Goal: Task Accomplishment & Management: Manage account settings

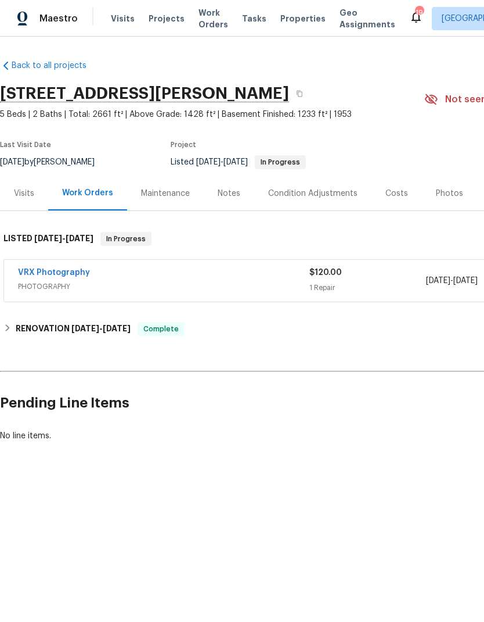
click at [209, 13] on span "Work Orders" at bounding box center [214, 18] width 30 height 23
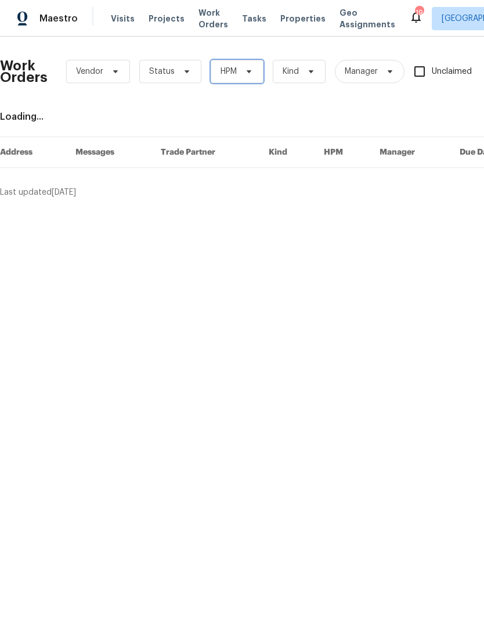
click at [254, 66] on span "HPM" at bounding box center [237, 71] width 53 height 23
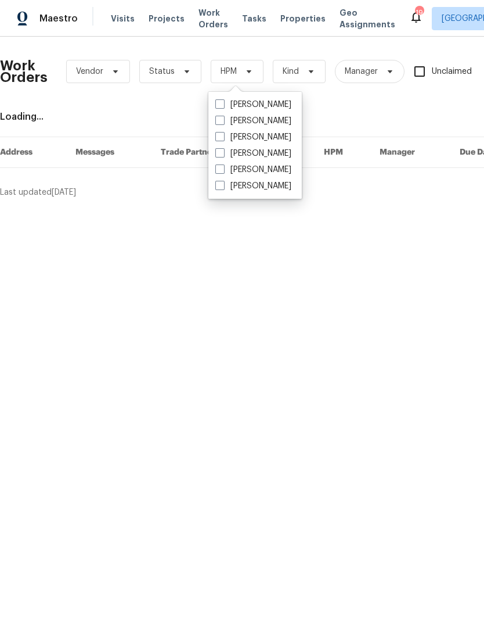
click at [220, 172] on span at bounding box center [220, 168] width 9 height 9
click at [220, 171] on input "[PERSON_NAME]" at bounding box center [220, 168] width 8 height 8
checkbox input "true"
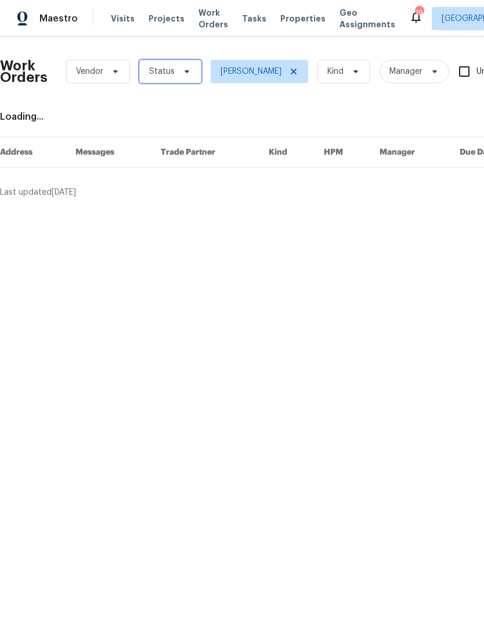
click at [182, 74] on icon at bounding box center [186, 71] width 9 height 9
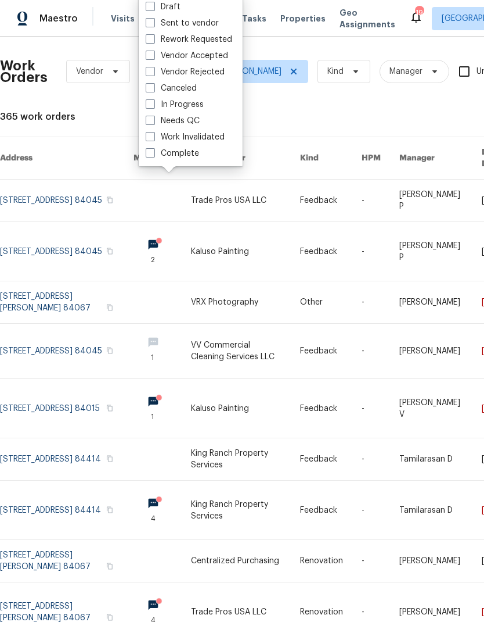
click at [153, 123] on span at bounding box center [150, 120] width 9 height 9
click at [153, 123] on input "Needs QC" at bounding box center [150, 119] width 8 height 8
checkbox input "true"
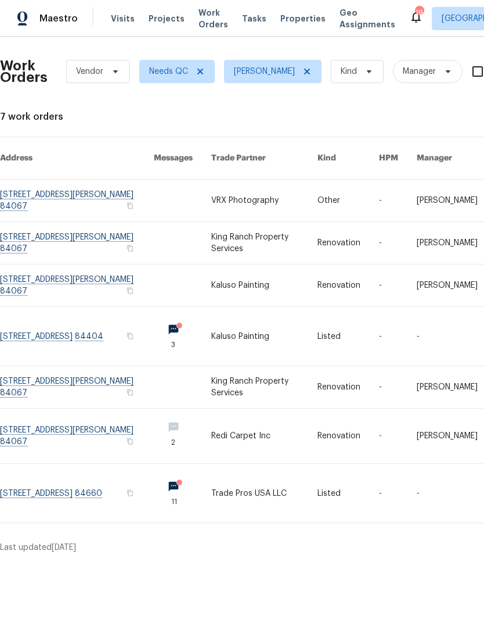
click at [69, 319] on link at bounding box center [77, 336] width 154 height 59
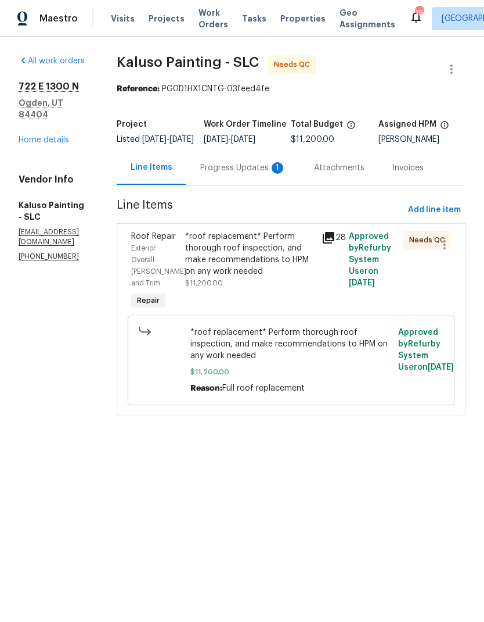
click at [265, 271] on div "*roof replacement* Perform thorough roof inspection, and make recommendations t…" at bounding box center [250, 254] width 130 height 46
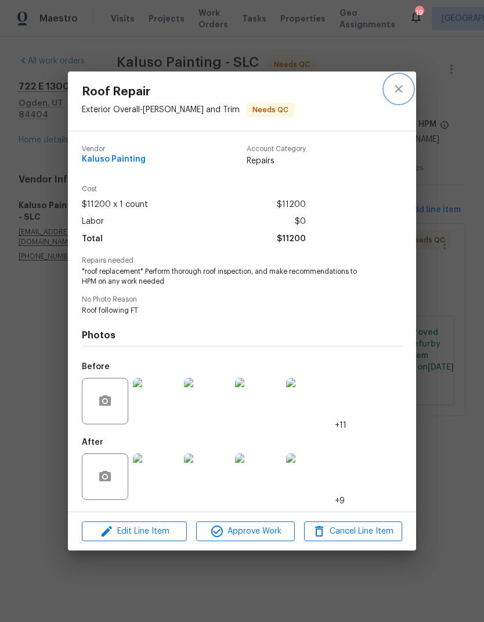
click at [399, 84] on icon "close" at bounding box center [399, 89] width 14 height 14
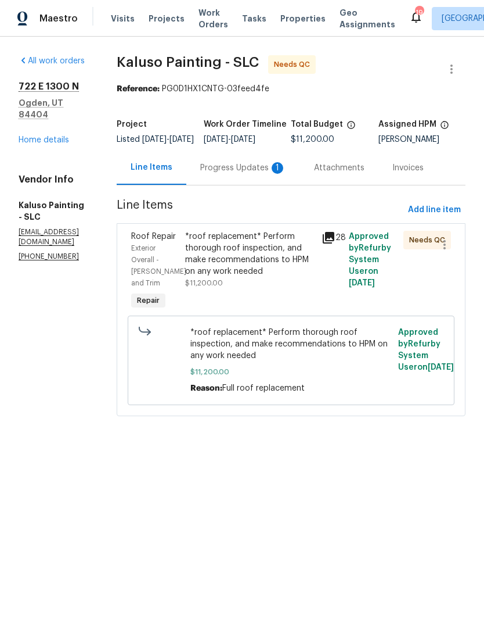
click at [264, 174] on div "Progress Updates 1" at bounding box center [243, 168] width 86 height 12
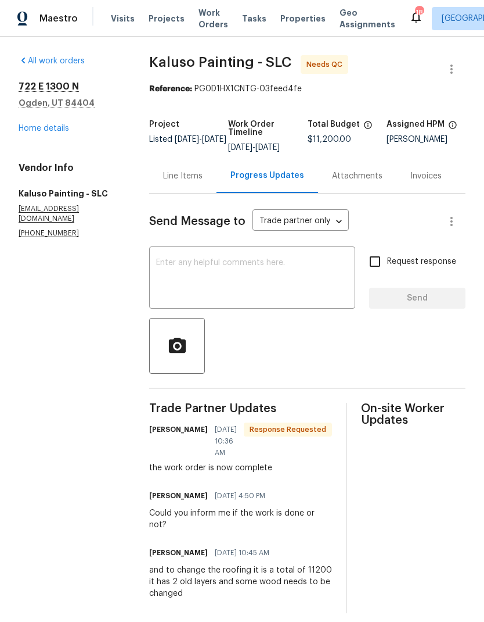
click at [58, 130] on link "Home details" at bounding box center [44, 128] width 51 height 8
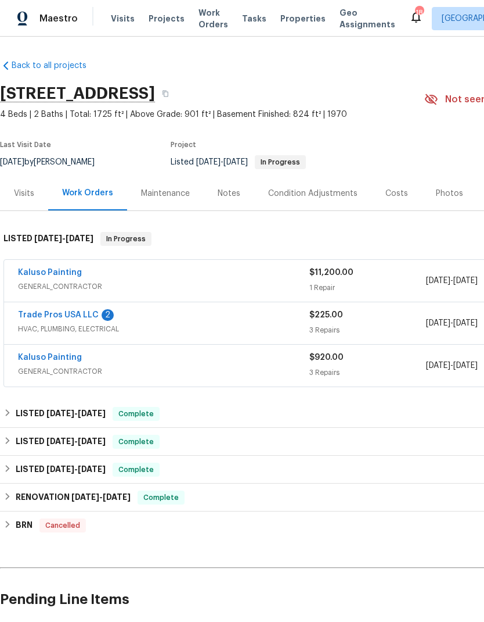
click at [65, 317] on link "Trade Pros USA LLC" at bounding box center [58, 315] width 81 height 8
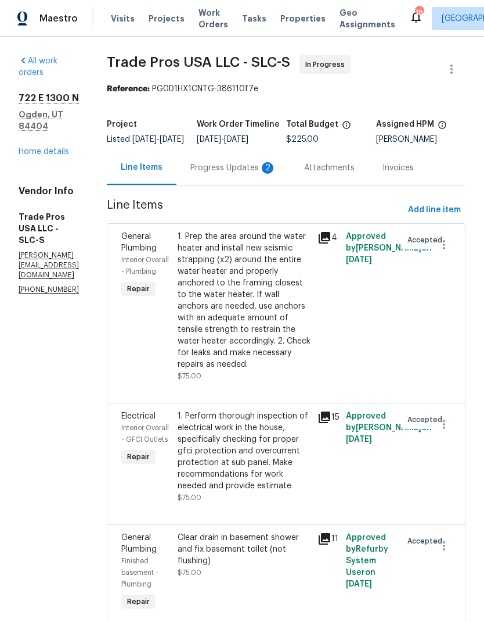
click at [242, 174] on div "Progress Updates 2" at bounding box center [234, 168] width 86 height 12
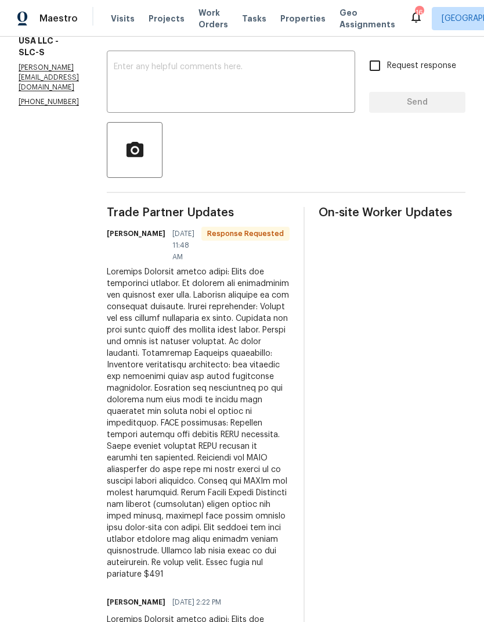
scroll to position [182, 0]
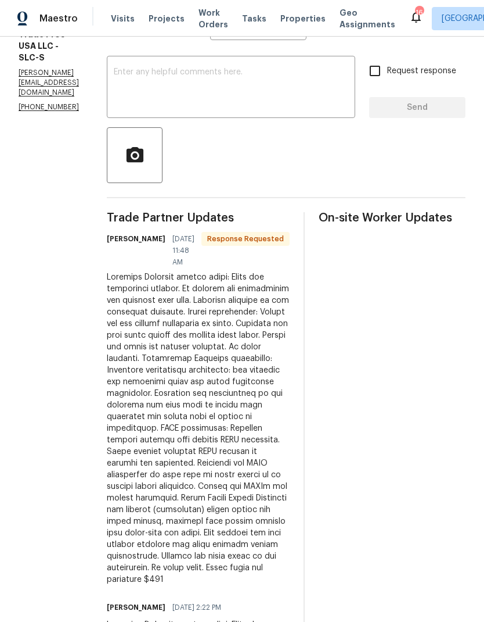
click at [256, 92] on textarea at bounding box center [231, 88] width 235 height 41
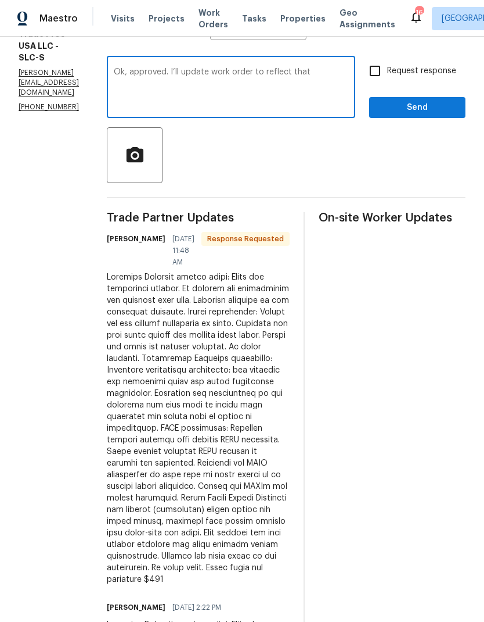
type textarea "Ok, approved. I’ll update work order to reflect that"
click at [423, 115] on span "Send" at bounding box center [418, 107] width 78 height 15
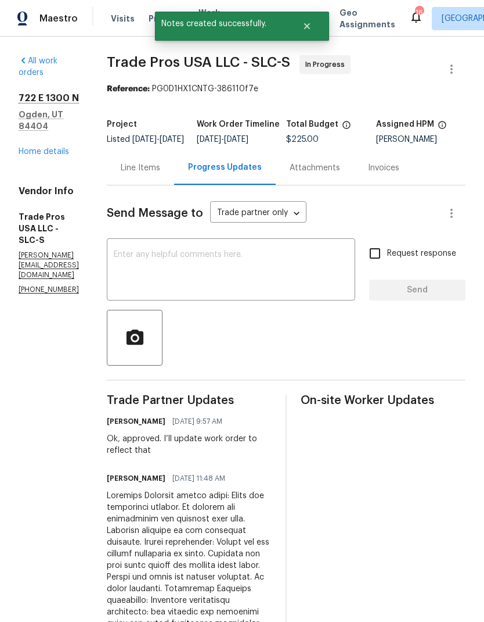
click at [61, 148] on link "Home details" at bounding box center [44, 152] width 51 height 8
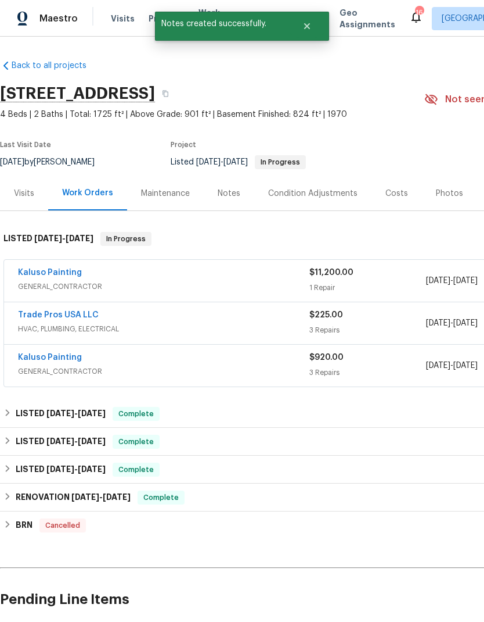
click at [82, 315] on link "Trade Pros USA LLC" at bounding box center [58, 315] width 81 height 8
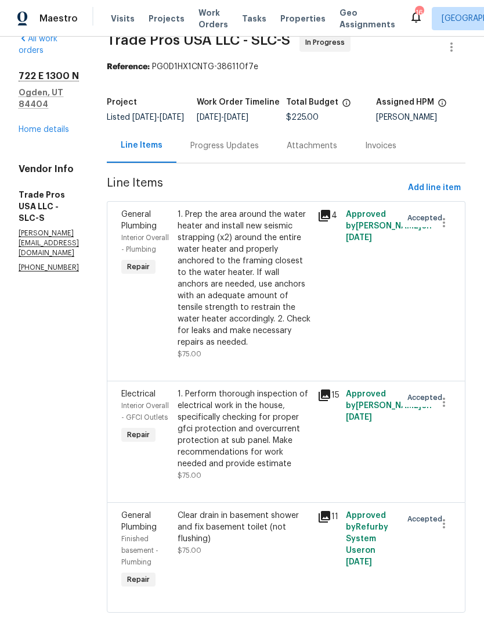
scroll to position [21, 0]
click at [277, 296] on div "1. Prep the area around the water heater and install new seismic strapping (x2)…" at bounding box center [245, 278] width 134 height 139
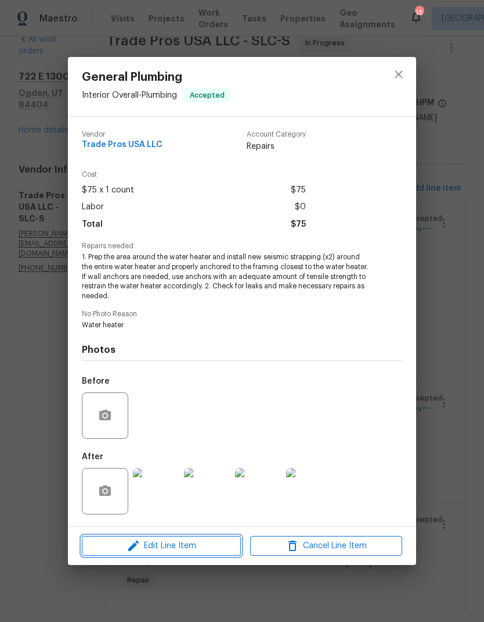
click at [199, 550] on span "Edit Line Item" at bounding box center [161, 545] width 152 height 15
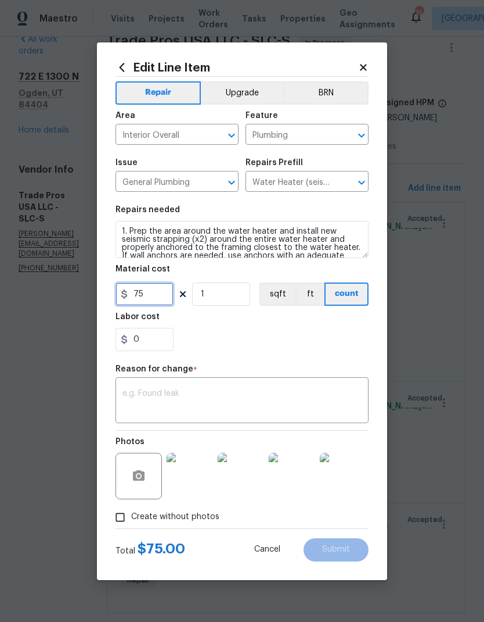
click at [158, 293] on input "75" at bounding box center [145, 293] width 58 height 23
type input "800"
click at [326, 338] on div "0" at bounding box center [242, 339] width 253 height 23
click at [228, 393] on textarea at bounding box center [242, 401] width 239 height 24
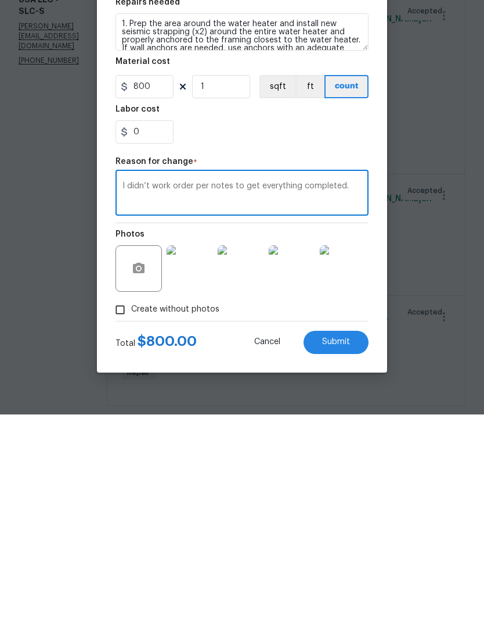
click at [143, 389] on textarea "I didn’t work order per notes to get everything completed." at bounding box center [242, 401] width 239 height 24
type textarea "Updated work order per notes to get everything completed."
click at [348, 545] on span "Submit" at bounding box center [336, 549] width 28 height 9
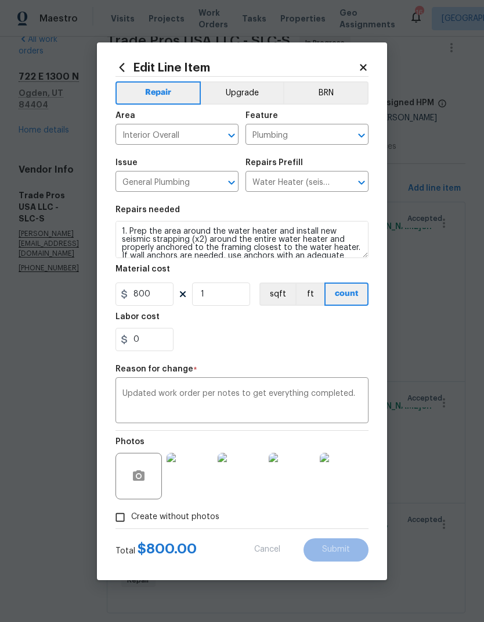
type input "75"
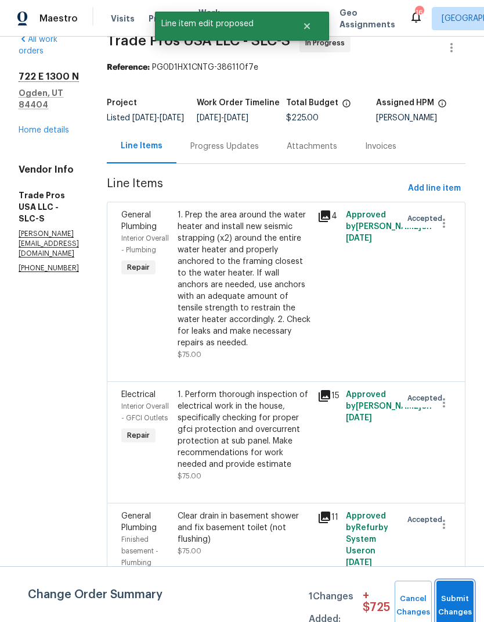
click at [459, 603] on button "Submit Changes" at bounding box center [455, 605] width 37 height 50
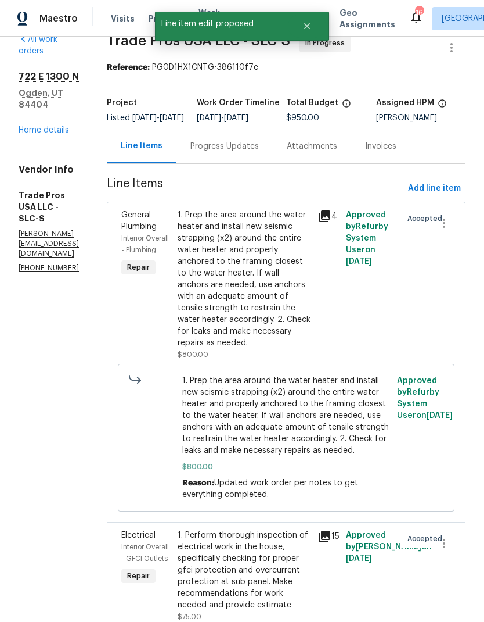
click at [49, 126] on link "Home details" at bounding box center [44, 130] width 51 height 8
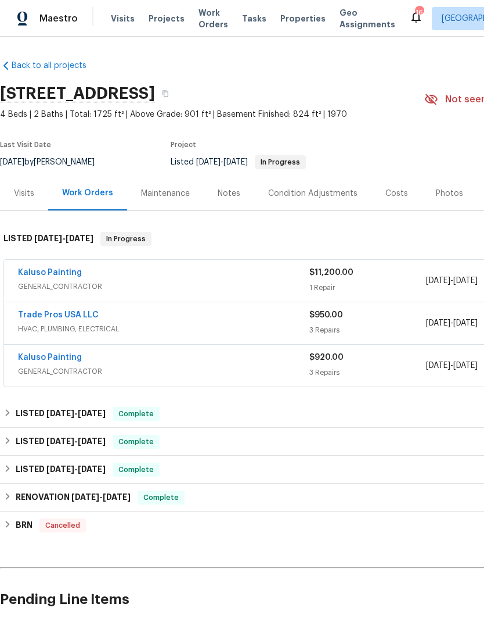
click at [62, 268] on link "Kaluso Painting" at bounding box center [50, 272] width 64 height 8
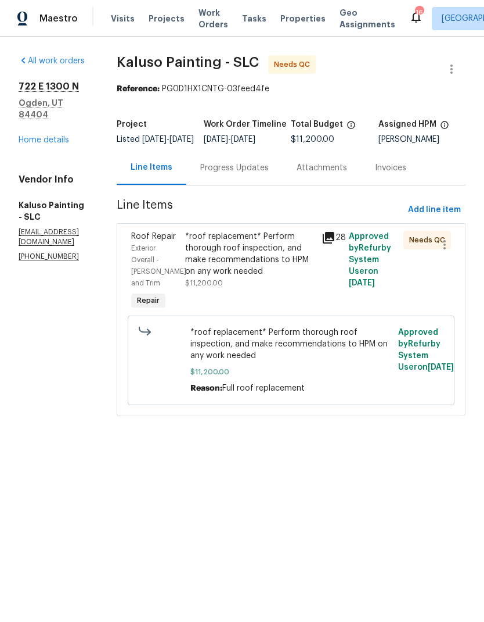
click at [265, 274] on div "*roof replacement* Perform thorough roof inspection, and make recommendations t…" at bounding box center [250, 254] width 130 height 46
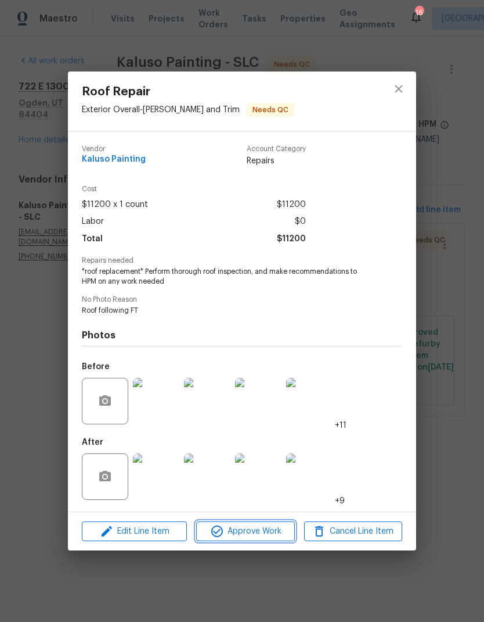
click at [261, 540] on button "Approve Work" at bounding box center [245, 531] width 98 height 20
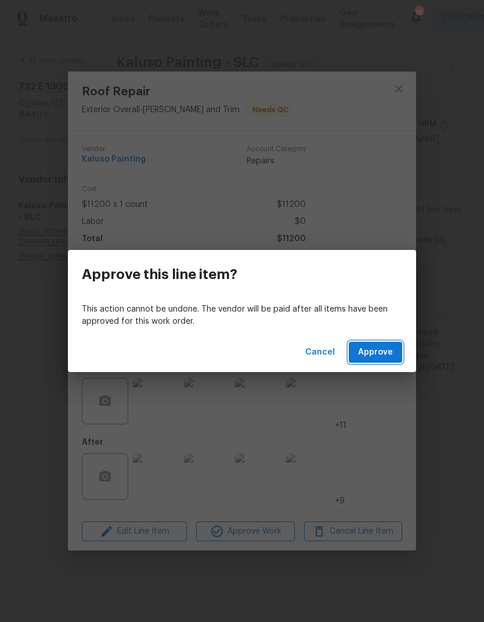
click at [380, 355] on span "Approve" at bounding box center [375, 352] width 35 height 15
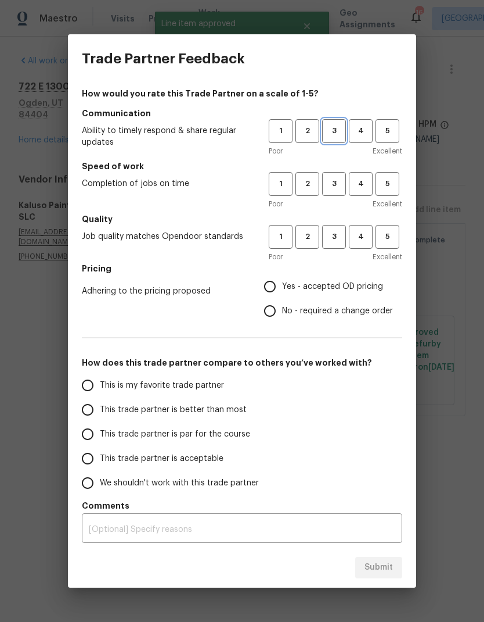
click at [339, 136] on span "3" at bounding box center [334, 130] width 21 height 13
click at [334, 189] on span "3" at bounding box center [334, 183] width 21 height 13
click at [342, 238] on span "3" at bounding box center [334, 236] width 21 height 13
click at [270, 286] on input "Yes - accepted OD pricing" at bounding box center [270, 286] width 24 height 24
radio input "true"
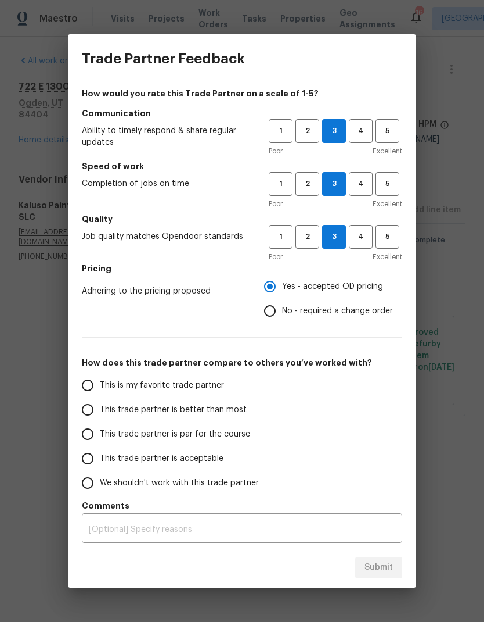
click at [91, 388] on input "This is my favorite trade partner" at bounding box center [88, 385] width 24 height 24
click at [373, 576] on button "Submit" at bounding box center [379, 567] width 47 height 21
radio input "true"
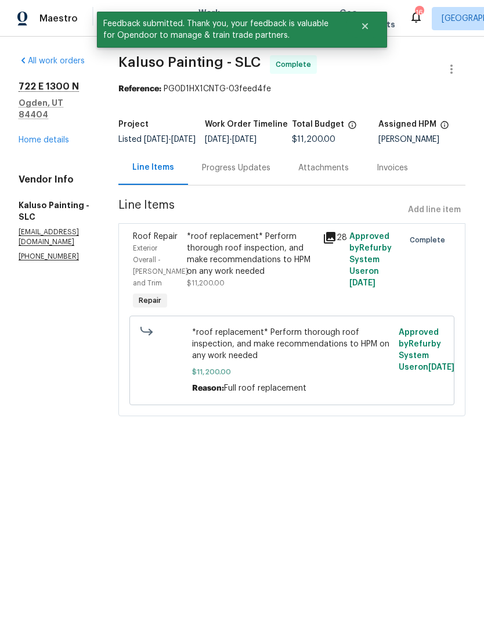
click at [41, 136] on link "Home details" at bounding box center [44, 140] width 51 height 8
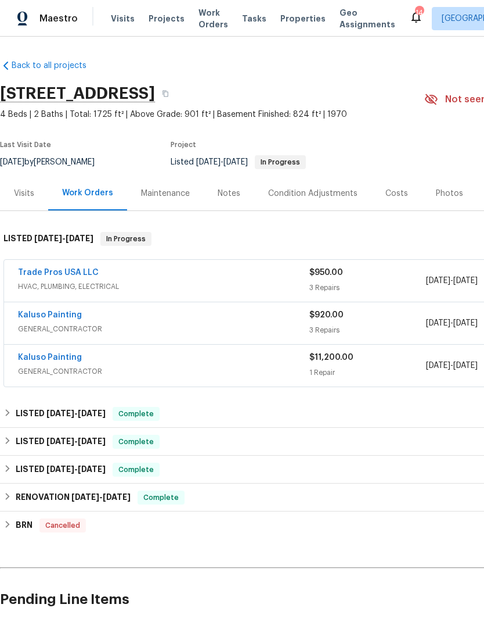
click at [209, 24] on span "Work Orders" at bounding box center [214, 18] width 30 height 23
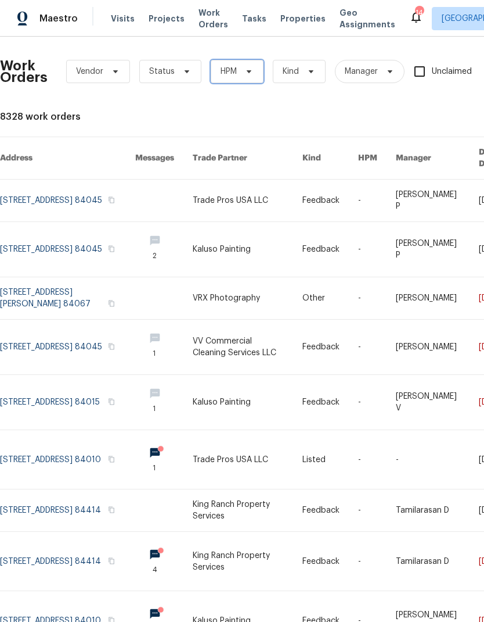
click at [251, 67] on icon at bounding box center [249, 71] width 9 height 9
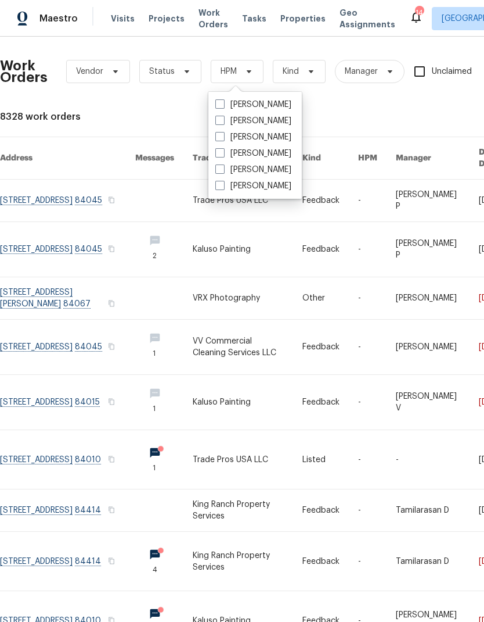
click at [228, 167] on label "[PERSON_NAME]" at bounding box center [254, 170] width 76 height 12
click at [223, 167] on input "[PERSON_NAME]" at bounding box center [220, 168] width 8 height 8
checkbox input "true"
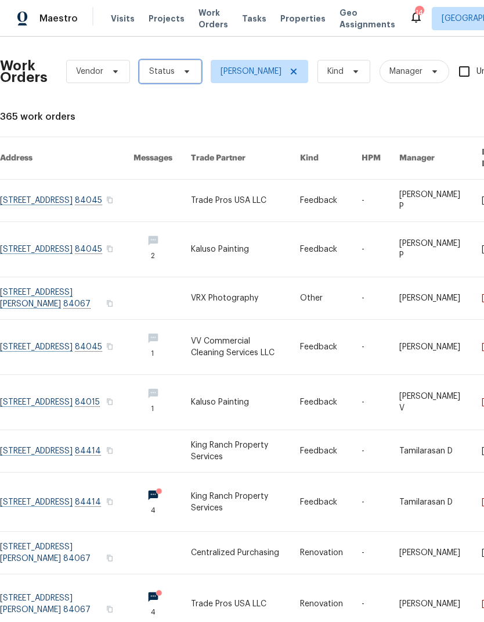
click at [185, 74] on icon at bounding box center [186, 71] width 9 height 9
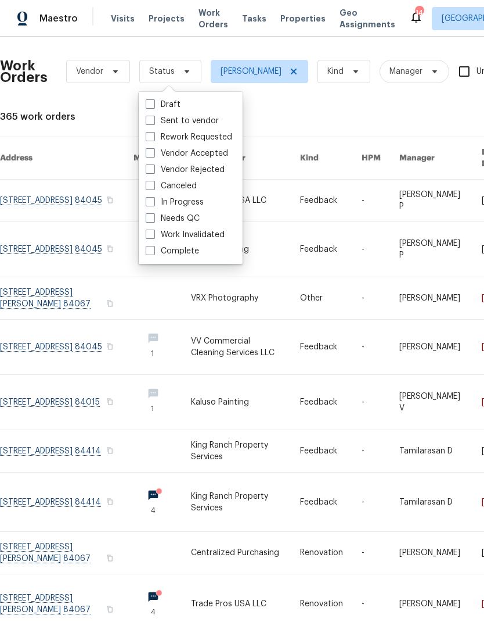
click at [151, 223] on label "Needs QC" at bounding box center [173, 219] width 54 height 12
click at [151, 220] on input "Needs QC" at bounding box center [150, 217] width 8 height 8
checkbox input "true"
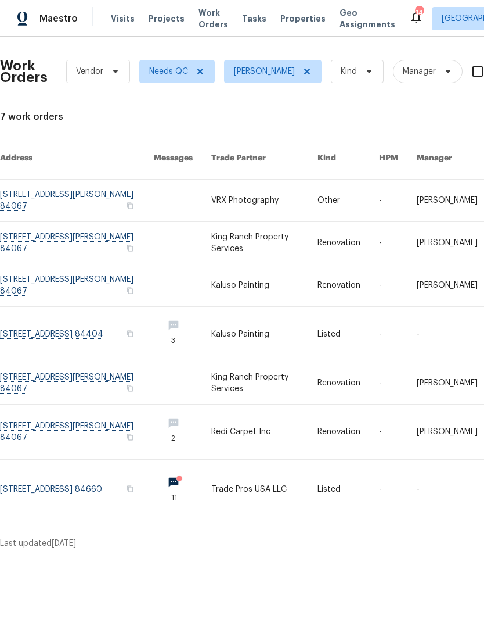
click at [67, 473] on link at bounding box center [77, 488] width 154 height 59
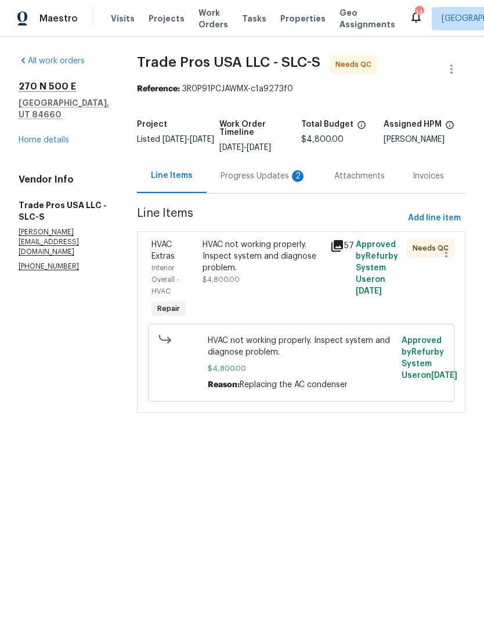
click at [264, 177] on div "Progress Updates 2" at bounding box center [264, 176] width 86 height 12
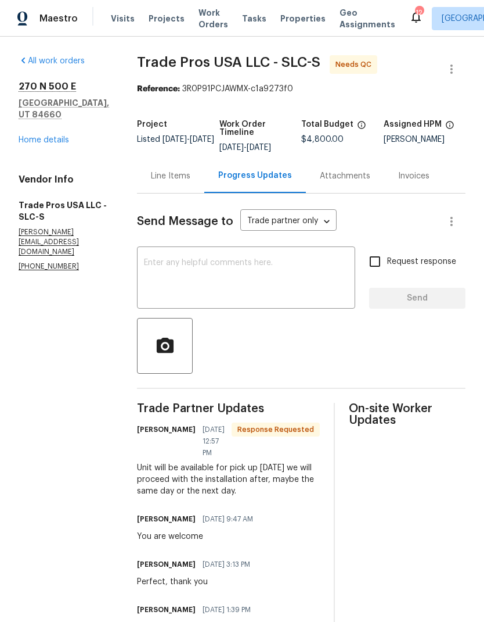
click at [51, 142] on link "Home details" at bounding box center [44, 140] width 51 height 8
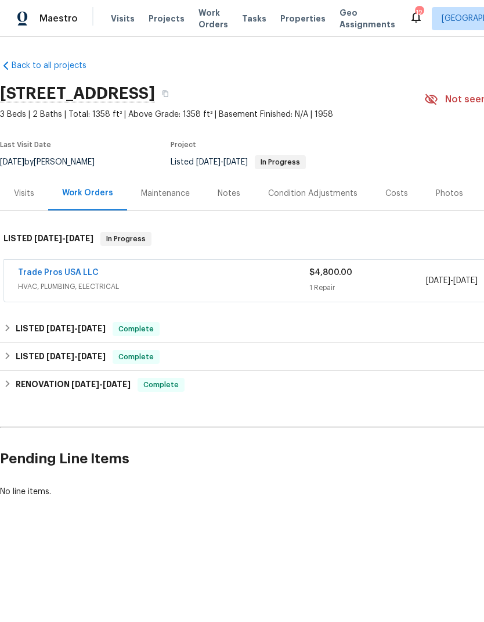
click at [78, 274] on link "Trade Pros USA LLC" at bounding box center [58, 272] width 81 height 8
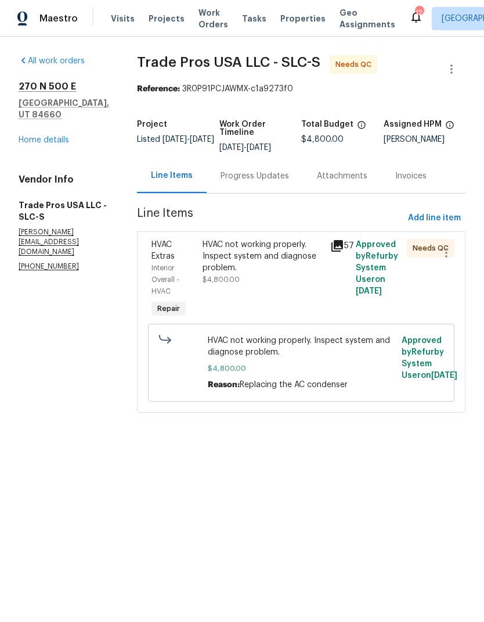
click at [250, 265] on div "HVAC not working properly. Inspect system and diagnose problem." at bounding box center [263, 256] width 121 height 35
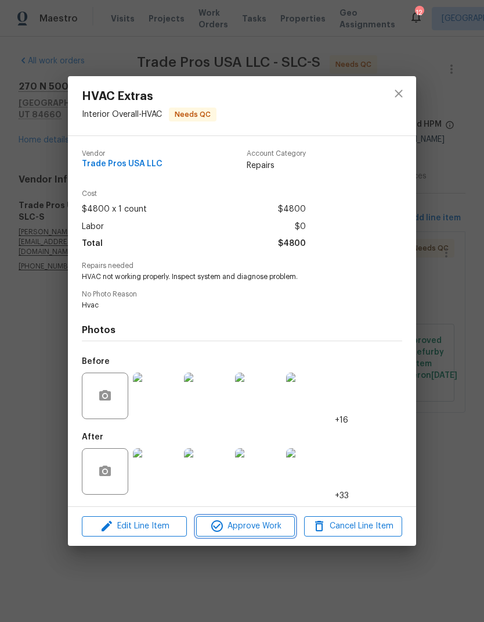
click at [266, 527] on span "Approve Work" at bounding box center [245, 526] width 91 height 15
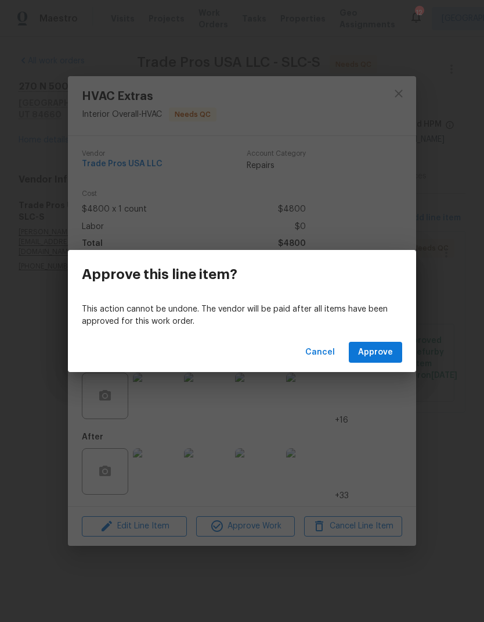
click at [389, 354] on span "Approve" at bounding box center [375, 352] width 35 height 15
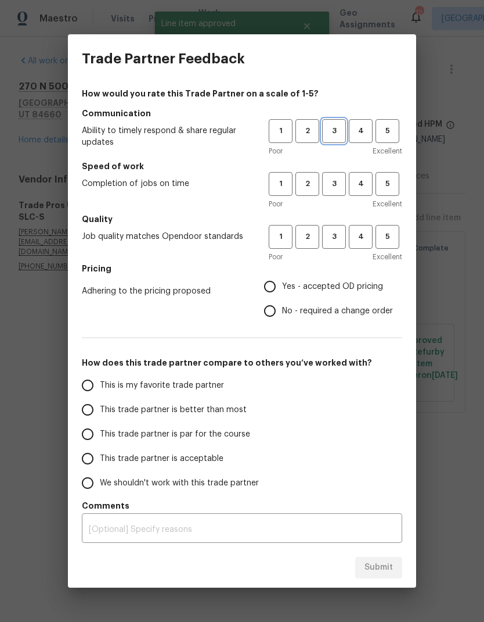
click at [341, 134] on span "3" at bounding box center [334, 130] width 21 height 13
click at [335, 194] on button "3" at bounding box center [334, 184] width 24 height 24
click at [340, 234] on span "3" at bounding box center [334, 236] width 21 height 13
click at [281, 290] on input "Yes - accepted OD pricing" at bounding box center [270, 286] width 24 height 24
radio input "true"
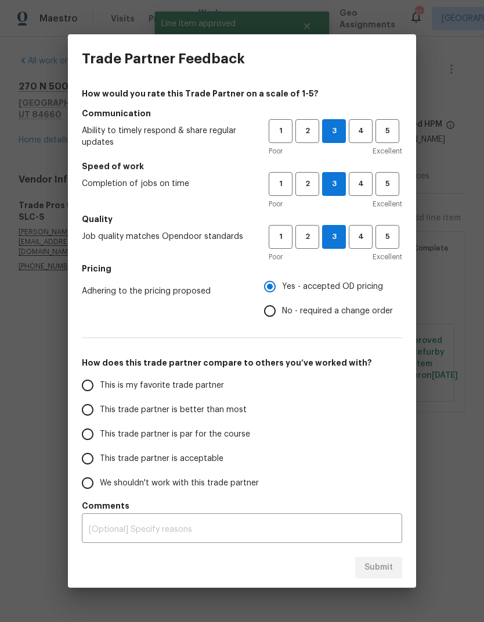
click at [90, 411] on input "This trade partner is better than most" at bounding box center [88, 409] width 24 height 24
click at [400, 573] on button "Submit" at bounding box center [379, 567] width 47 height 21
radio input "true"
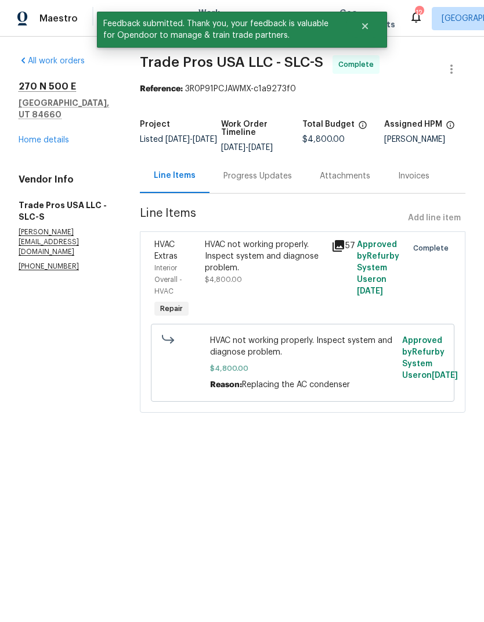
click at [51, 143] on link "Home details" at bounding box center [44, 140] width 51 height 8
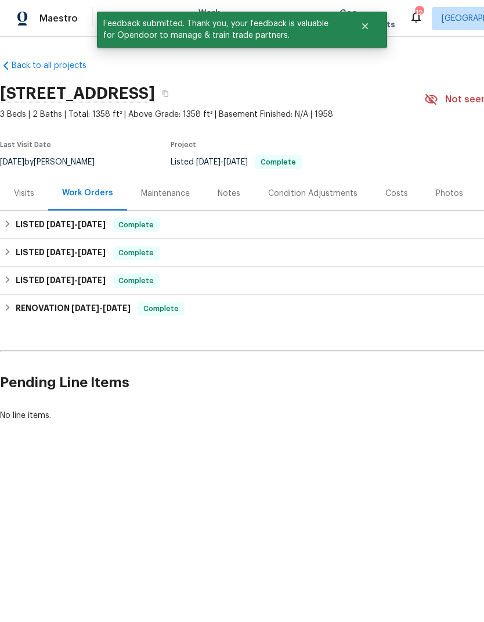
scroll to position [0, -1]
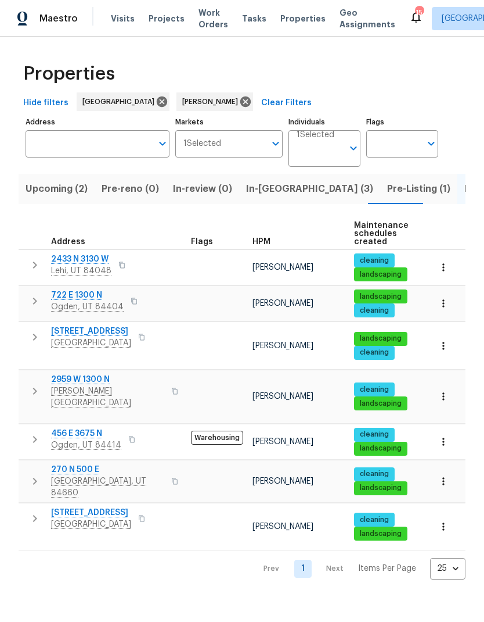
click at [91, 375] on span "2959 W 1300 N" at bounding box center [107, 380] width 113 height 12
click at [116, 518] on span "Saratoga Springs, UT 84045" at bounding box center [91, 524] width 80 height 12
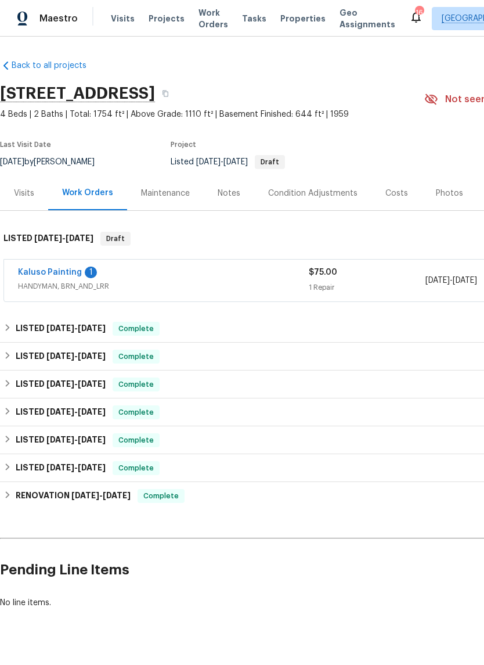
click at [53, 275] on link "Kaluso Painting" at bounding box center [50, 272] width 64 height 8
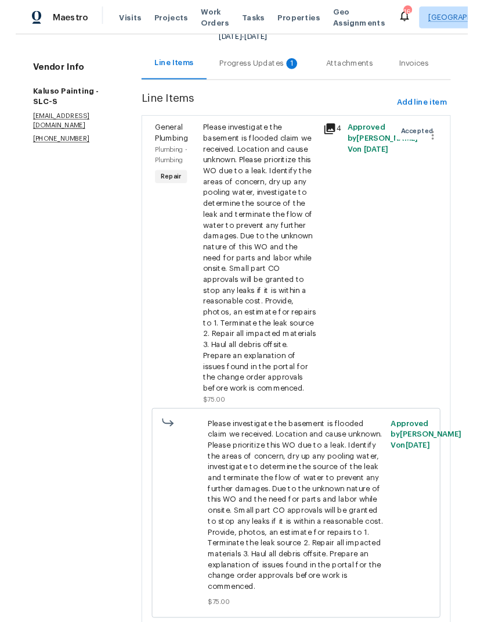
scroll to position [107, 0]
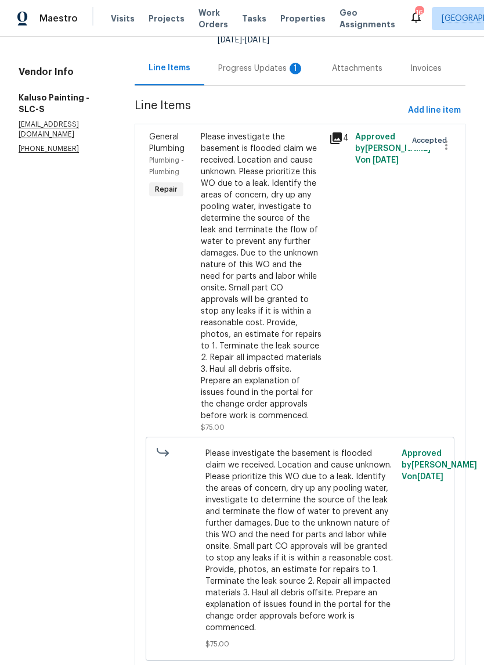
click at [275, 229] on div "Please investigate the basement is flooded claim we received. Location and caus…" at bounding box center [262, 276] width 122 height 290
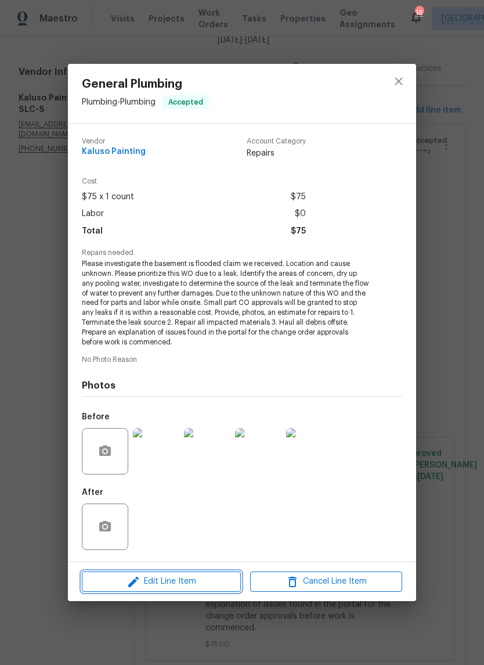
click at [206, 584] on span "Edit Line Item" at bounding box center [161, 582] width 152 height 15
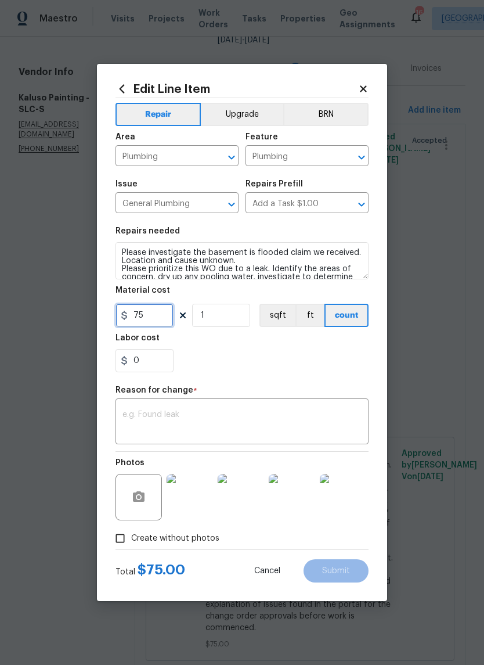
click at [161, 315] on input "75" at bounding box center [145, 315] width 58 height 23
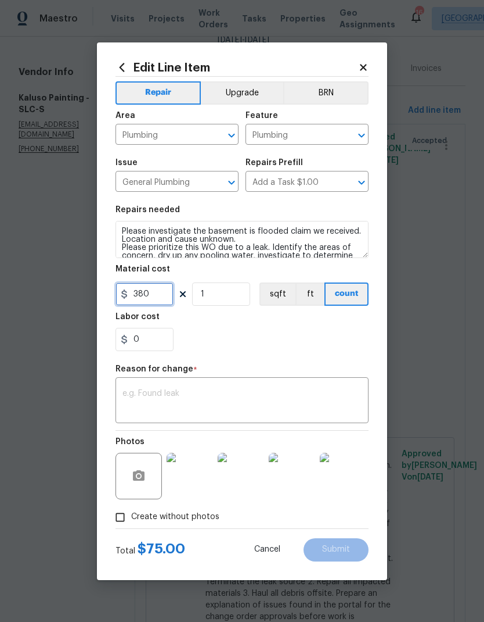
type input "380"
click at [286, 335] on div "0" at bounding box center [242, 339] width 253 height 23
click at [239, 397] on textarea at bounding box center [242, 401] width 239 height 24
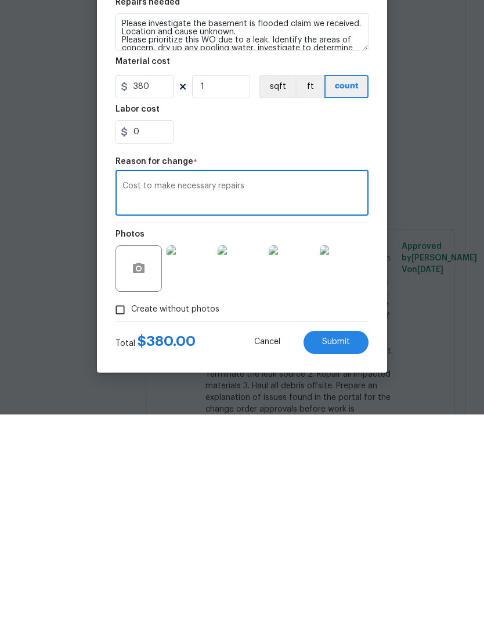
type textarea "Cost to make necessary repairs"
click at [351, 538] on button "Submit" at bounding box center [336, 549] width 65 height 23
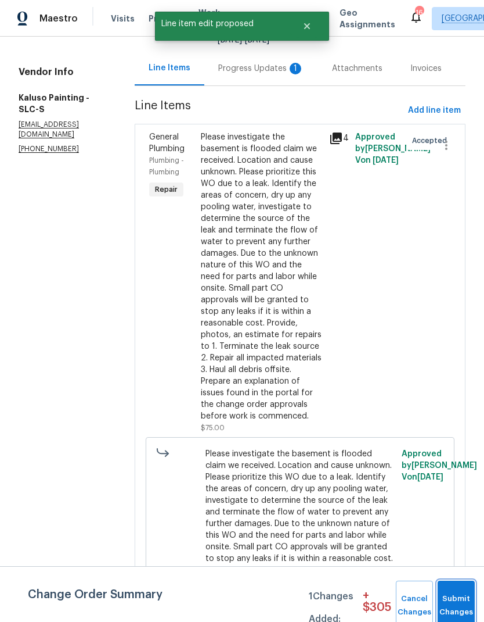
click at [457, 600] on button "Submit Changes" at bounding box center [456, 605] width 37 height 50
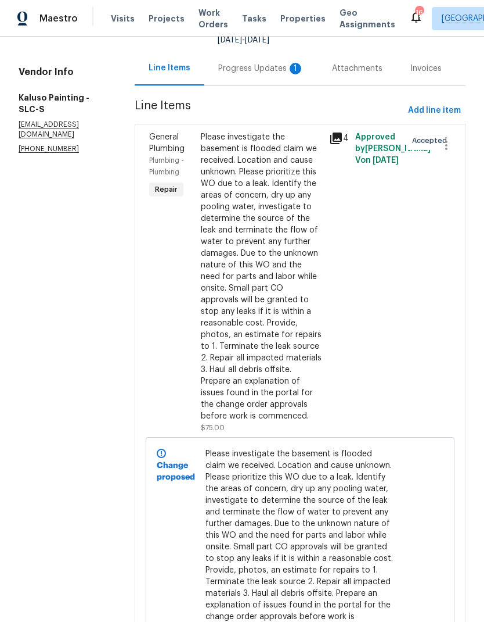
click at [270, 63] on div "Progress Updates 1" at bounding box center [261, 69] width 86 height 12
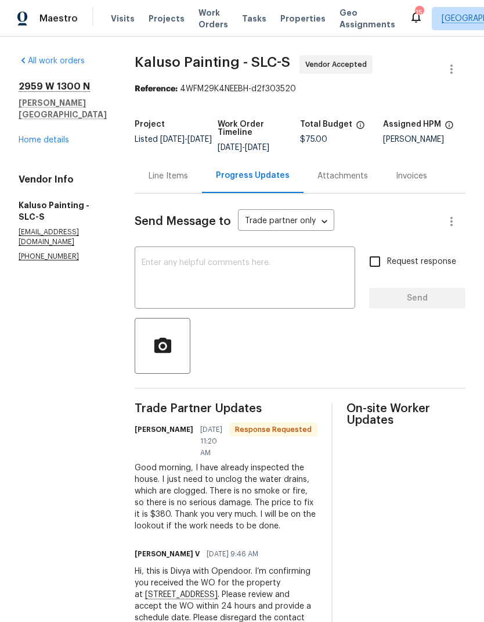
click at [270, 272] on textarea at bounding box center [245, 279] width 207 height 41
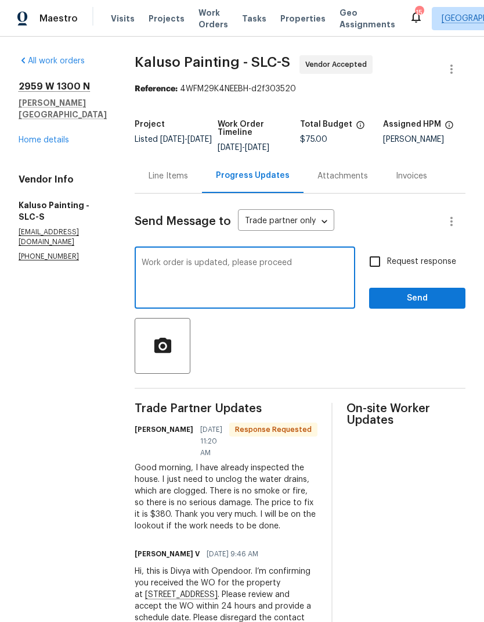
type textarea "Work order is updated, please proceed"
click at [426, 303] on span "Send" at bounding box center [418, 298] width 78 height 15
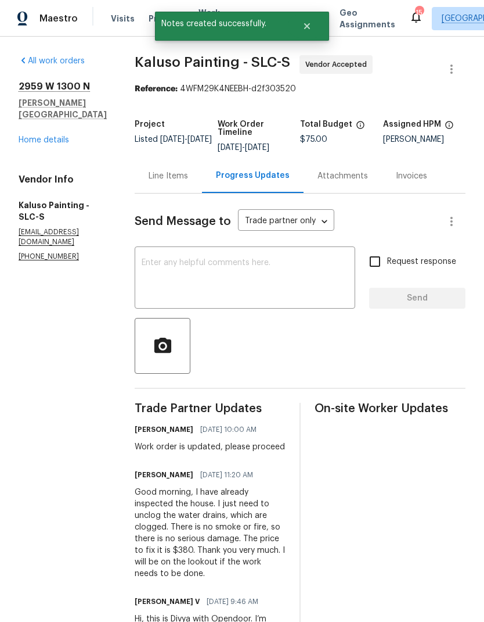
click at [59, 136] on link "Home details" at bounding box center [44, 140] width 51 height 8
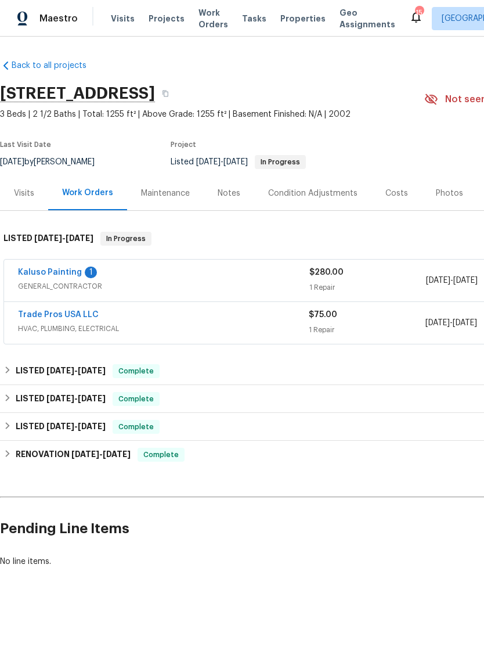
click at [49, 277] on link "Kaluso Painting" at bounding box center [50, 272] width 64 height 8
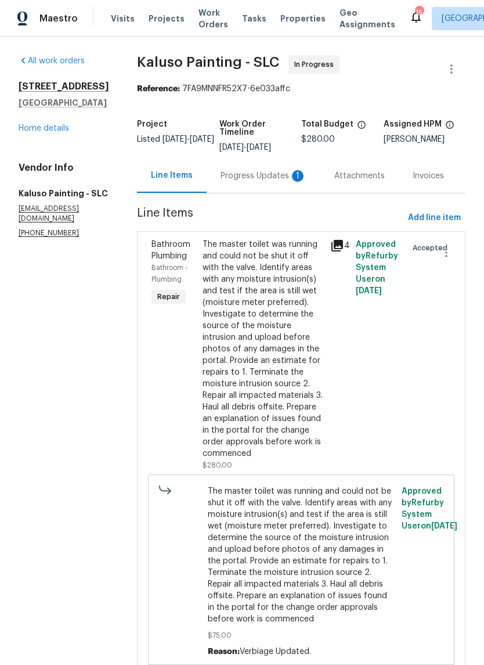
click at [260, 179] on div "Progress Updates 1" at bounding box center [264, 176] width 86 height 12
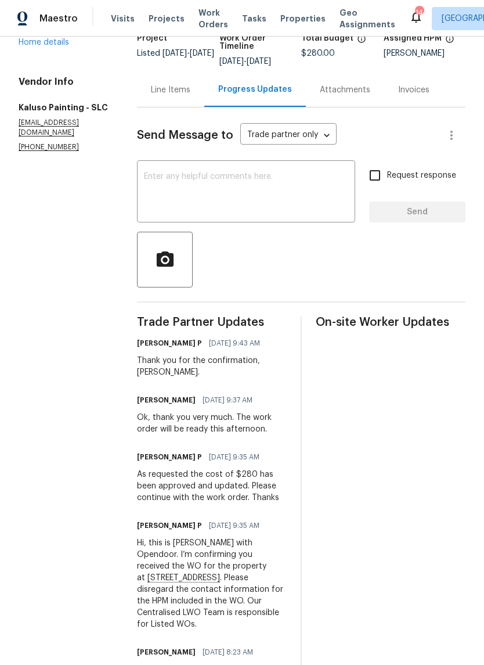
scroll to position [87, 0]
click at [61, 46] on link "Home details" at bounding box center [44, 42] width 51 height 8
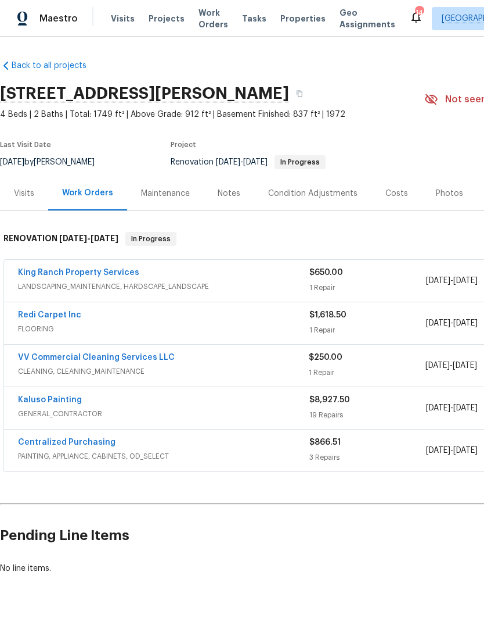
click at [131, 322] on div "Redi Carpet Inc" at bounding box center [164, 316] width 292 height 14
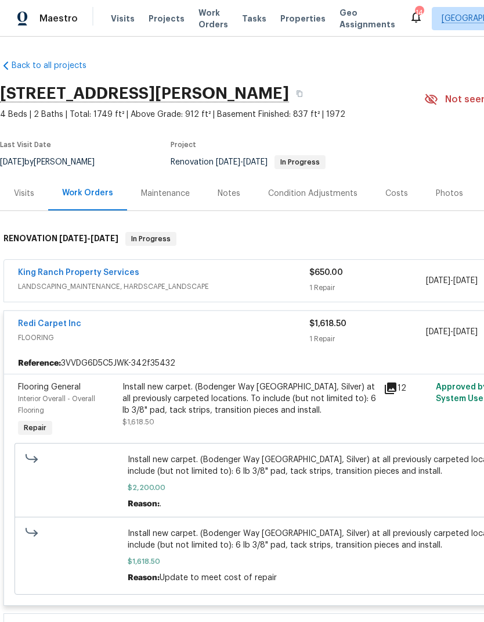
click at [286, 411] on div "Install new carpet. (Bodenger Way [GEOGRAPHIC_DATA], Silver) at all previously …" at bounding box center [250, 398] width 254 height 35
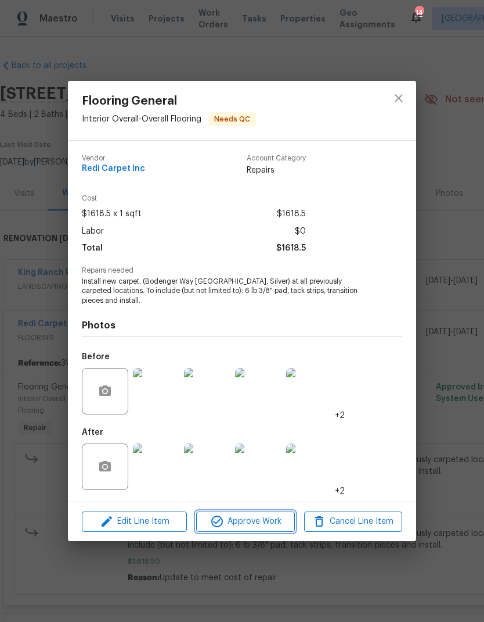
click at [276, 520] on span "Approve Work" at bounding box center [245, 521] width 91 height 15
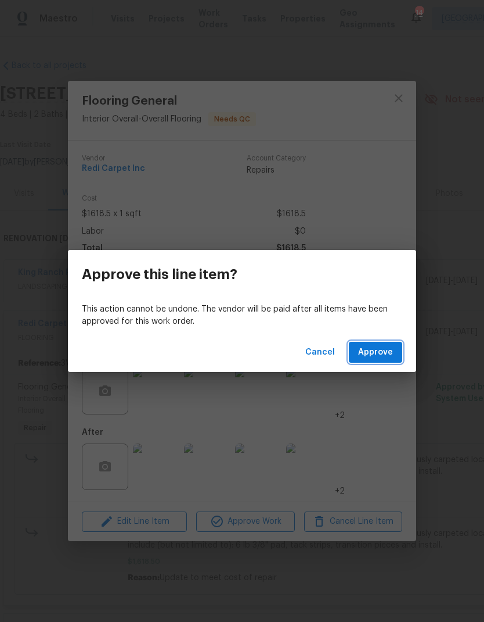
click at [382, 353] on span "Approve" at bounding box center [375, 352] width 35 height 15
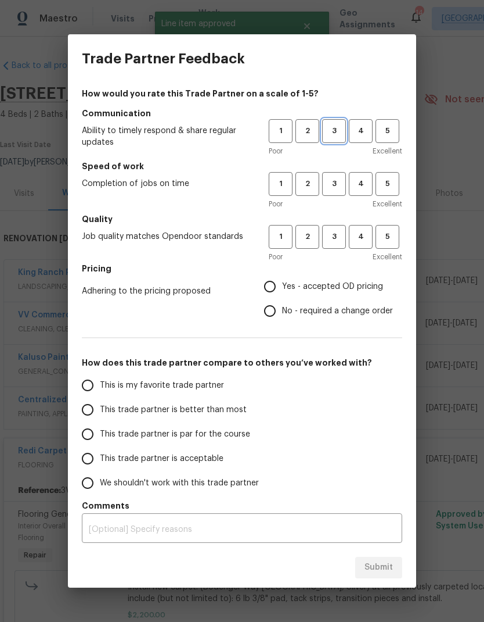
click at [339, 135] on span "3" at bounding box center [334, 130] width 21 height 13
click at [336, 188] on span "3" at bounding box center [334, 183] width 21 height 13
click at [342, 237] on span "3" at bounding box center [334, 236] width 21 height 13
click at [276, 289] on input "Yes - accepted OD pricing" at bounding box center [270, 286] width 24 height 24
radio input "true"
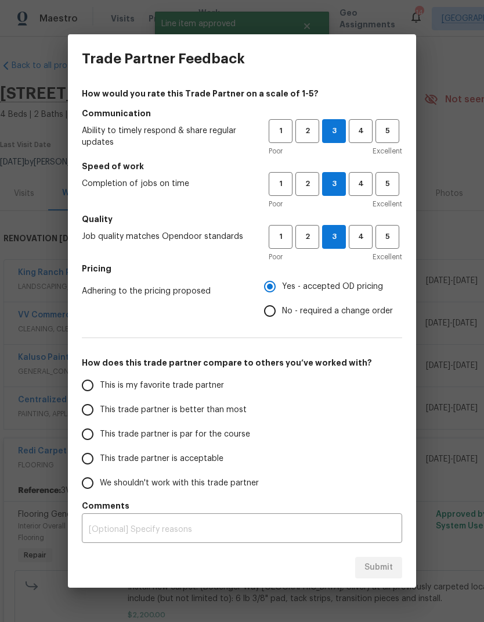
click at [87, 408] on input "This trade partner is better than most" at bounding box center [88, 409] width 24 height 24
click at [393, 563] on button "Submit" at bounding box center [379, 567] width 47 height 21
radio input "true"
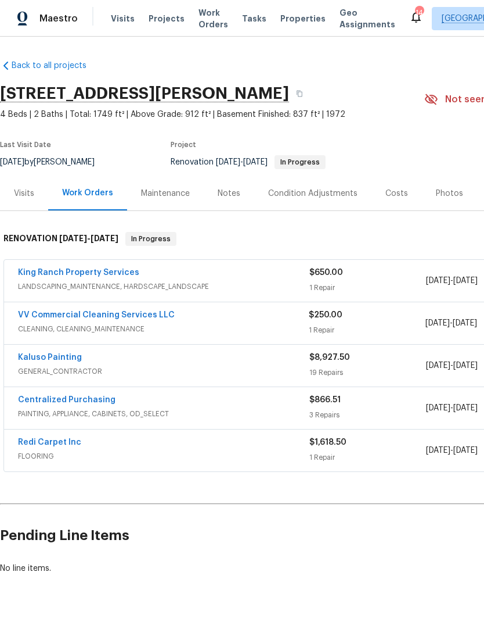
click at [128, 283] on span "LANDSCAPING_MAINTENANCE, HARDSCAPE_LANDSCAPE" at bounding box center [164, 287] width 292 height 12
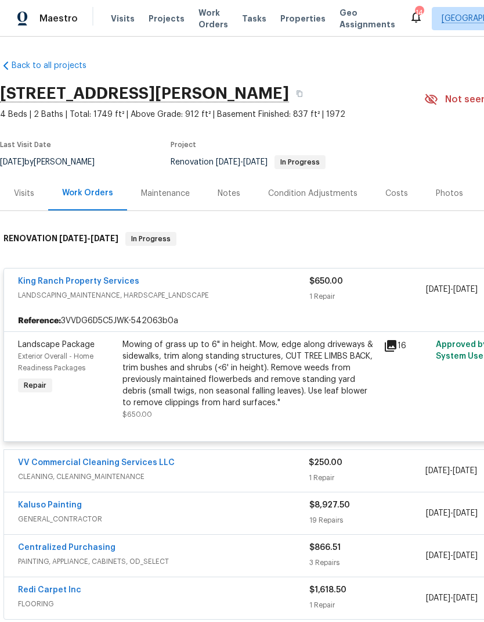
click at [247, 376] on div "Mowing of grass up to 6" in height. Mow, edge along driveways & sidewalks, trim…" at bounding box center [250, 374] width 254 height 70
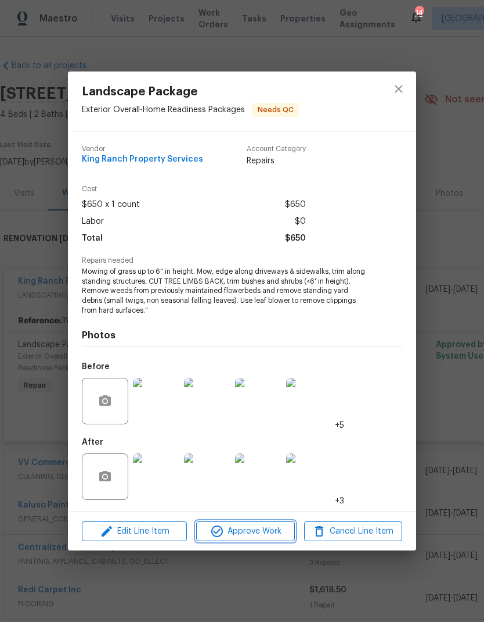
click at [271, 535] on span "Approve Work" at bounding box center [245, 531] width 91 height 15
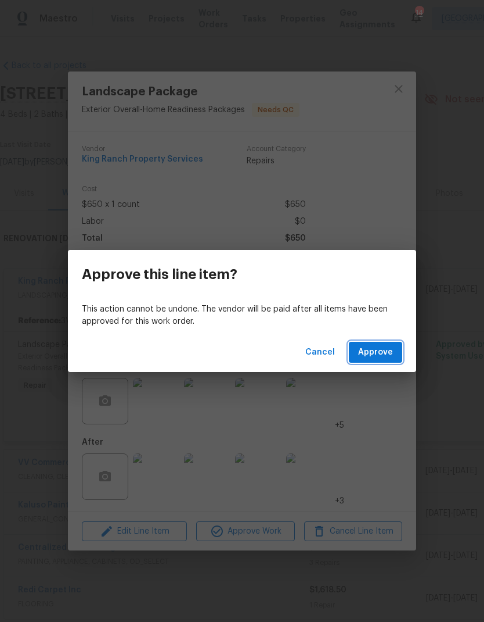
click at [387, 353] on span "Approve" at bounding box center [375, 352] width 35 height 15
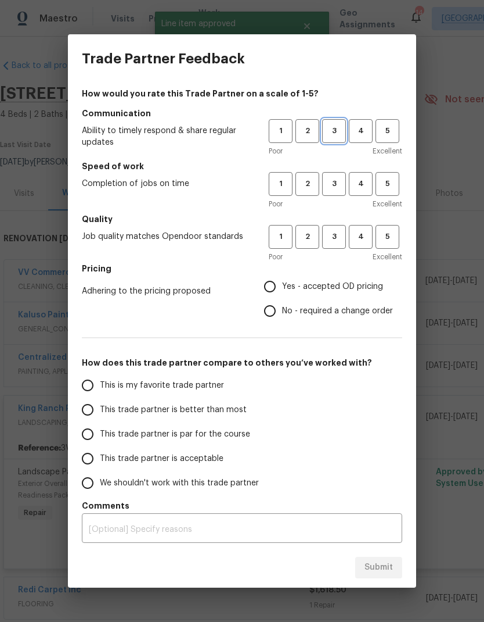
click at [339, 135] on span "3" at bounding box center [334, 130] width 21 height 13
click at [339, 187] on span "3" at bounding box center [334, 183] width 21 height 13
click at [335, 240] on span "3" at bounding box center [334, 236] width 21 height 13
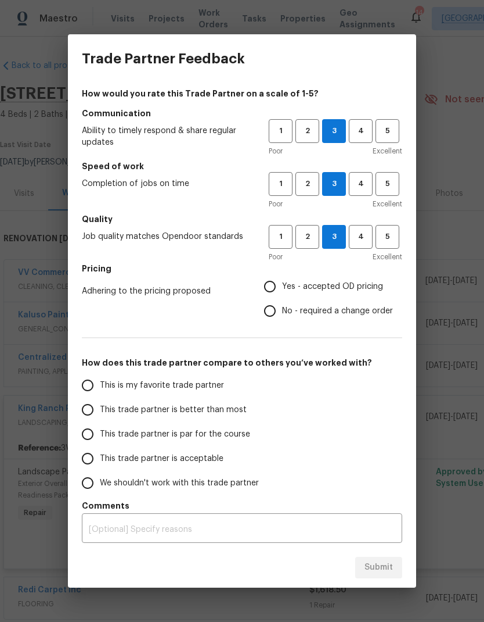
click at [87, 386] on input "This is my favorite trade partner" at bounding box center [88, 385] width 24 height 24
radio input "true"
click at [93, 415] on input "This trade partner is better than most" at bounding box center [88, 409] width 24 height 24
radio input "true"
click at [272, 289] on input "Yes - accepted OD pricing" at bounding box center [270, 286] width 24 height 24
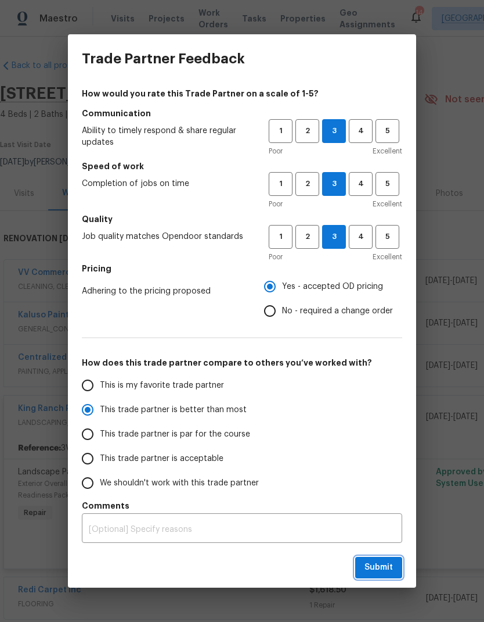
click at [390, 570] on span "Submit" at bounding box center [379, 567] width 28 height 15
radio input "false"
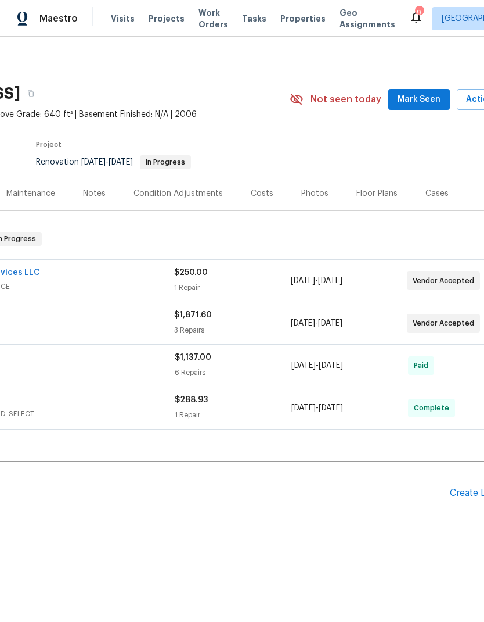
scroll to position [0, 167]
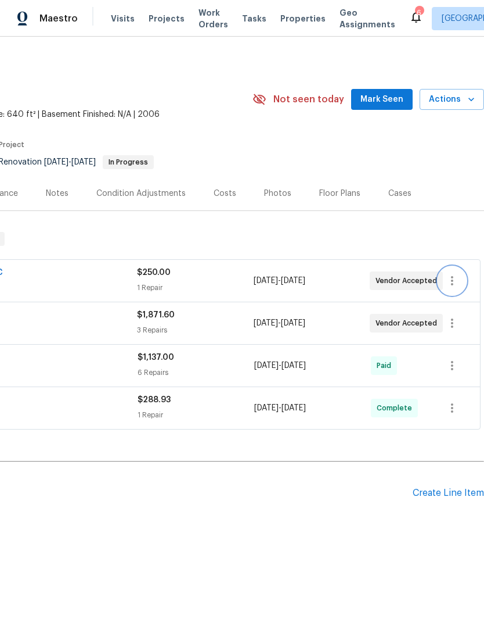
click at [450, 286] on icon "button" at bounding box center [453, 281] width 14 height 14
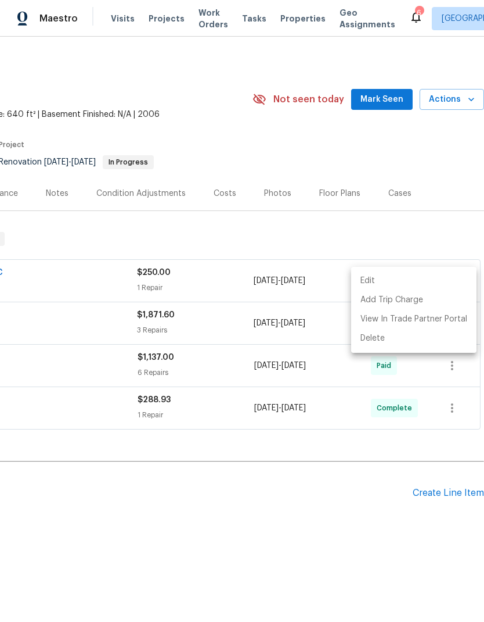
click at [400, 286] on li "Edit" at bounding box center [413, 280] width 125 height 19
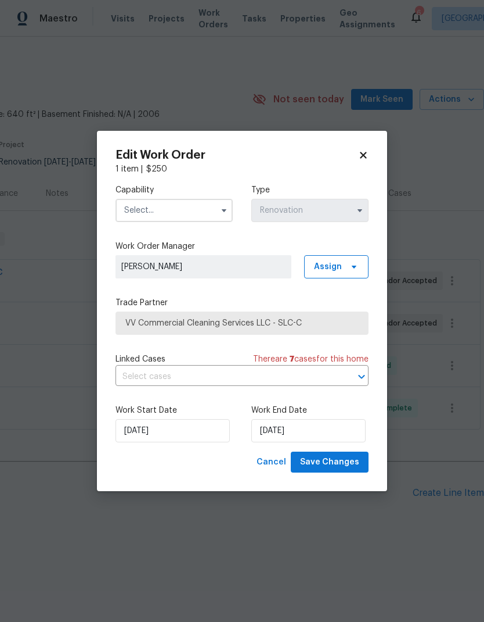
click at [206, 218] on input "text" at bounding box center [174, 210] width 117 height 23
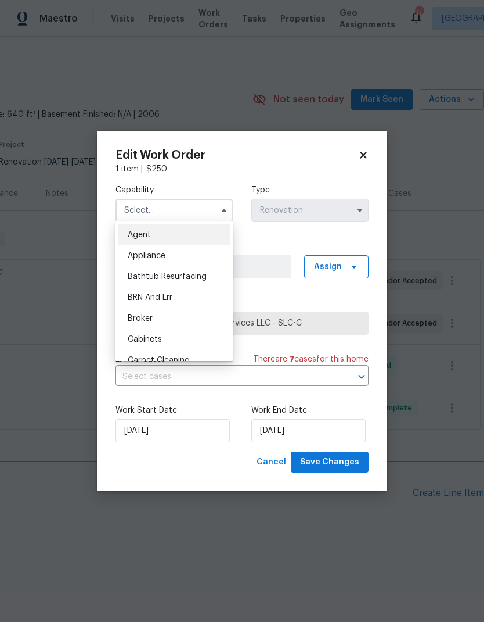
click at [313, 164] on div "1 item | $ 250" at bounding box center [242, 169] width 253 height 12
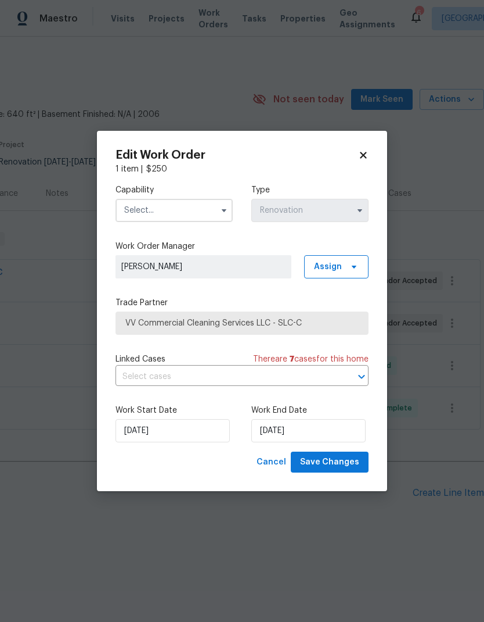
click at [207, 213] on input "text" at bounding box center [174, 210] width 117 height 23
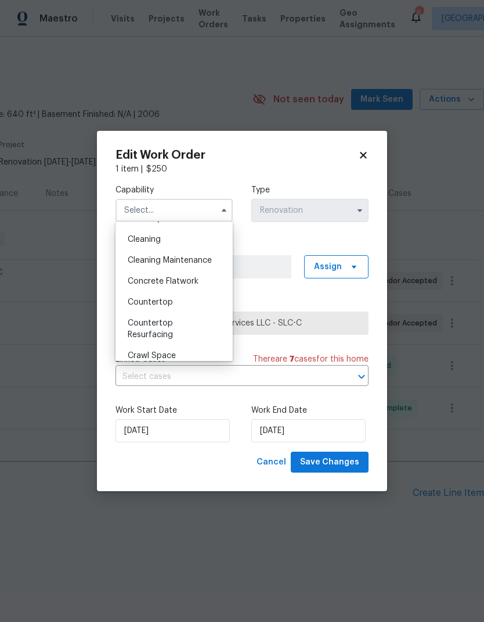
scroll to position [160, 0]
click at [180, 243] on div "Cleaning" at bounding box center [175, 241] width 112 height 21
type input "Cleaning"
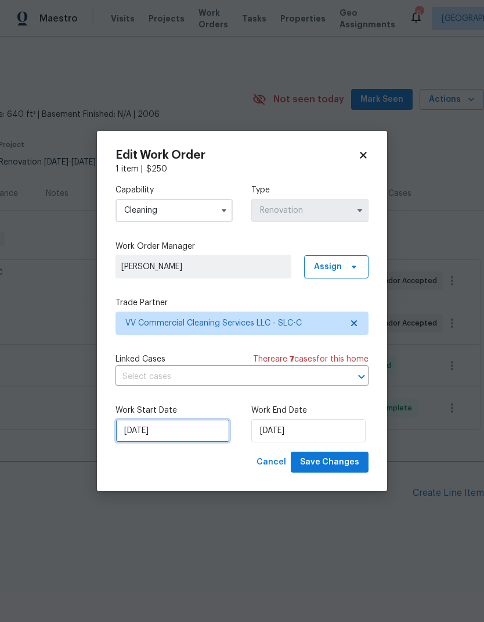
click at [199, 433] on input "[DATE]" at bounding box center [173, 430] width 114 height 23
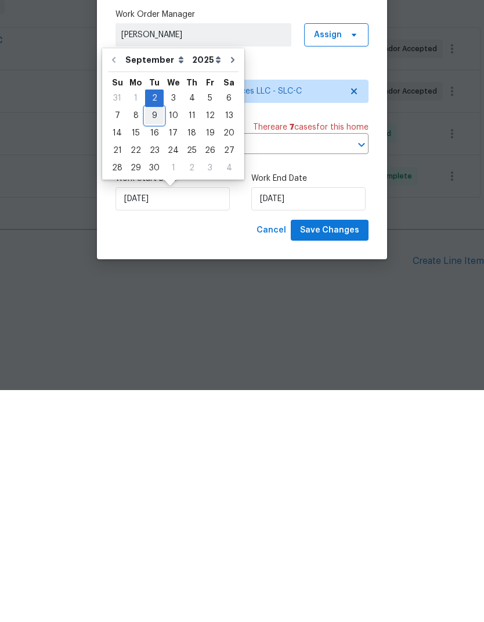
click at [157, 339] on div "9" at bounding box center [154, 347] width 19 height 16
type input "9/9/2025"
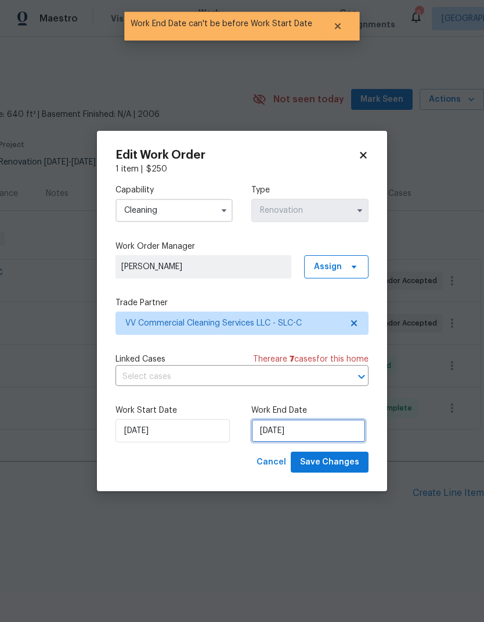
click at [325, 432] on input "9/9/2025" at bounding box center [309, 430] width 114 height 23
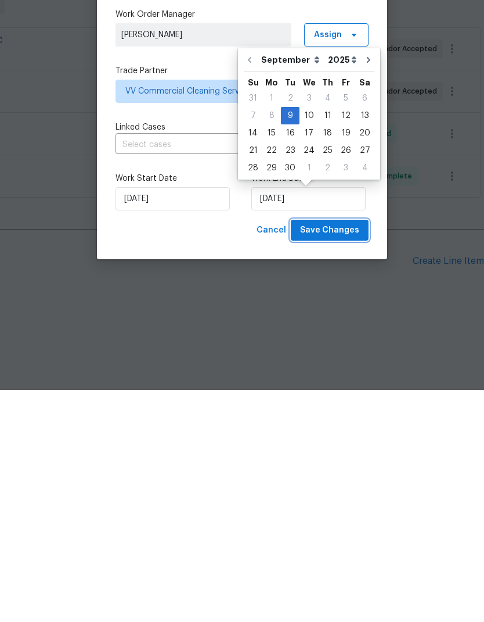
click at [352, 455] on span "Save Changes" at bounding box center [329, 462] width 59 height 15
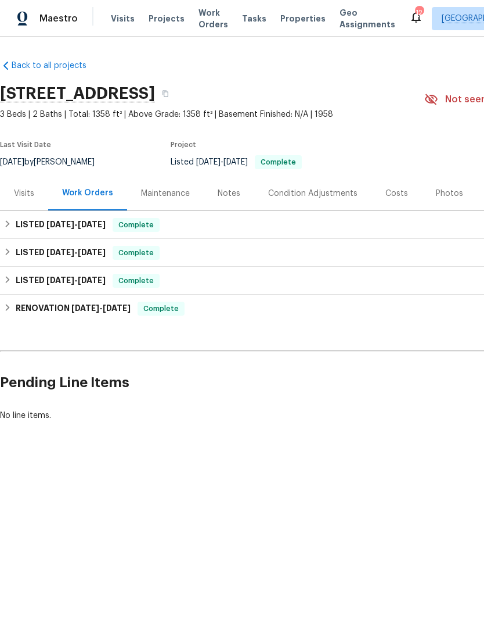
click at [211, 21] on span "Work Orders" at bounding box center [214, 18] width 30 height 23
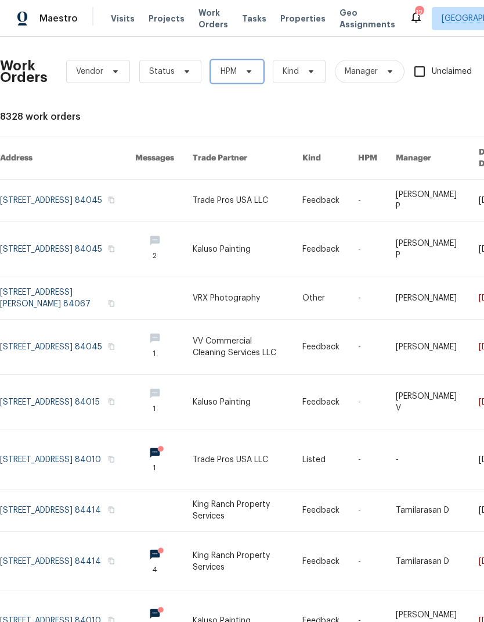
click at [249, 80] on span "HPM" at bounding box center [237, 71] width 53 height 23
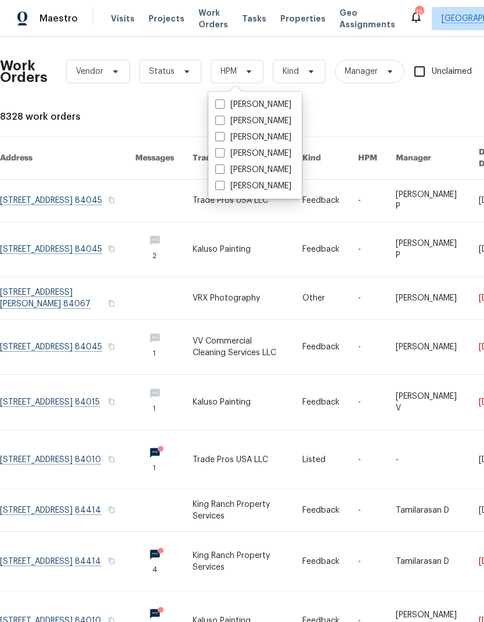
click at [271, 171] on label "[PERSON_NAME]" at bounding box center [254, 170] width 76 height 12
click at [223, 171] on input "[PERSON_NAME]" at bounding box center [220, 168] width 8 height 8
checkbox input "true"
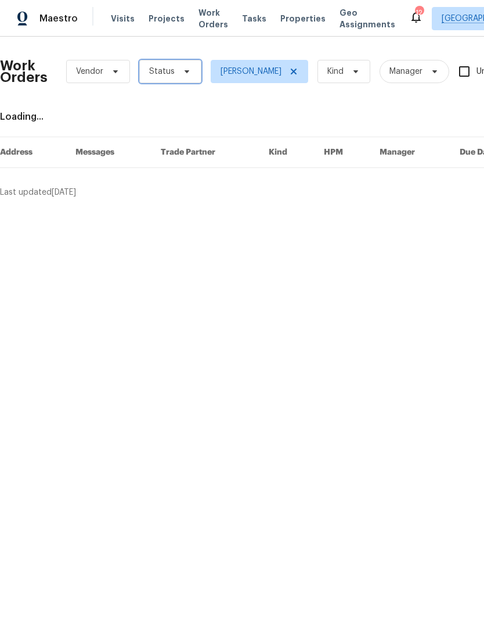
click at [181, 78] on span "Status" at bounding box center [170, 71] width 62 height 23
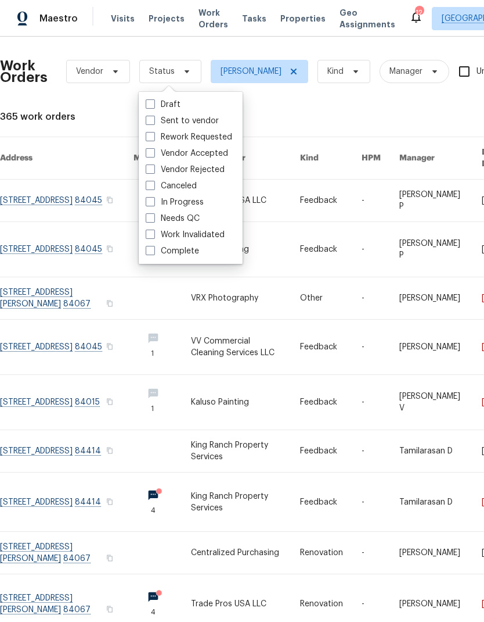
click at [155, 218] on label "Needs QC" at bounding box center [173, 219] width 54 height 12
click at [153, 218] on input "Needs QC" at bounding box center [150, 217] width 8 height 8
checkbox input "true"
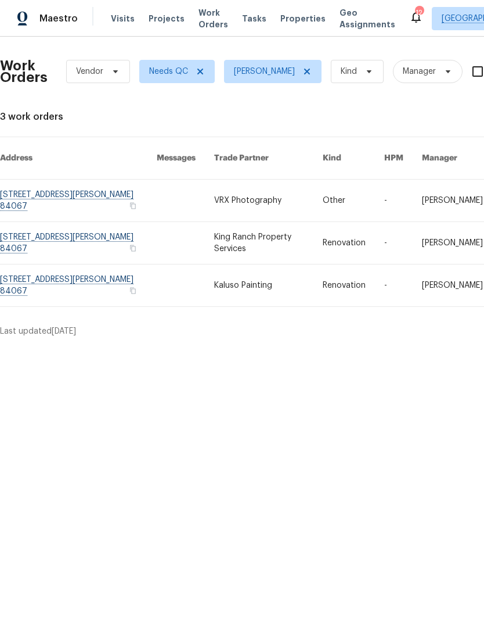
click at [324, 346] on html "Maestro Visits Projects Work Orders Tasks Properties Geo Assignments 12 Salt La…" at bounding box center [242, 173] width 484 height 346
click at [59, 269] on link at bounding box center [78, 285] width 157 height 42
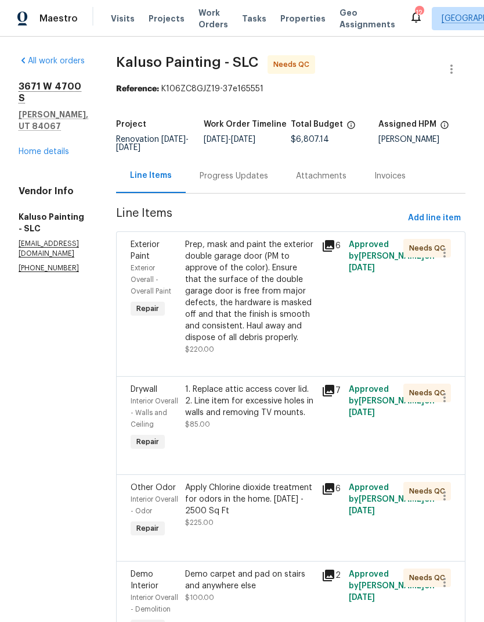
click at [270, 292] on div "Prep, mask and paint the exterior double garage door (PM to approve of the colo…" at bounding box center [250, 291] width 130 height 105
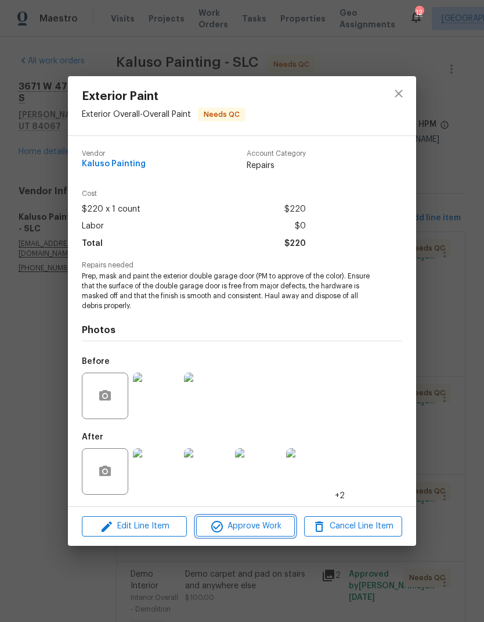
click at [271, 529] on span "Approve Work" at bounding box center [245, 526] width 91 height 15
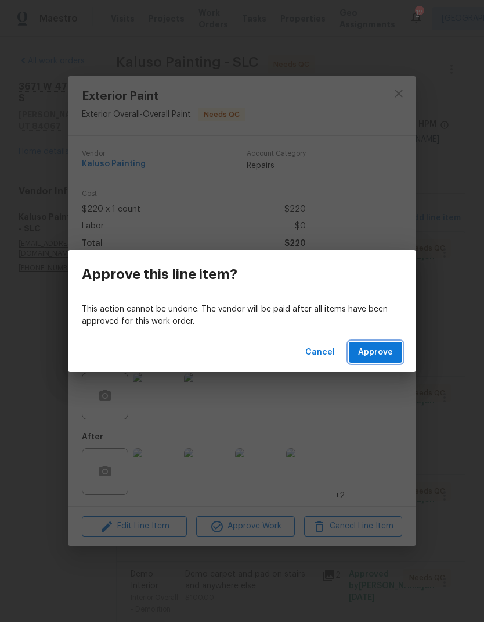
click at [386, 350] on span "Approve" at bounding box center [375, 352] width 35 height 15
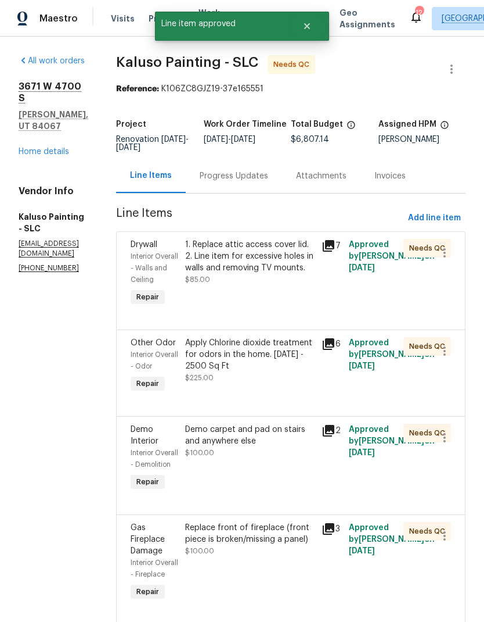
click at [277, 274] on div "1. Replace attic access cover lid. 2. Line item for excessive holes in walls an…" at bounding box center [250, 256] width 130 height 35
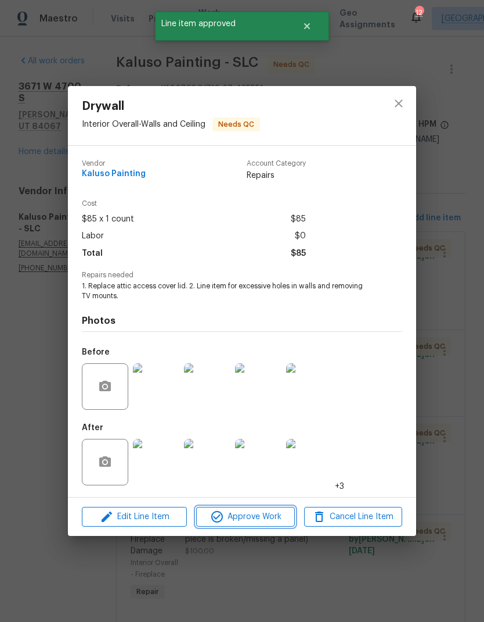
click at [272, 525] on button "Approve Work" at bounding box center [245, 517] width 98 height 20
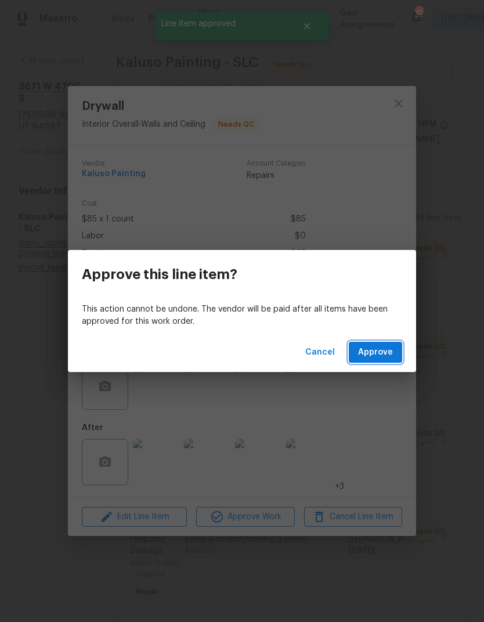
click at [390, 353] on span "Approve" at bounding box center [375, 352] width 35 height 15
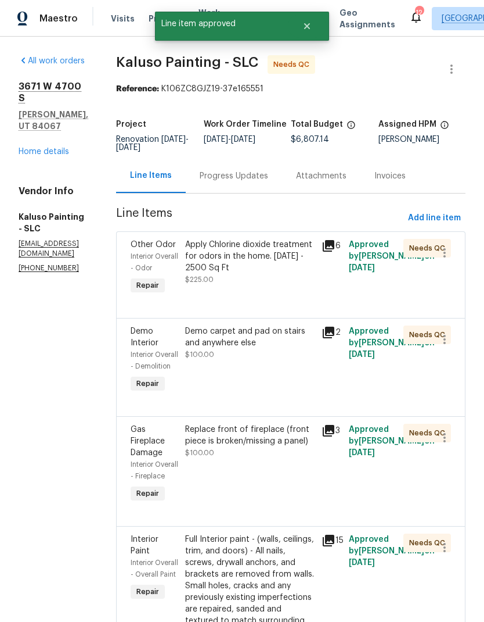
click at [272, 264] on div "Apply Chlorine dioxide treatment for odors in the home. 1200 - 2500 Sq Ft" at bounding box center [250, 256] width 130 height 35
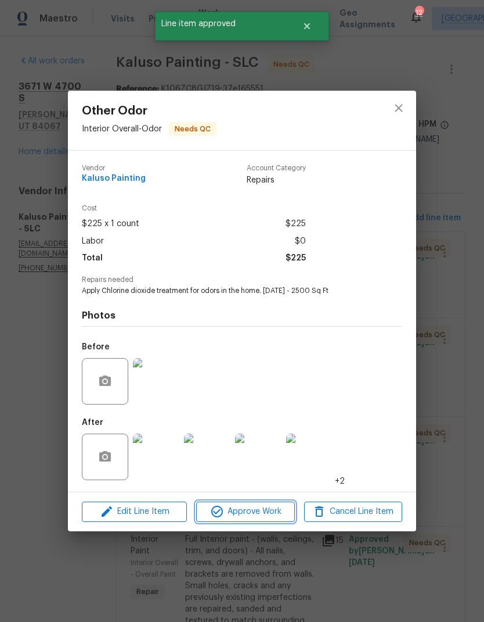
click at [272, 514] on span "Approve Work" at bounding box center [245, 511] width 91 height 15
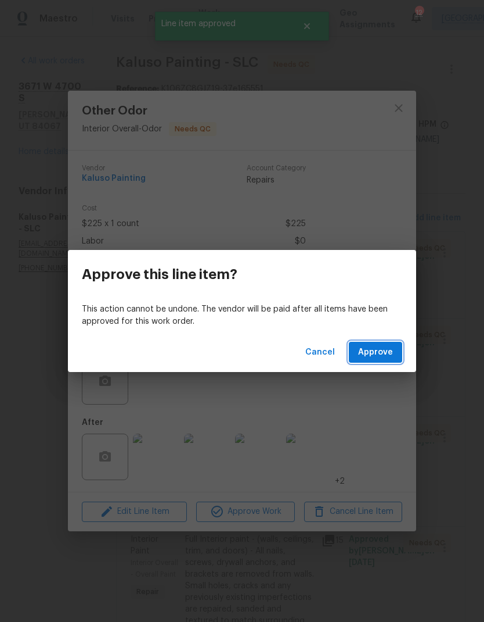
click at [381, 353] on span "Approve" at bounding box center [375, 352] width 35 height 15
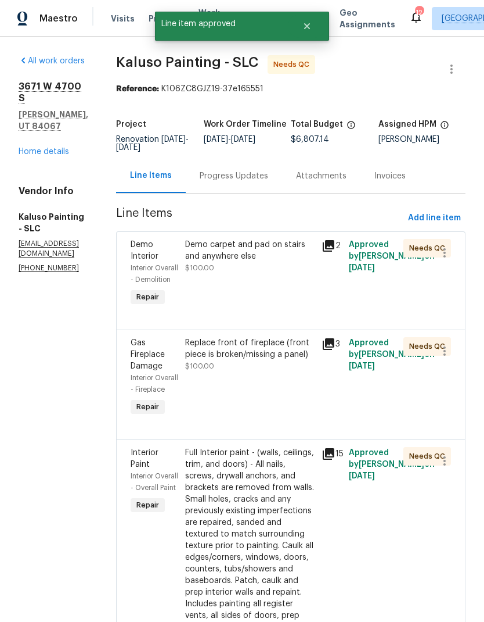
click at [261, 280] on div "Demo carpet and pad on stairs and anywhere else $100.00" at bounding box center [250, 273] width 137 height 77
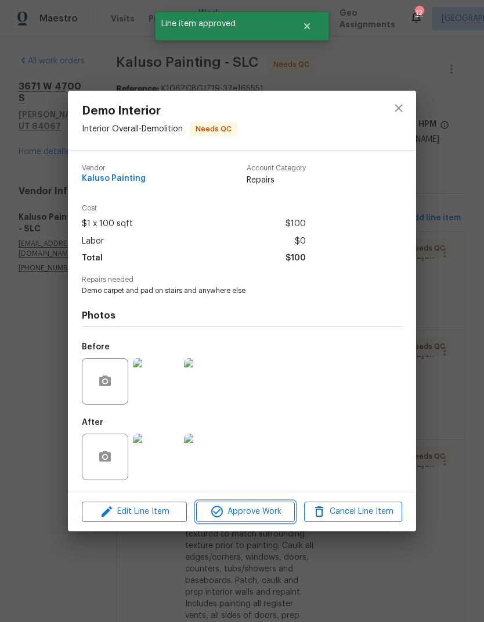
click at [278, 516] on span "Approve Work" at bounding box center [245, 511] width 91 height 15
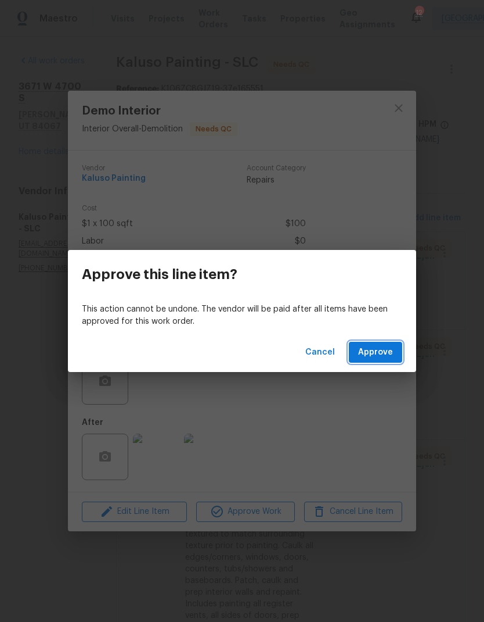
click at [380, 357] on span "Approve" at bounding box center [375, 352] width 35 height 15
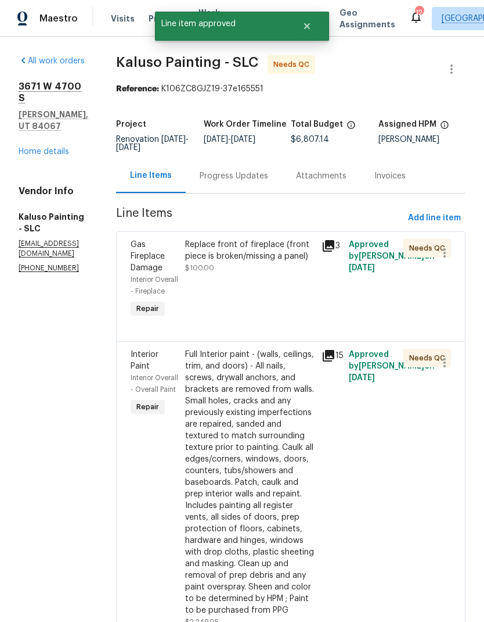
click at [252, 274] on div "Replace front of fireplace (front piece is broken/missing a panel) $100.00" at bounding box center [250, 256] width 130 height 35
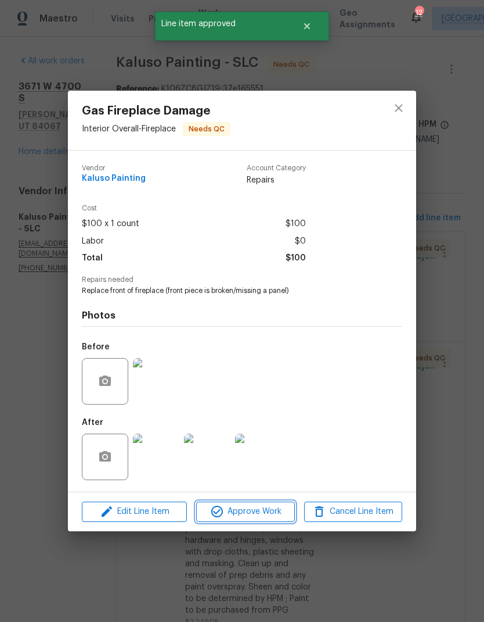
click at [277, 511] on span "Approve Work" at bounding box center [245, 511] width 91 height 15
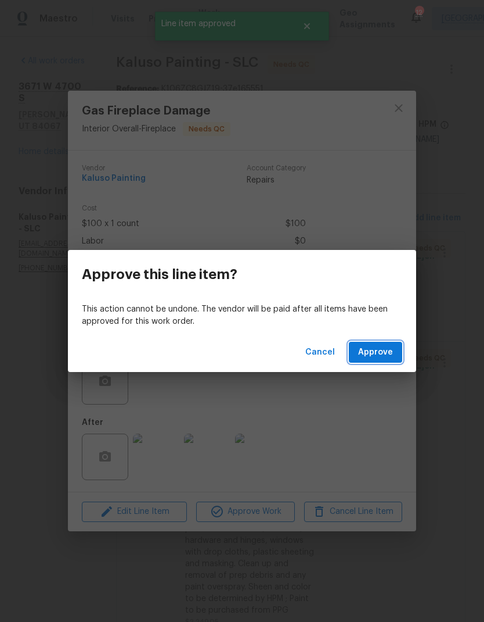
click at [392, 357] on span "Approve" at bounding box center [375, 352] width 35 height 15
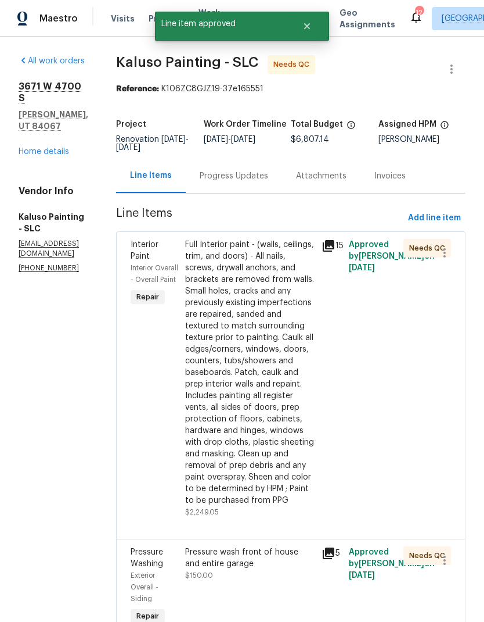
click at [250, 285] on div "Full Interior paint - (walls, ceilings, trim, and doors) - All nails, screws, d…" at bounding box center [250, 372] width 130 height 267
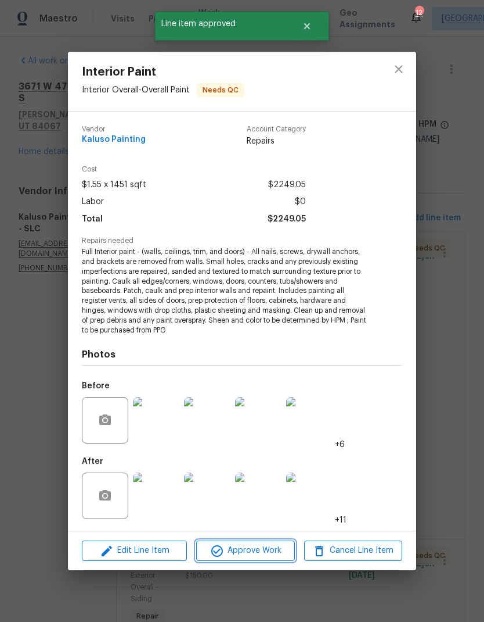
click at [272, 550] on span "Approve Work" at bounding box center [245, 550] width 91 height 15
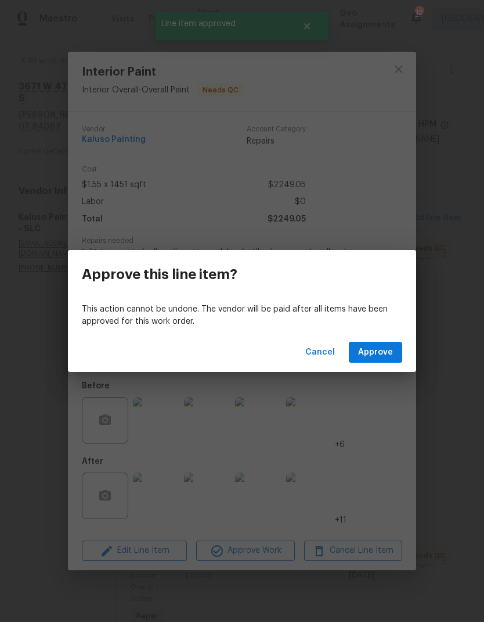
click at [394, 357] on button "Approve" at bounding box center [375, 352] width 53 height 21
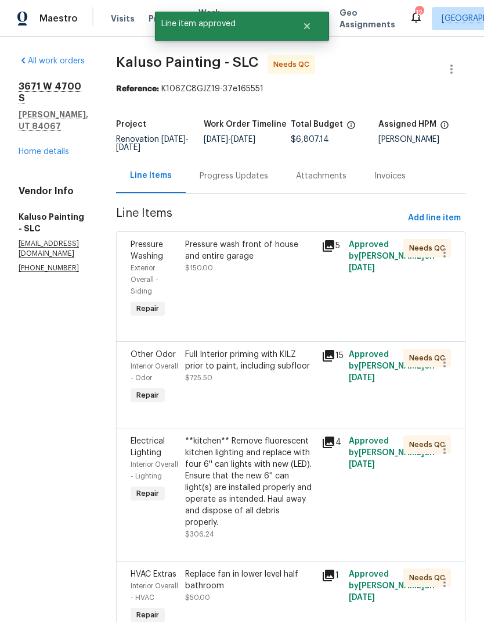
click at [260, 290] on div "Pressure wash front of house and entire garage $150.00" at bounding box center [250, 279] width 137 height 88
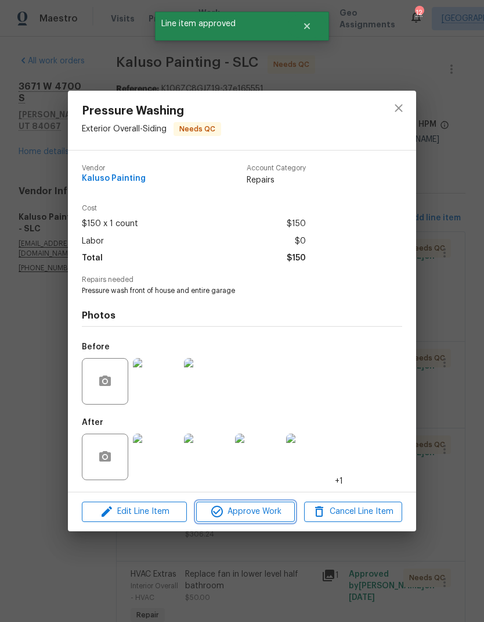
click at [263, 517] on span "Approve Work" at bounding box center [245, 511] width 91 height 15
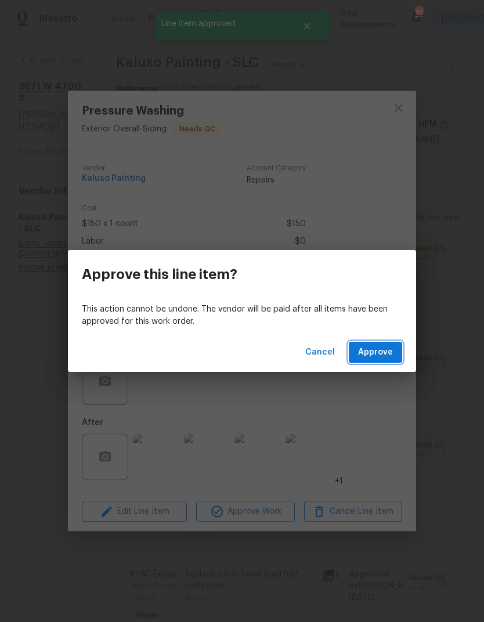
click at [387, 353] on span "Approve" at bounding box center [375, 352] width 35 height 15
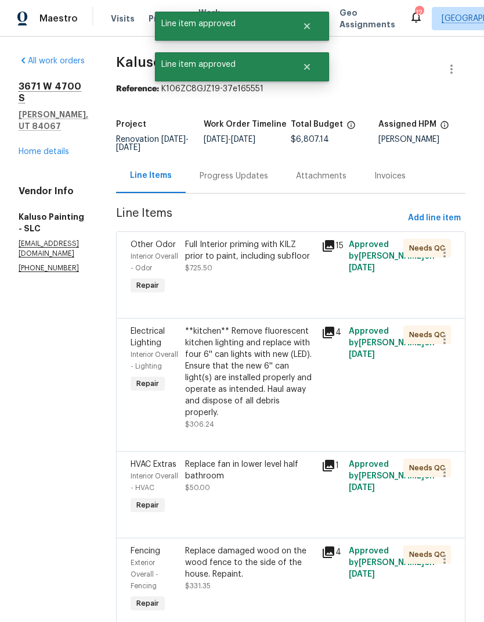
click at [266, 274] on div "Full Interior priming with KILZ prior to paint, including subfloor $725.50" at bounding box center [250, 256] width 130 height 35
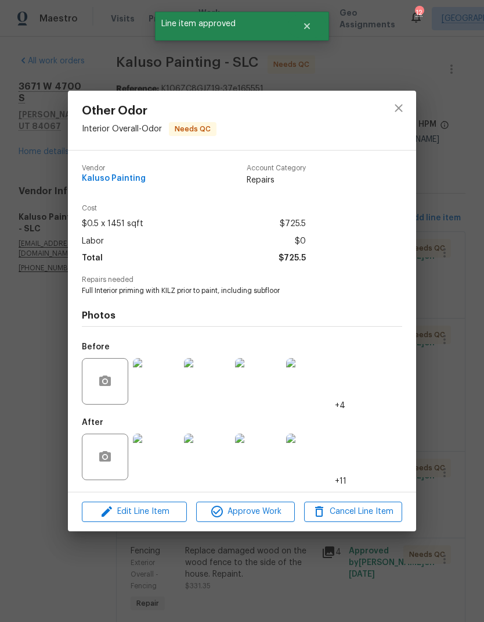
click at [275, 516] on span "Approve Work" at bounding box center [245, 511] width 91 height 15
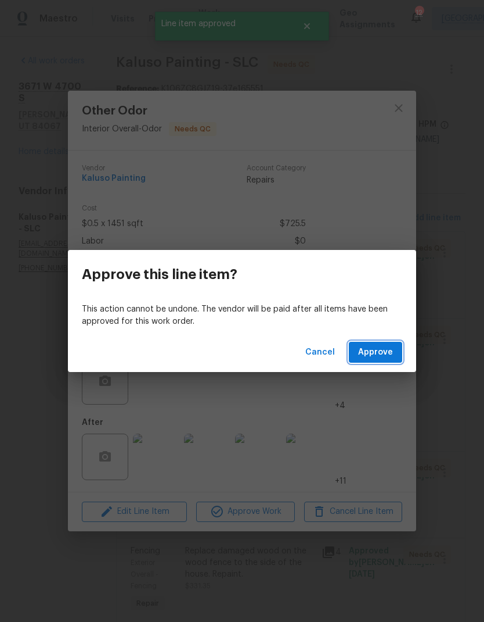
click at [390, 361] on button "Approve" at bounding box center [375, 352] width 53 height 21
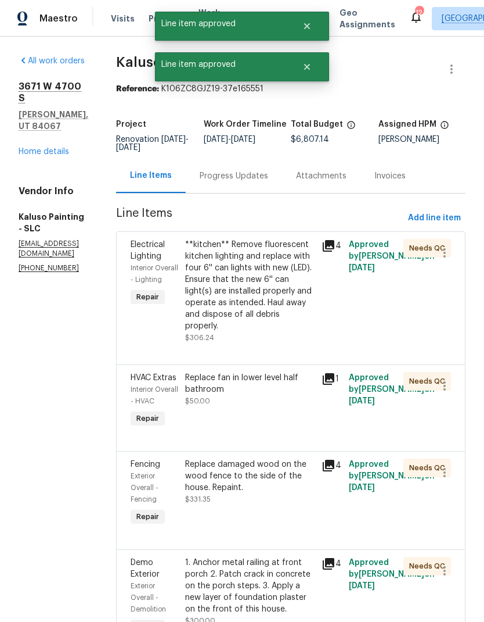
click at [256, 278] on div "**kitchen** Remove fluorescent kitchen lighting and replace with four 6'' can l…" at bounding box center [250, 285] width 130 height 93
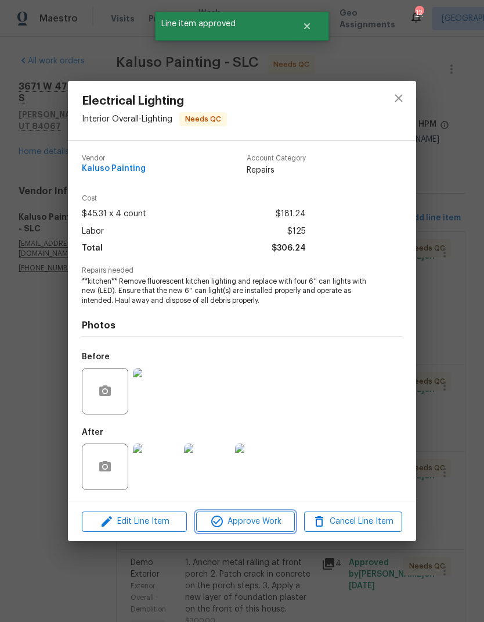
click at [275, 527] on span "Approve Work" at bounding box center [245, 521] width 91 height 15
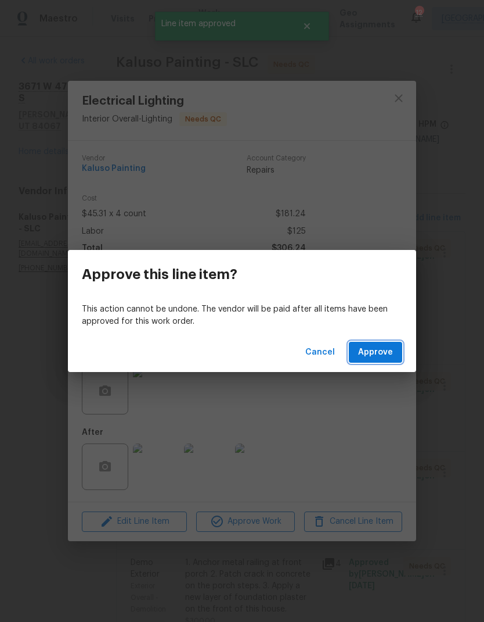
click at [380, 352] on span "Approve" at bounding box center [375, 352] width 35 height 15
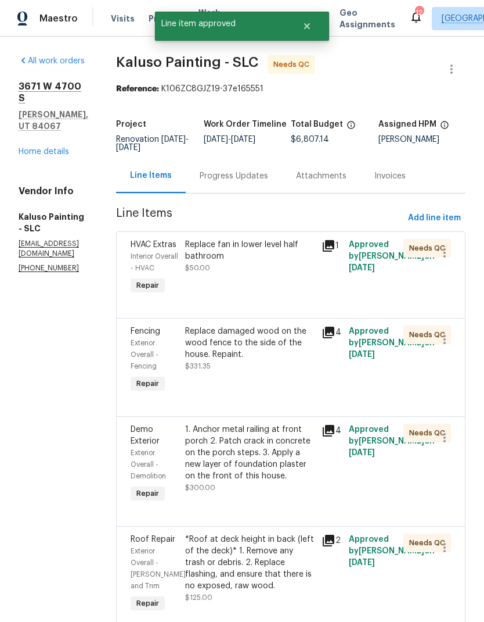
click at [253, 275] on div "Replace fan in lower level half bathroom $50.00" at bounding box center [250, 267] width 137 height 65
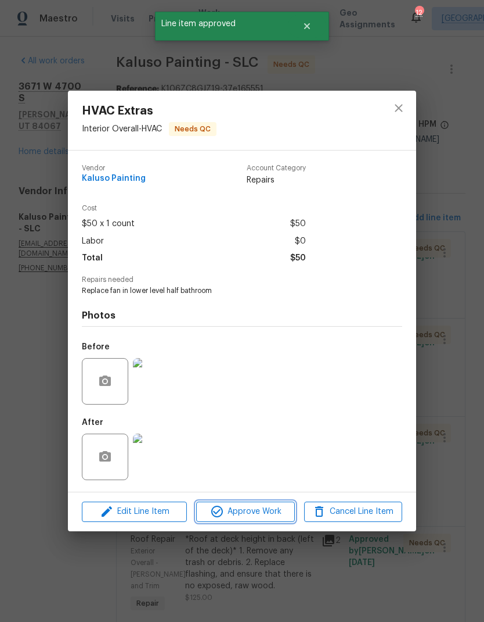
click at [268, 520] on button "Approve Work" at bounding box center [245, 511] width 98 height 20
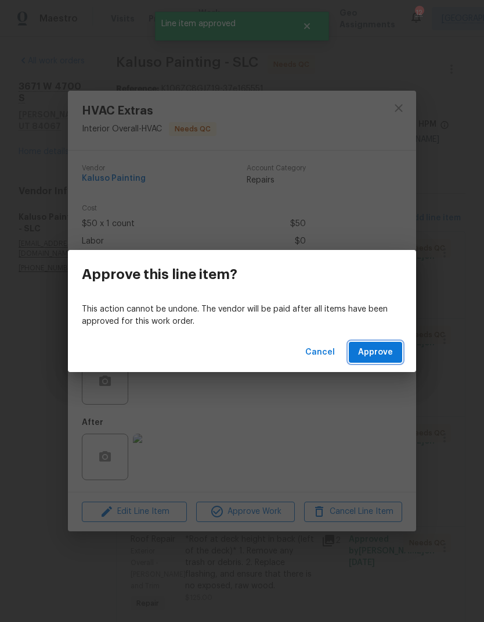
click at [386, 356] on span "Approve" at bounding box center [375, 352] width 35 height 15
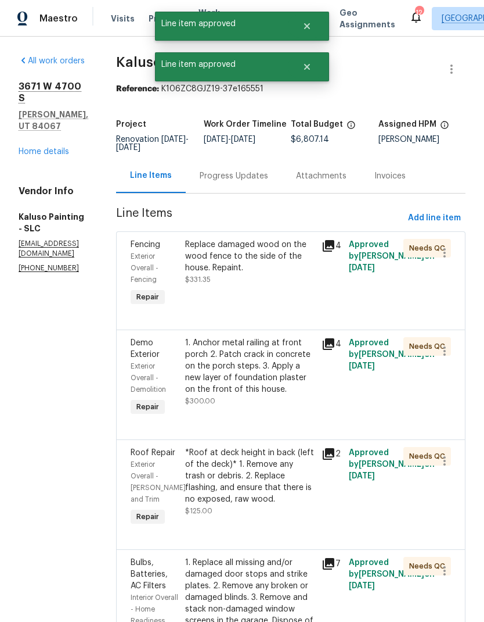
click at [261, 270] on div "Replace damaged wood on the wood fence to the side of the house. Repaint." at bounding box center [250, 256] width 130 height 35
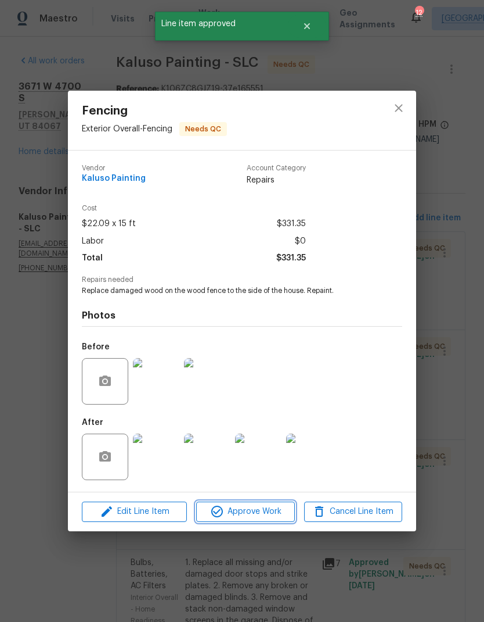
click at [276, 514] on span "Approve Work" at bounding box center [245, 511] width 91 height 15
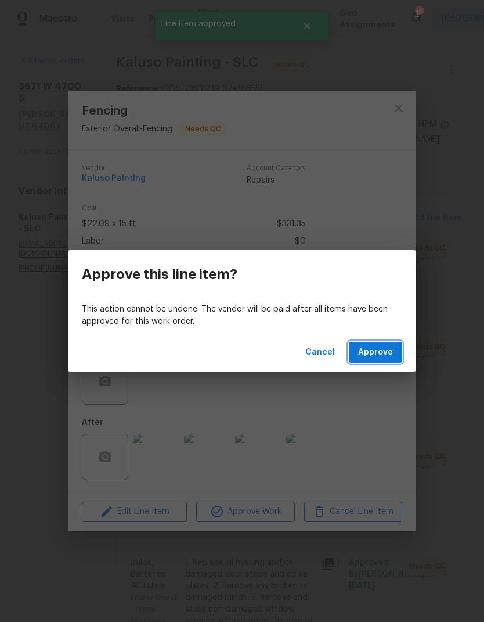
click at [390, 354] on span "Approve" at bounding box center [375, 352] width 35 height 15
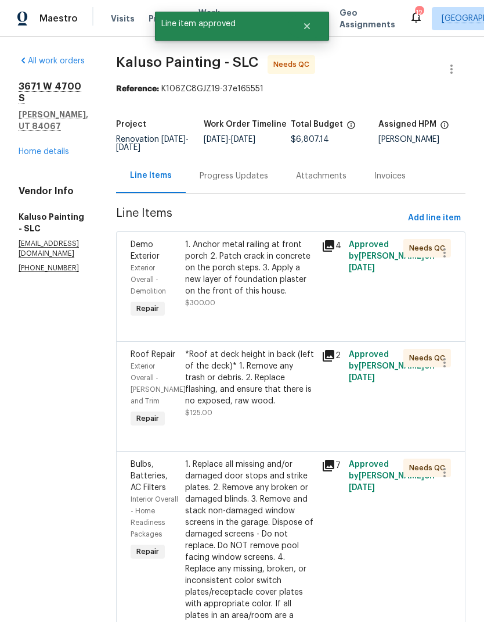
click at [259, 280] on div "1. Anchor metal railing at front porch 2. Patch crack in concrete on the porch …" at bounding box center [250, 268] width 130 height 58
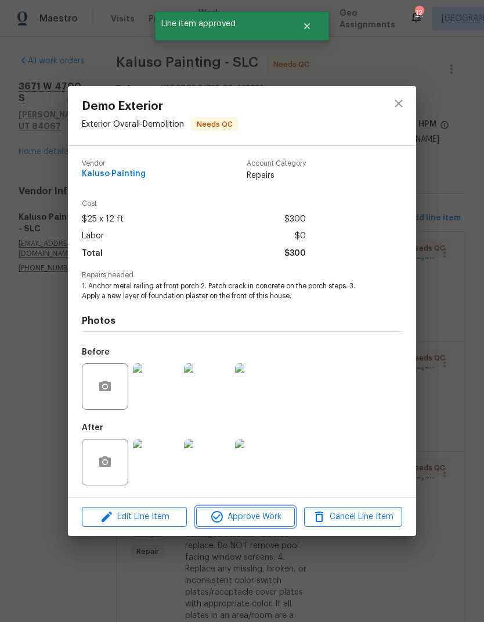
click at [270, 517] on span "Approve Work" at bounding box center [245, 516] width 91 height 15
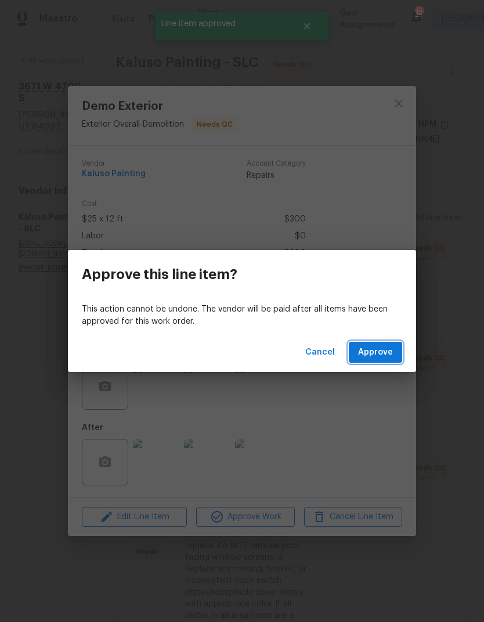
click at [377, 351] on span "Approve" at bounding box center [375, 352] width 35 height 15
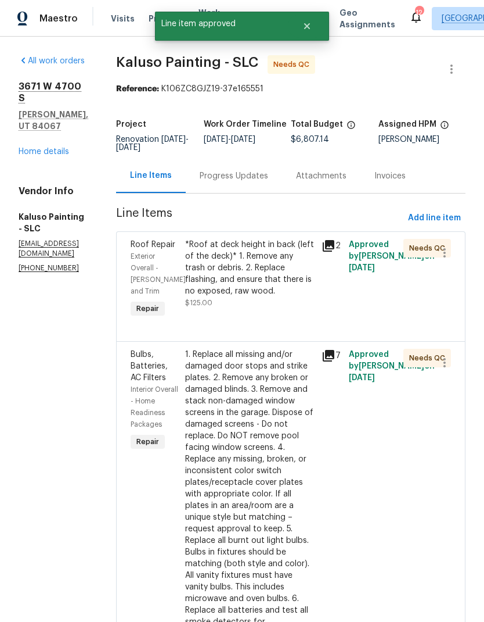
click at [259, 278] on div "*Roof at deck height in back (left of the deck)* 1. Remove any trash or debris.…" at bounding box center [250, 268] width 130 height 58
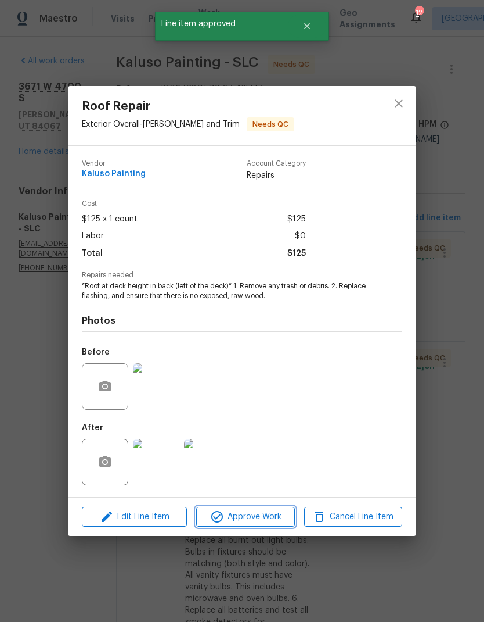
click at [268, 519] on span "Approve Work" at bounding box center [245, 516] width 91 height 15
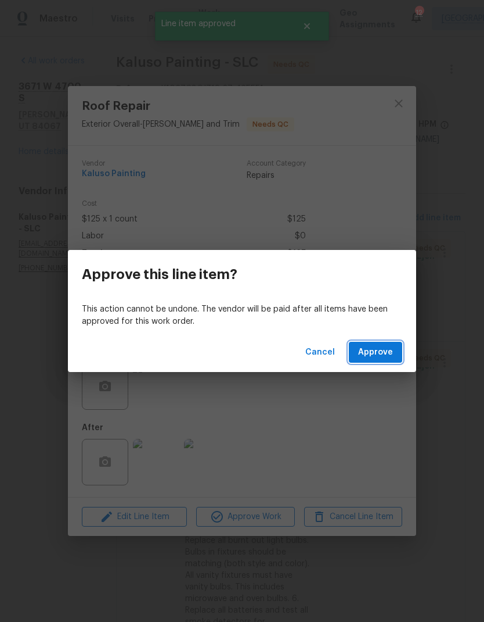
click at [379, 354] on span "Approve" at bounding box center [375, 352] width 35 height 15
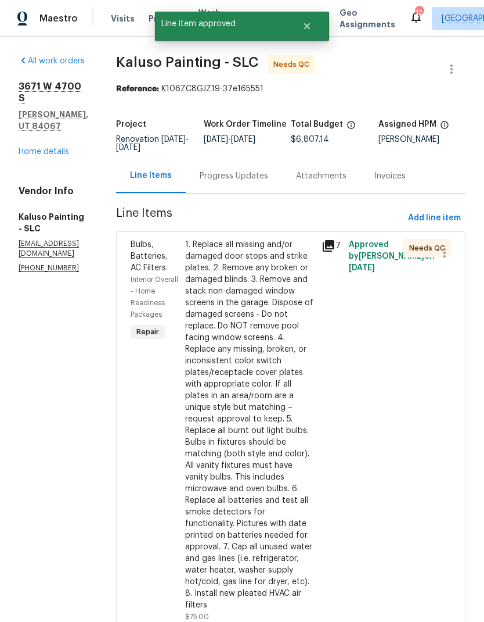
click at [257, 277] on div "1. Replace all missing and/or damaged door stops and strike plates. 2. Remove a…" at bounding box center [250, 425] width 130 height 372
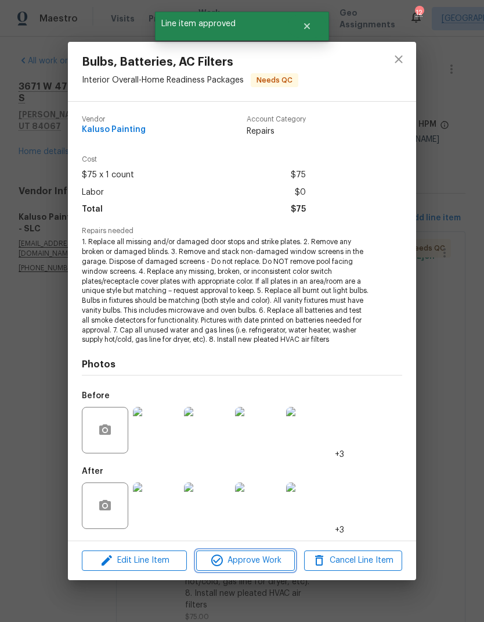
click at [261, 561] on span "Approve Work" at bounding box center [245, 560] width 91 height 15
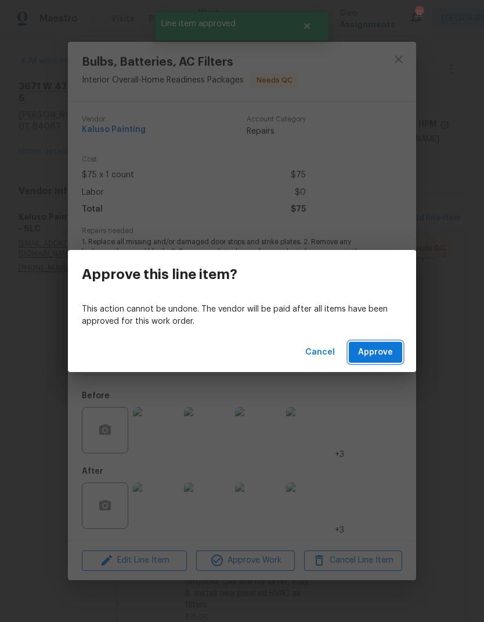
click at [377, 344] on button "Approve" at bounding box center [375, 352] width 53 height 21
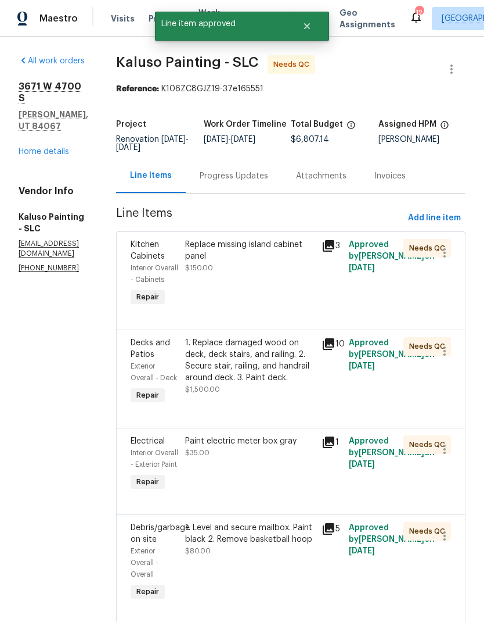
click at [270, 283] on div "Replace missing island cabinet panel $150.00" at bounding box center [250, 273] width 137 height 77
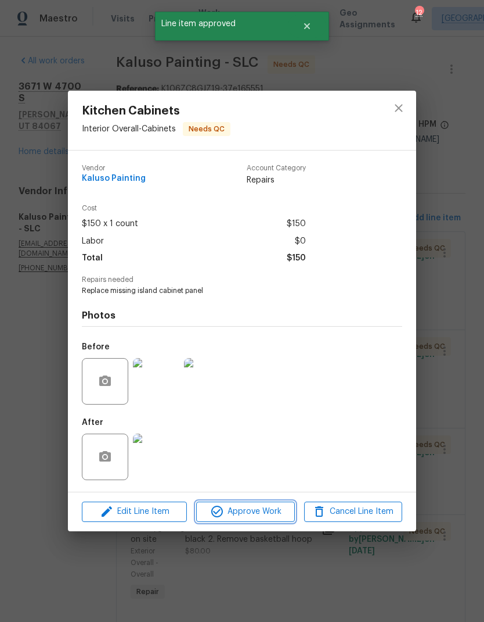
click at [268, 516] on span "Approve Work" at bounding box center [245, 511] width 91 height 15
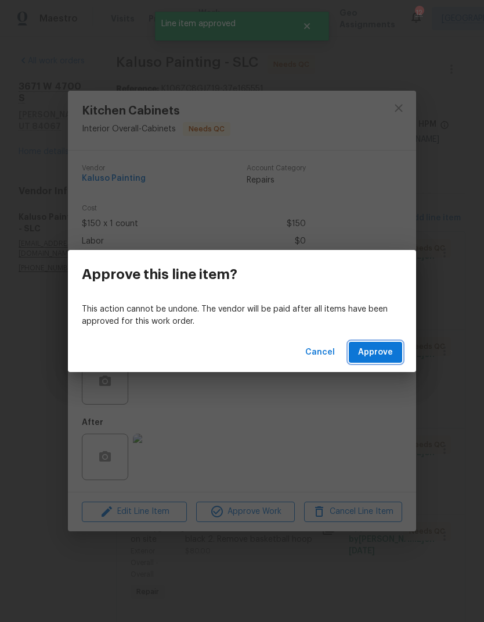
click at [380, 351] on span "Approve" at bounding box center [375, 352] width 35 height 15
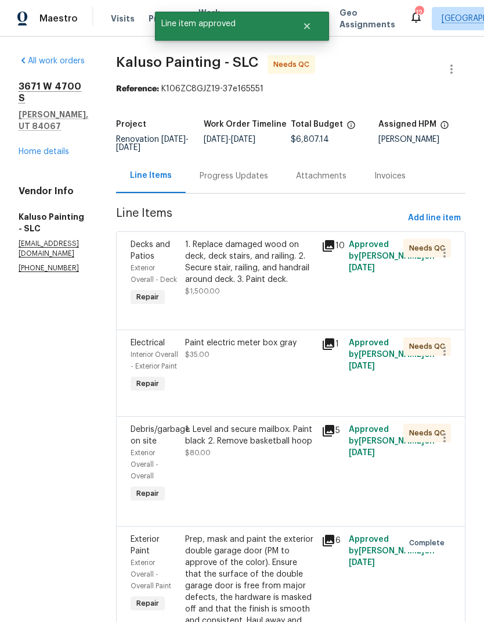
click at [278, 285] on div "1. Replace damaged wood on deck, deck stairs, and railing. 2. Secure stair, rai…" at bounding box center [250, 262] width 130 height 46
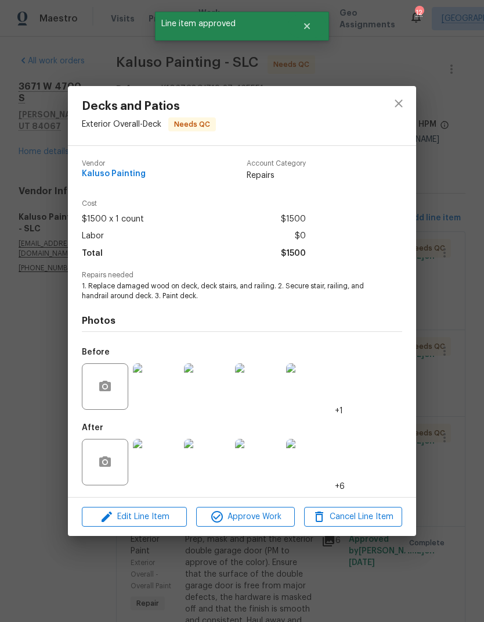
click at [270, 519] on span "Approve Work" at bounding box center [245, 516] width 91 height 15
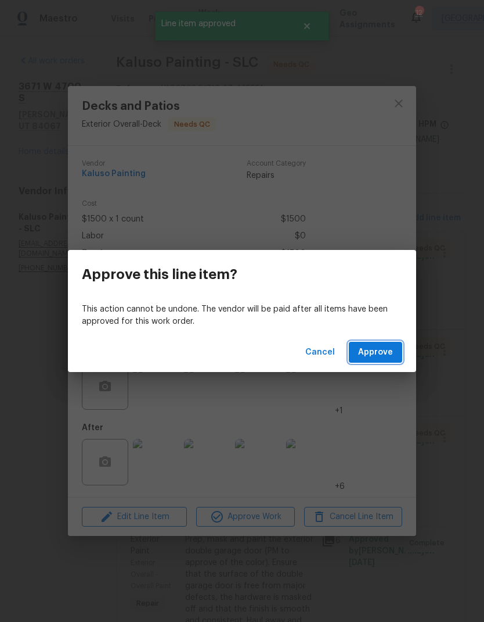
click at [383, 349] on span "Approve" at bounding box center [375, 352] width 35 height 15
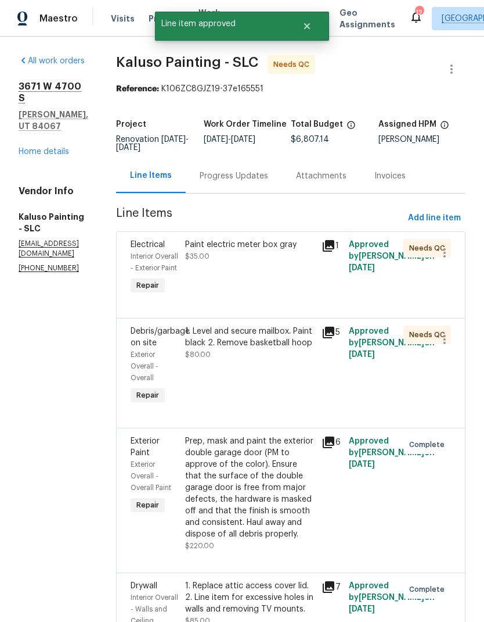
click at [267, 286] on div "Paint electric meter box gray $35.00" at bounding box center [250, 267] width 137 height 65
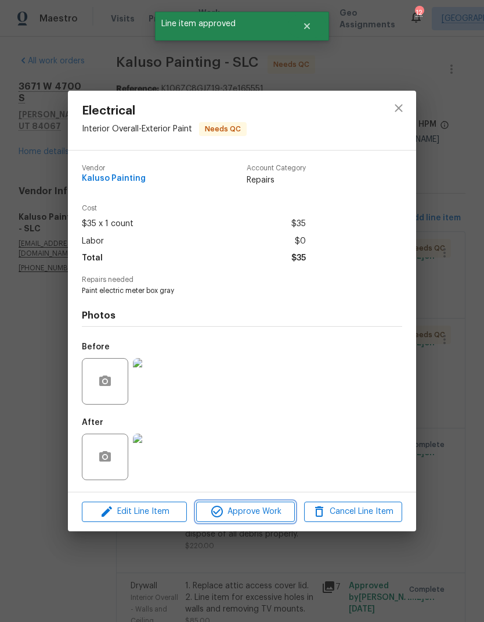
click at [267, 519] on span "Approve Work" at bounding box center [245, 511] width 91 height 15
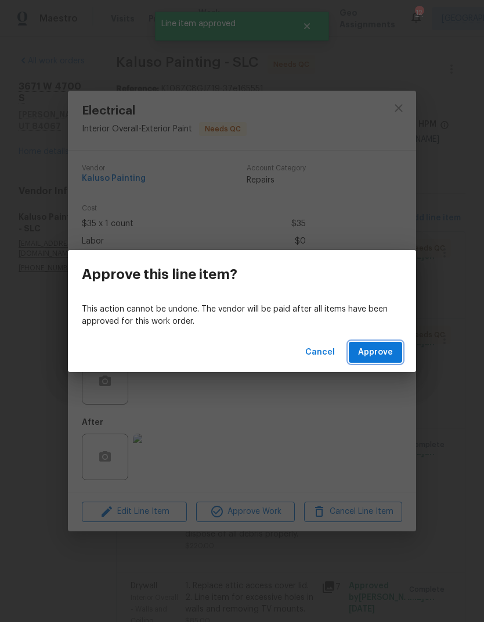
click at [385, 356] on span "Approve" at bounding box center [375, 352] width 35 height 15
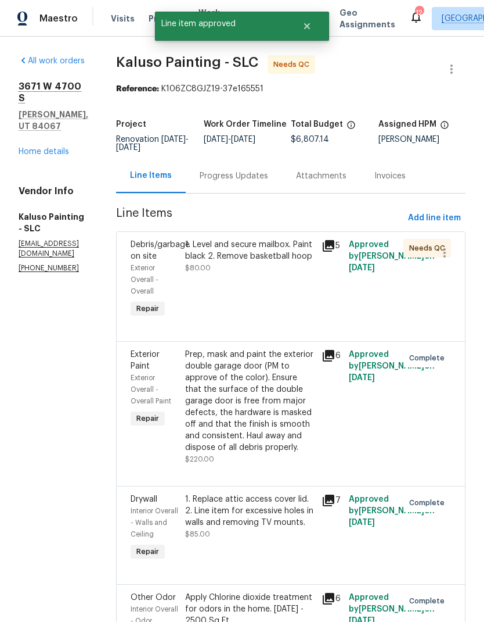
click at [270, 274] on div "1. Level and secure mailbox. Paint black 2. Remove basketball hoop $80.00" at bounding box center [250, 256] width 130 height 35
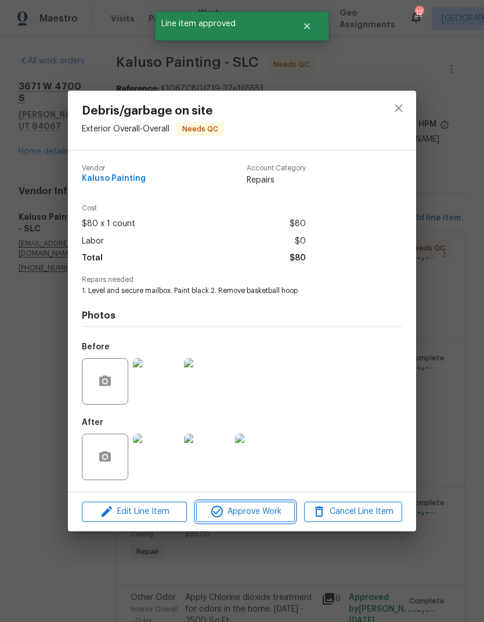
click at [270, 516] on span "Approve Work" at bounding box center [245, 511] width 91 height 15
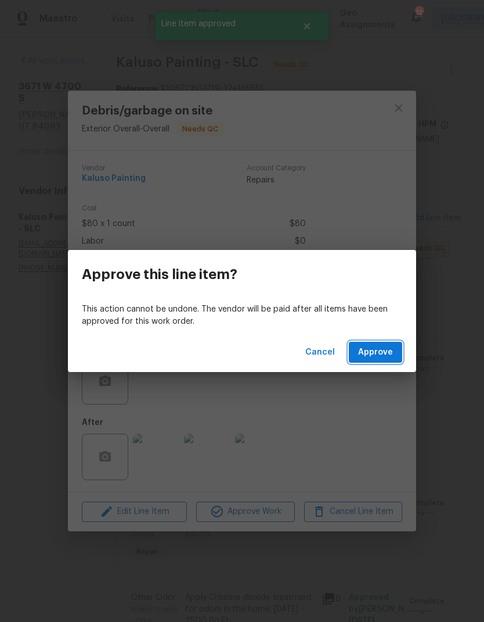
click at [376, 358] on span "Approve" at bounding box center [375, 352] width 35 height 15
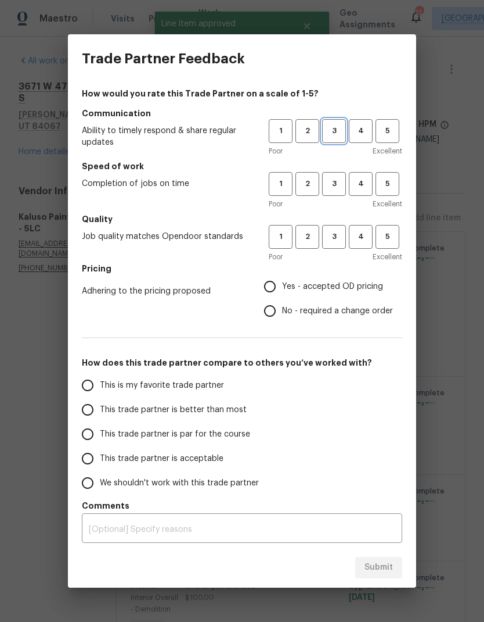
click at [338, 136] on span "3" at bounding box center [334, 130] width 21 height 13
click at [339, 191] on button "3" at bounding box center [334, 184] width 24 height 24
click at [339, 247] on button "3" at bounding box center [334, 237] width 24 height 24
click at [279, 289] on input "Yes - accepted OD pricing" at bounding box center [270, 286] width 24 height 24
radio input "true"
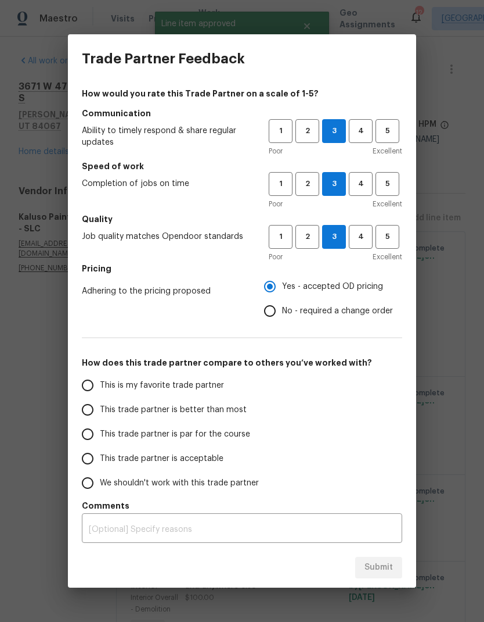
click at [98, 379] on input "This is my favorite trade partner" at bounding box center [88, 385] width 24 height 24
click at [376, 563] on span "Submit" at bounding box center [379, 567] width 28 height 15
radio input "true"
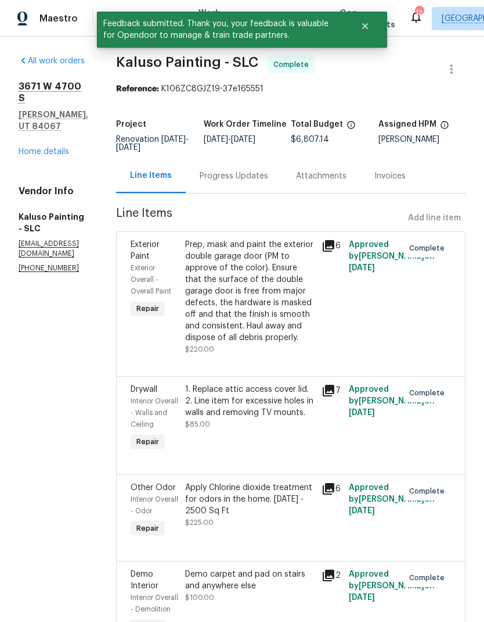
click at [59, 148] on link "Home details" at bounding box center [44, 152] width 51 height 8
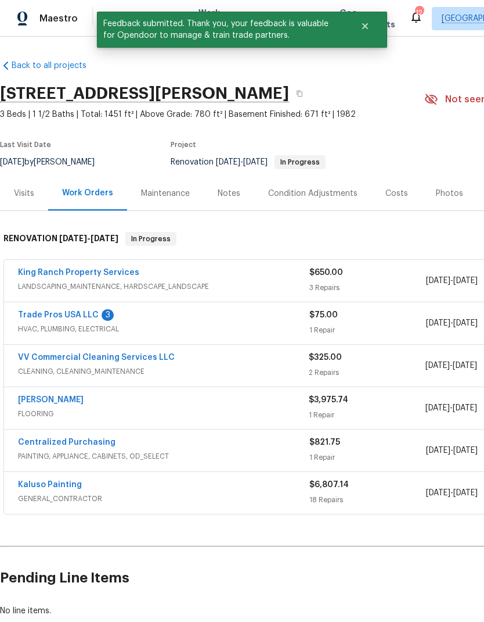
click at [60, 318] on link "Trade Pros USA LLC" at bounding box center [58, 315] width 81 height 8
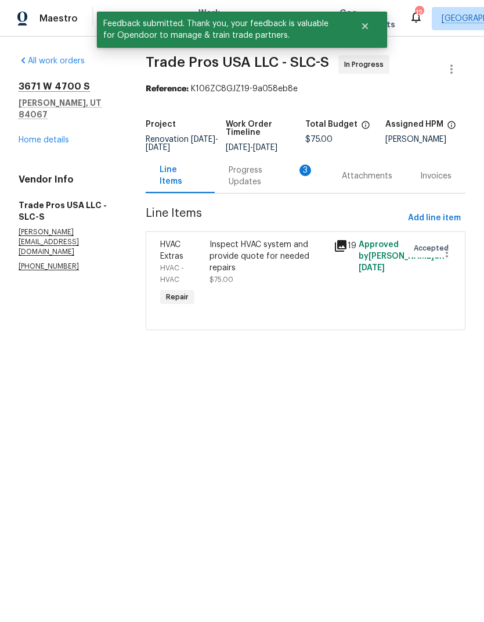
click at [260, 188] on div "Progress Updates 3" at bounding box center [271, 175] width 85 height 23
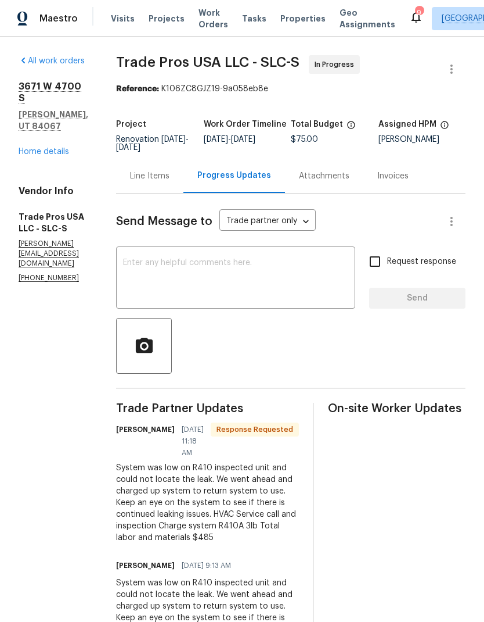
click at [55, 148] on link "Home details" at bounding box center [44, 152] width 51 height 8
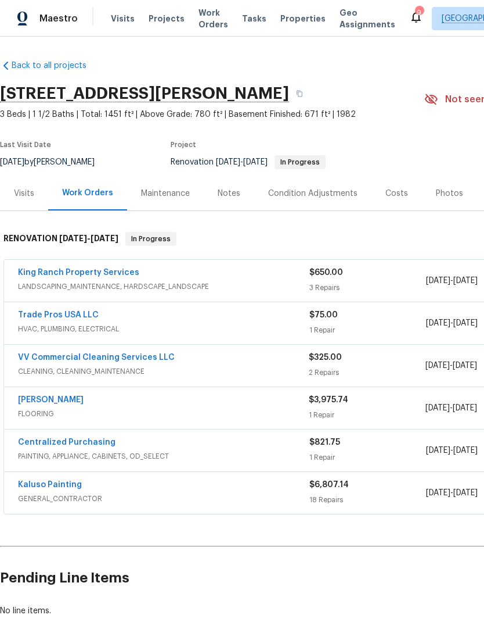
click at [84, 316] on link "Trade Pros USA LLC" at bounding box center [58, 315] width 81 height 8
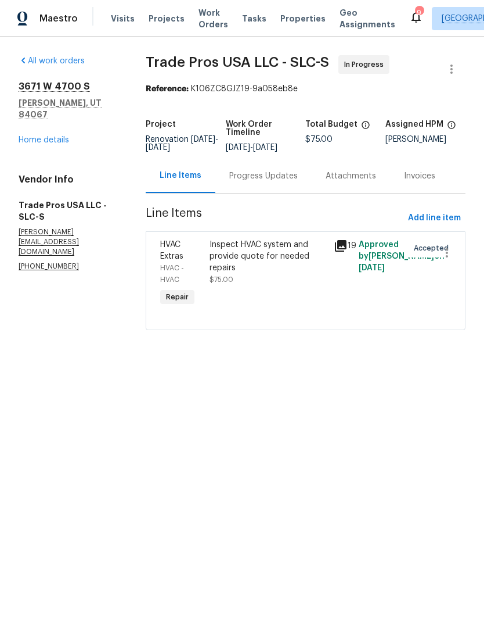
click at [274, 268] on div "Inspect HVAC system and provide quote for needed repairs" at bounding box center [268, 256] width 117 height 35
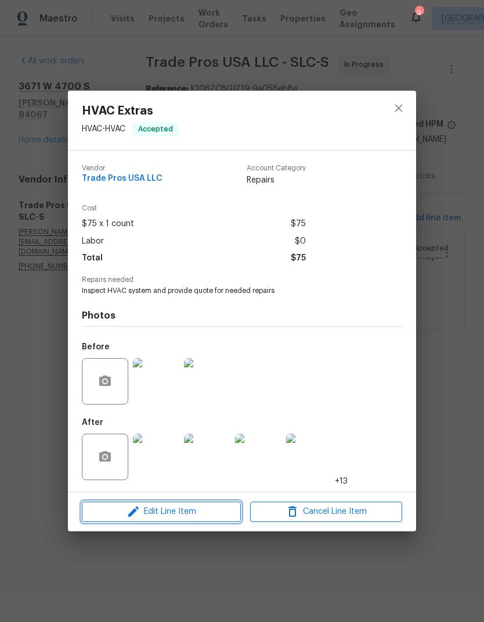
click at [205, 517] on span "Edit Line Item" at bounding box center [161, 511] width 152 height 15
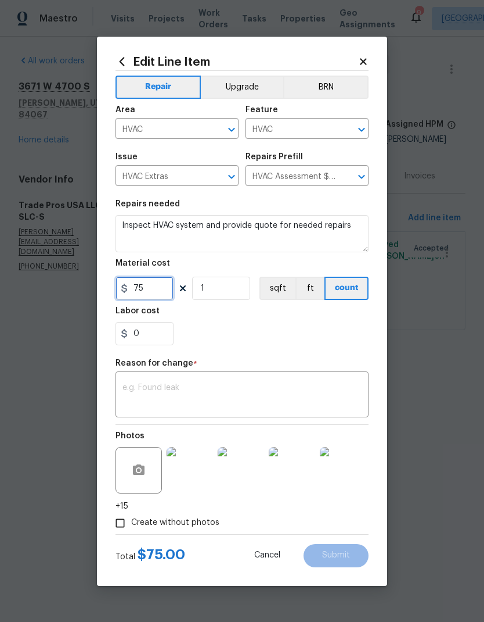
click at [153, 293] on input "75" at bounding box center [145, 288] width 58 height 23
type input "485"
click at [249, 382] on div "x ​" at bounding box center [242, 395] width 253 height 43
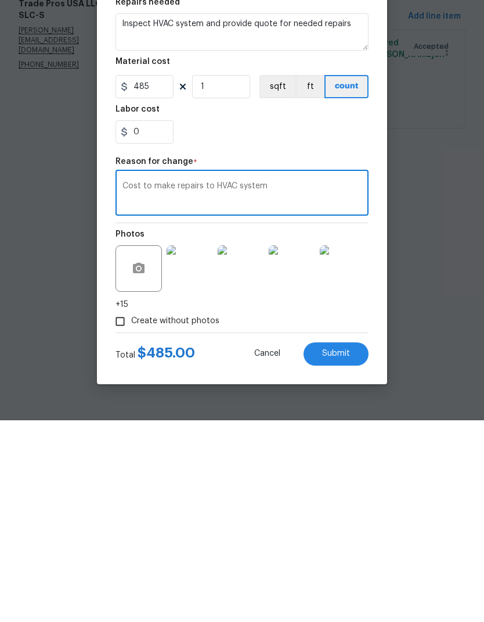
type textarea "Cost to make repairs to HVAC system"
click at [346, 551] on span "Submit" at bounding box center [336, 555] width 28 height 9
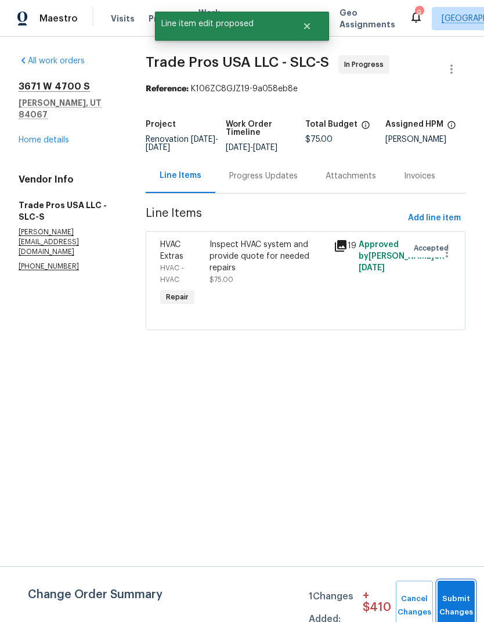
click at [461, 608] on span "Submit Changes" at bounding box center [457, 605] width 26 height 27
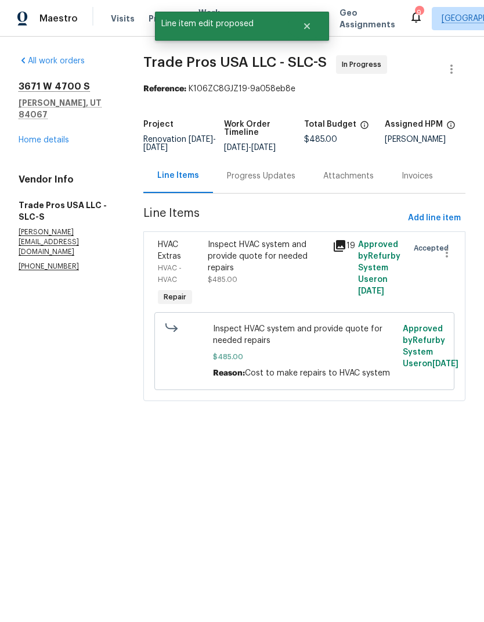
click at [62, 136] on link "Home details" at bounding box center [44, 140] width 51 height 8
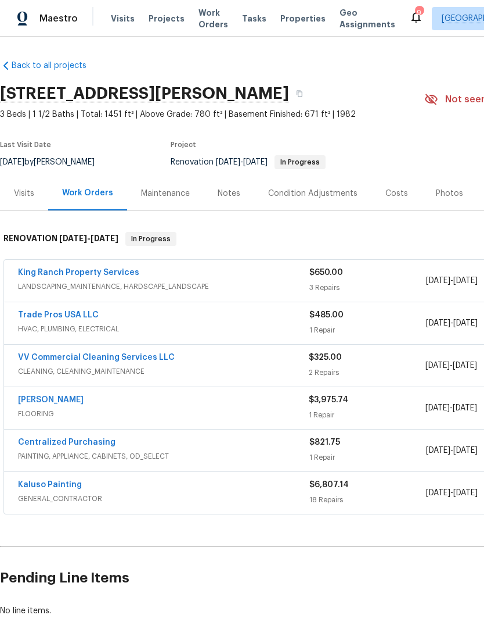
click at [64, 318] on link "Trade Pros USA LLC" at bounding box center [58, 315] width 81 height 8
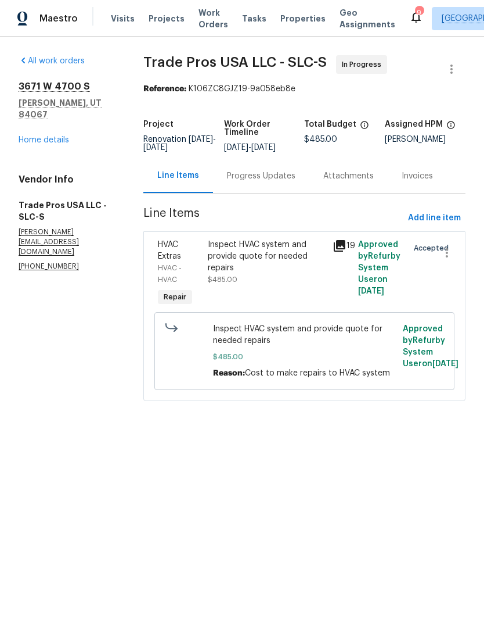
click at [268, 177] on div "Progress Updates" at bounding box center [261, 176] width 69 height 12
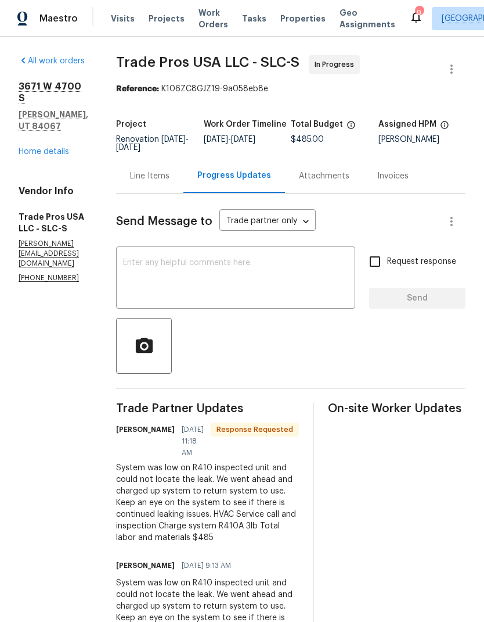
click at [209, 265] on textarea at bounding box center [235, 279] width 225 height 41
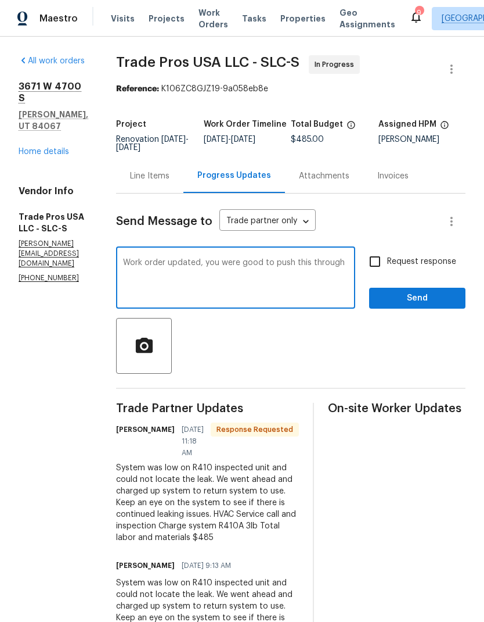
click at [246, 263] on textarea "Work order updated, you were good to push this through" at bounding box center [235, 279] width 225 height 41
type textarea "Work order updated, you are good to push this through"
click at [373, 263] on input "Request response" at bounding box center [375, 261] width 24 height 24
checkbox input "true"
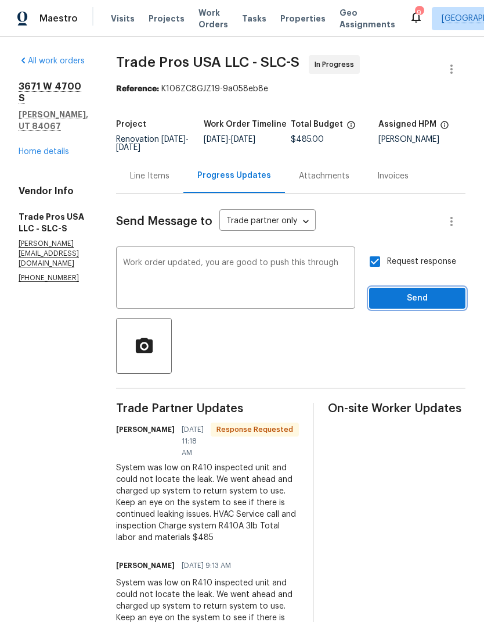
click at [437, 305] on span "Send" at bounding box center [418, 298] width 78 height 15
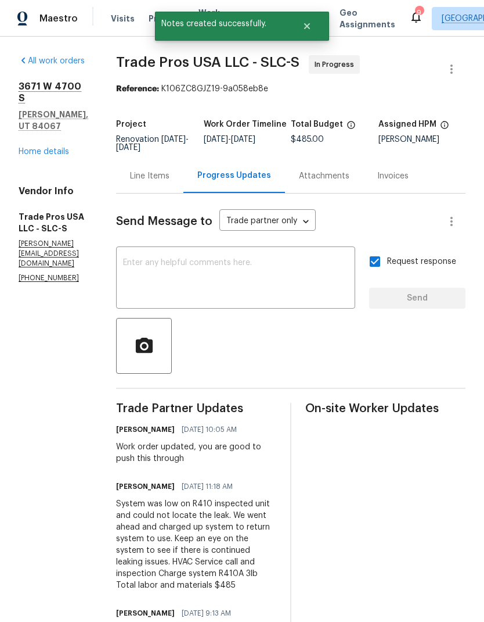
click at [61, 148] on link "Home details" at bounding box center [44, 152] width 51 height 8
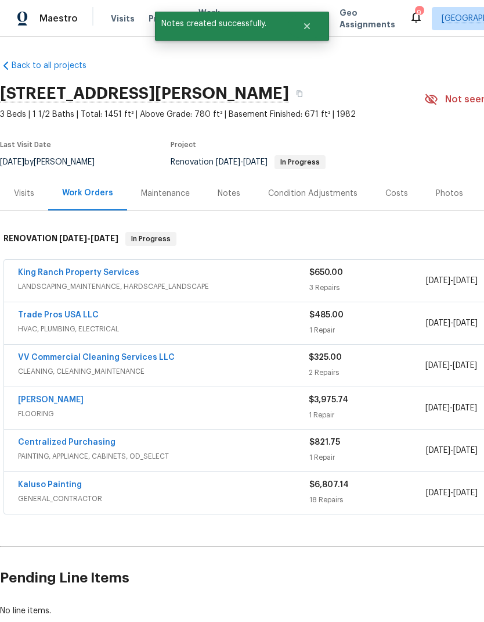
click at [126, 275] on link "King Ranch Property Services" at bounding box center [78, 272] width 121 height 8
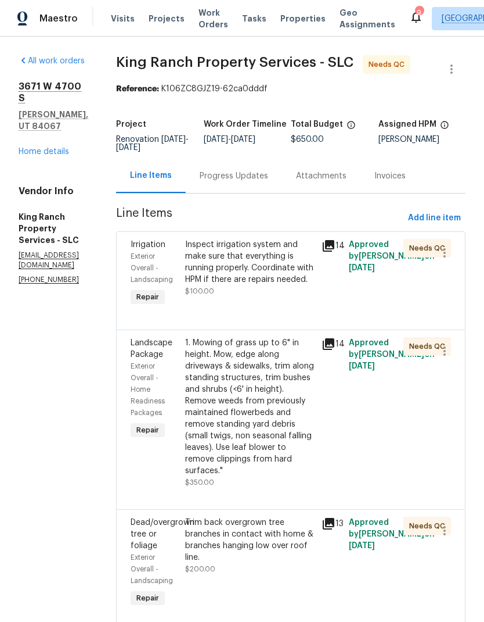
click at [265, 265] on div "Inspect irrigation system and make sure that everything is running properly. Co…" at bounding box center [250, 262] width 130 height 46
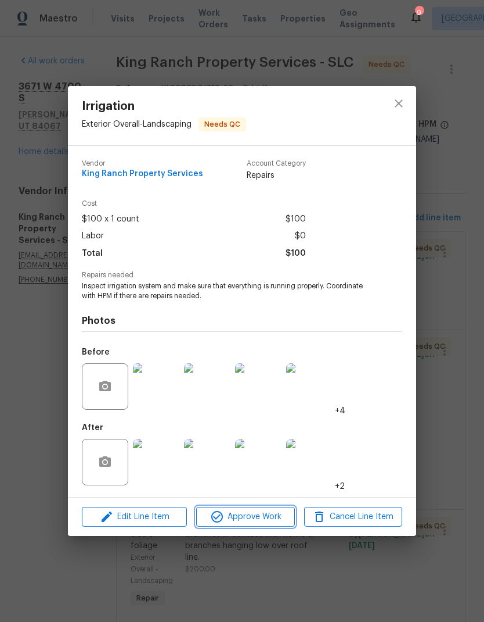
click at [274, 520] on span "Approve Work" at bounding box center [245, 516] width 91 height 15
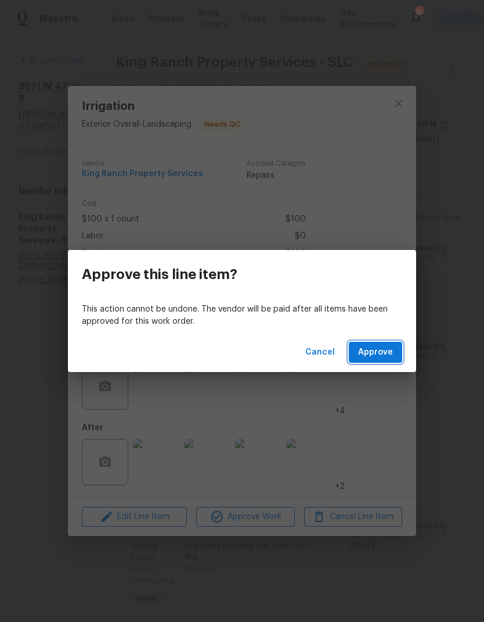
click at [393, 356] on span "Approve" at bounding box center [375, 352] width 35 height 15
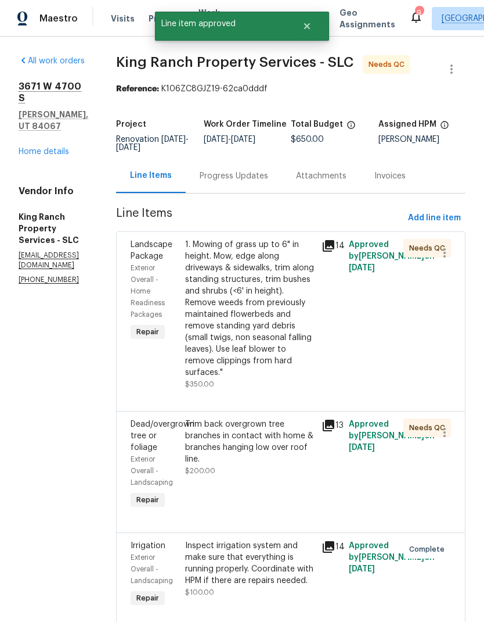
click at [259, 282] on div "1. Mowing of grass up to 6" in height. Mow, edge along driveways & sidewalks, t…" at bounding box center [250, 308] width 130 height 139
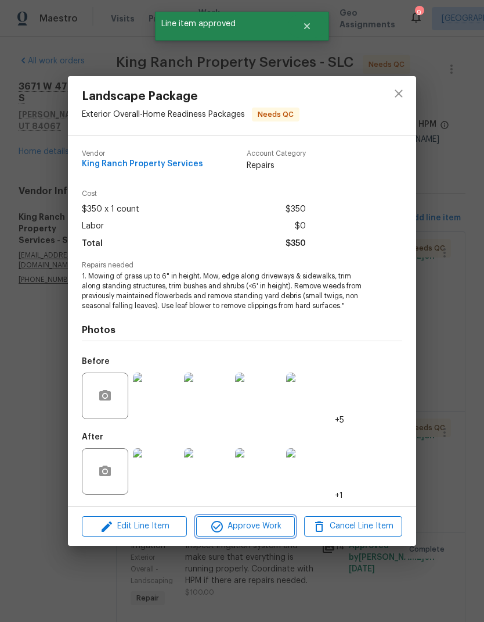
click at [271, 530] on span "Approve Work" at bounding box center [245, 526] width 91 height 15
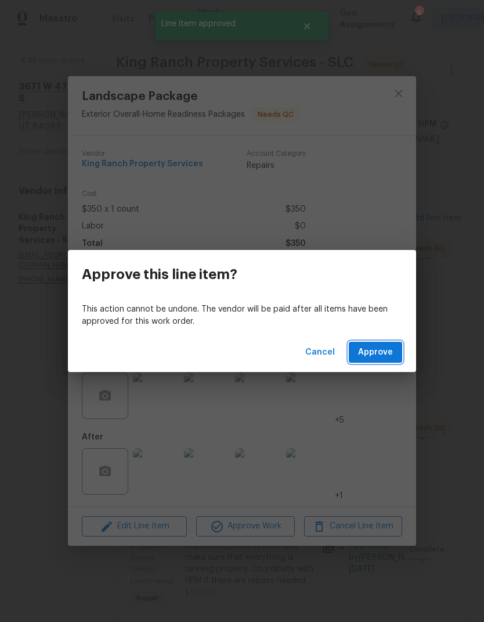
click at [388, 358] on span "Approve" at bounding box center [375, 352] width 35 height 15
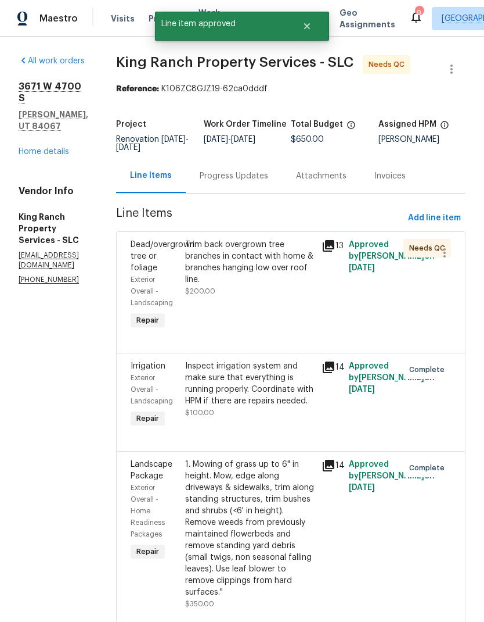
click at [263, 295] on div "Trim back overgrown tree branches in contact with home & branches hanging low o…" at bounding box center [250, 268] width 130 height 58
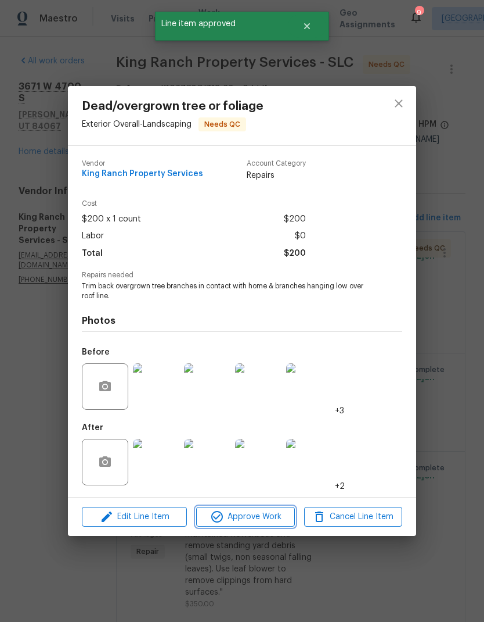
click at [274, 521] on span "Approve Work" at bounding box center [245, 516] width 91 height 15
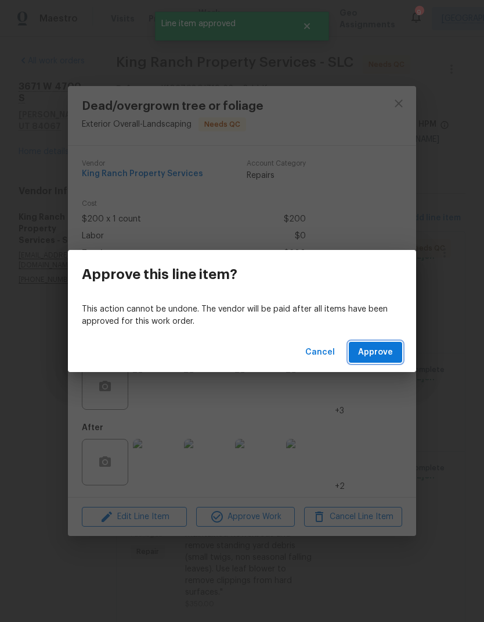
click at [393, 350] on span "Approve" at bounding box center [375, 352] width 35 height 15
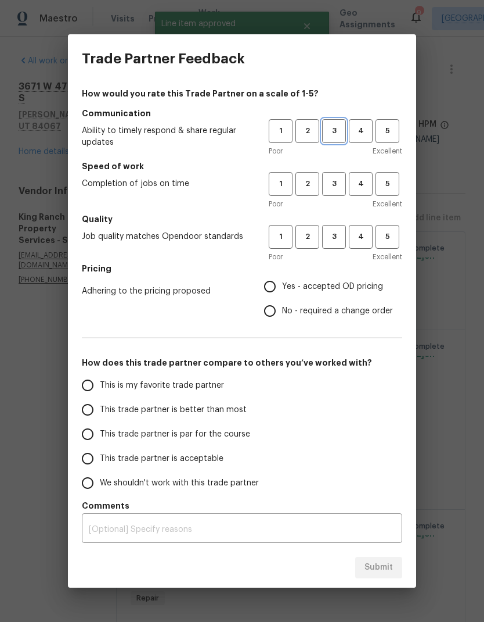
click at [332, 136] on span "3" at bounding box center [334, 130] width 21 height 13
click at [339, 185] on span "3" at bounding box center [334, 183] width 21 height 13
click at [339, 239] on span "3" at bounding box center [334, 236] width 21 height 13
click at [281, 286] on input "Yes - accepted OD pricing" at bounding box center [270, 286] width 24 height 24
radio input "true"
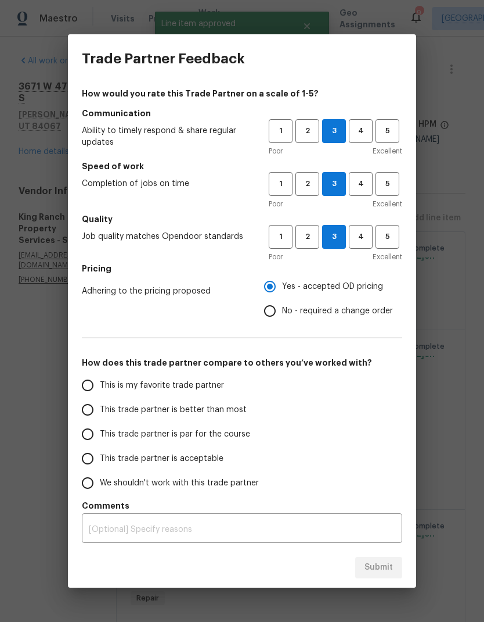
click at [91, 410] on input "This trade partner is better than most" at bounding box center [88, 409] width 24 height 24
click at [375, 568] on span "Submit" at bounding box center [379, 567] width 28 height 15
radio input "true"
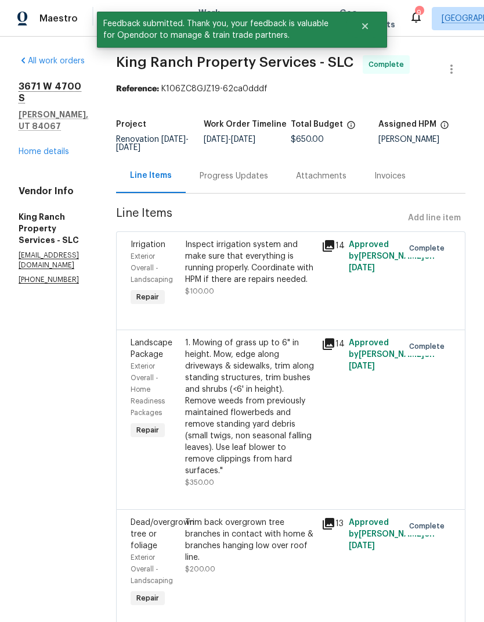
click at [60, 148] on link "Home details" at bounding box center [44, 152] width 51 height 8
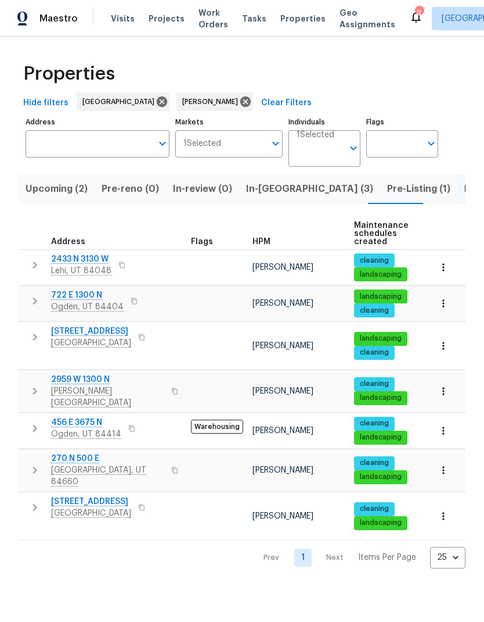
click at [82, 417] on span "456 E 3675 N" at bounding box center [86, 423] width 70 height 12
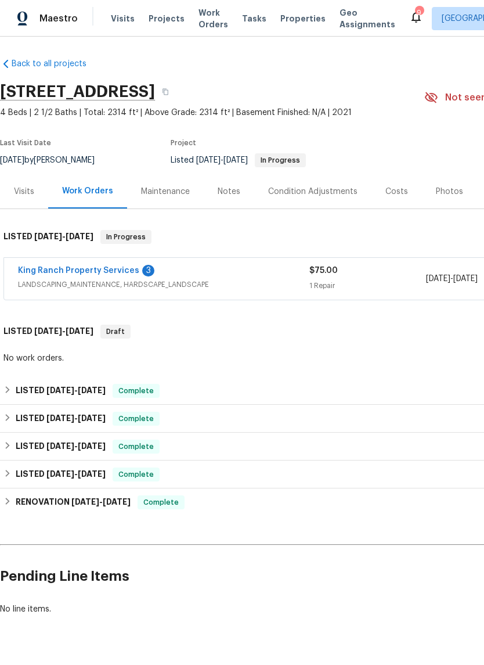
scroll to position [2, 0]
click at [92, 273] on link "King Ranch Property Services" at bounding box center [78, 271] width 121 height 8
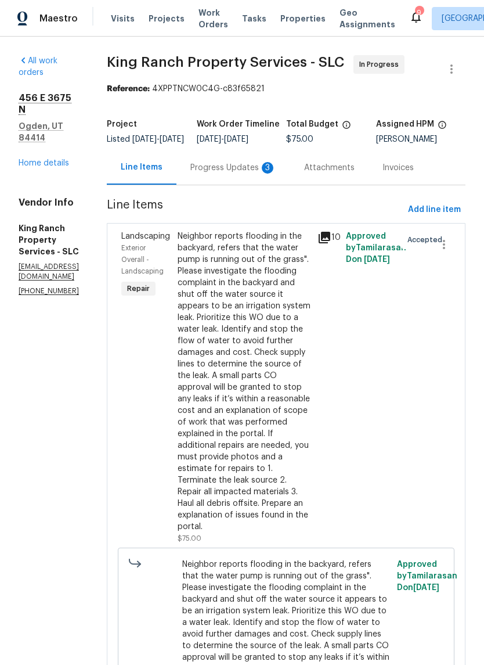
click at [263, 173] on div "Progress Updates 3" at bounding box center [234, 168] width 86 height 12
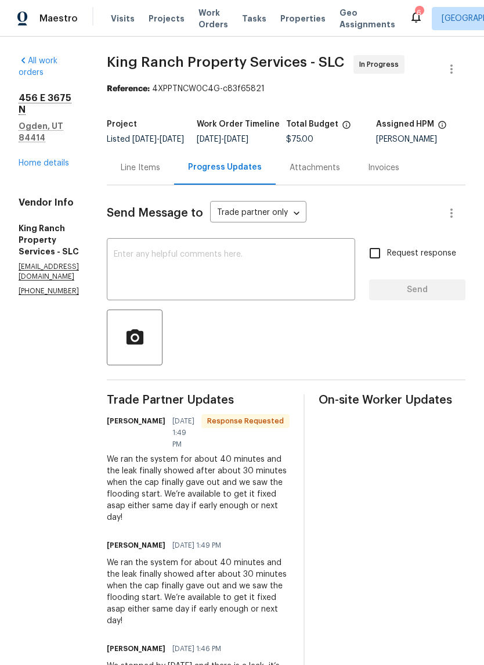
click at [210, 26] on span "Work Orders" at bounding box center [214, 18] width 30 height 23
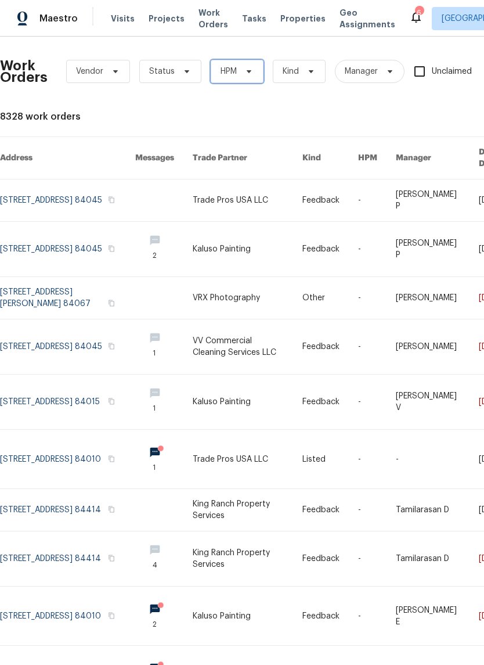
click at [243, 81] on span "HPM" at bounding box center [237, 71] width 53 height 23
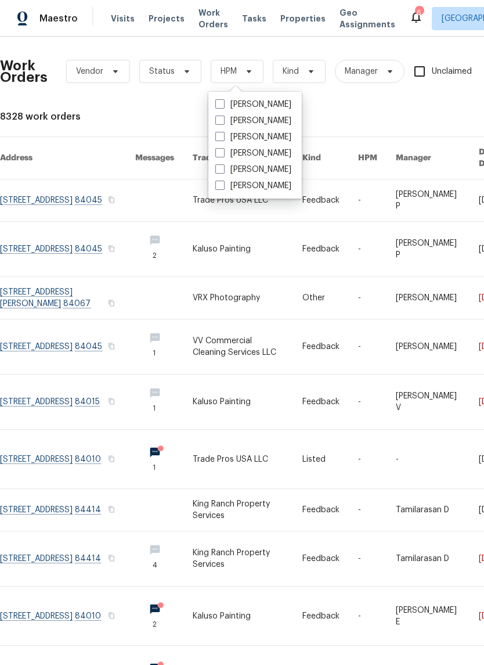
click at [224, 168] on span at bounding box center [220, 168] width 9 height 9
click at [223, 168] on input "[PERSON_NAME]" at bounding box center [220, 168] width 8 height 8
checkbox input "true"
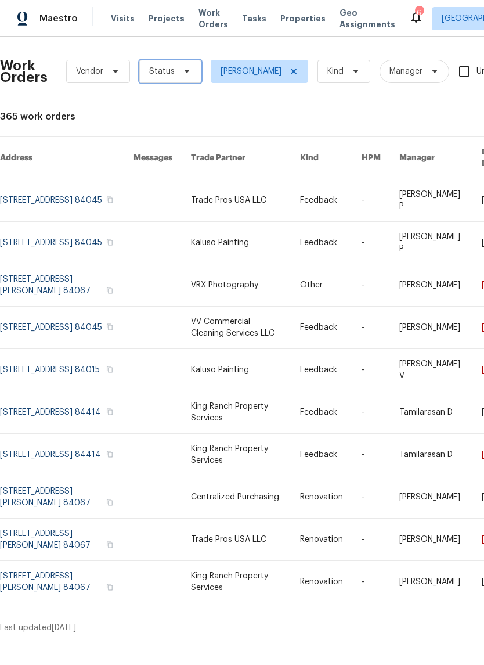
click at [188, 76] on icon at bounding box center [186, 71] width 9 height 9
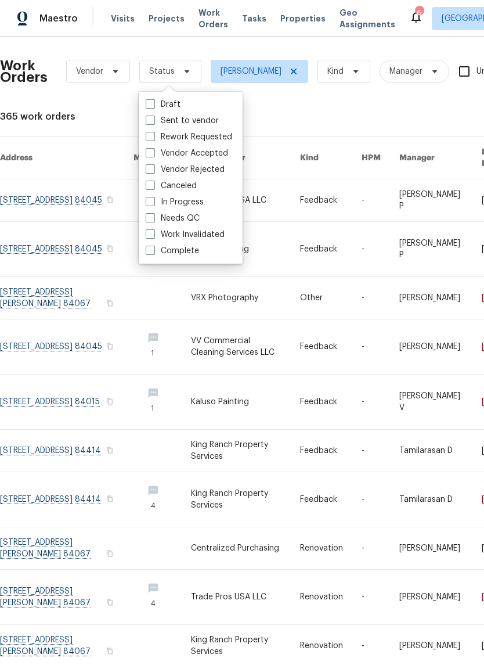
click at [156, 219] on label "Needs QC" at bounding box center [173, 219] width 54 height 12
click at [153, 219] on input "Needs QC" at bounding box center [150, 217] width 8 height 8
checkbox input "true"
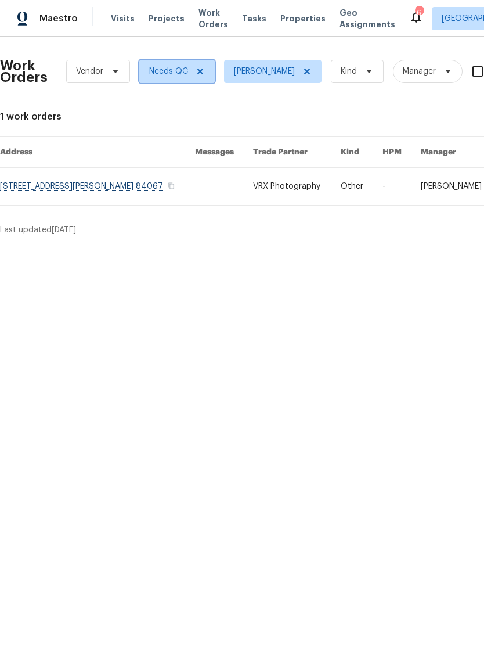
click at [203, 71] on icon at bounding box center [200, 71] width 9 height 9
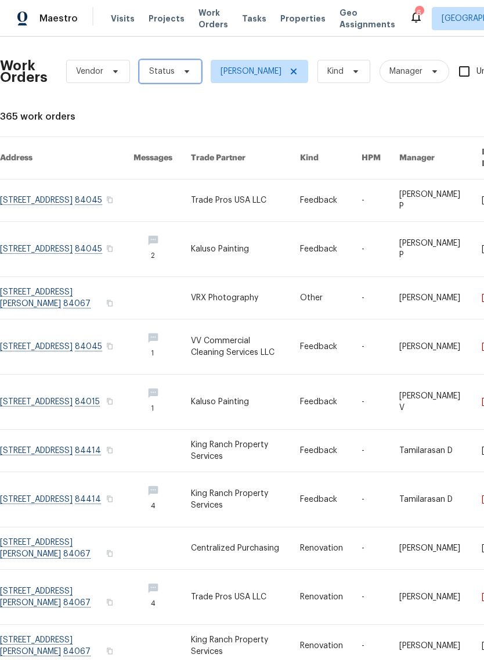
click at [189, 75] on icon at bounding box center [186, 71] width 9 height 9
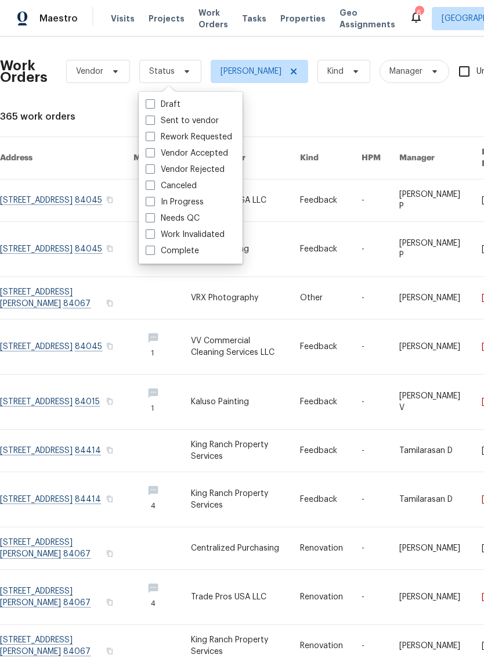
click at [153, 203] on span at bounding box center [150, 201] width 9 height 9
click at [153, 203] on input "In Progress" at bounding box center [150, 200] width 8 height 8
checkbox input "true"
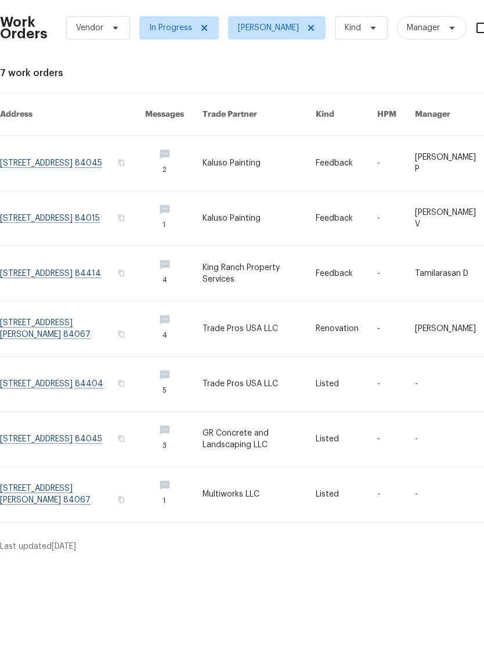
click at [77, 511] on link at bounding box center [72, 538] width 145 height 55
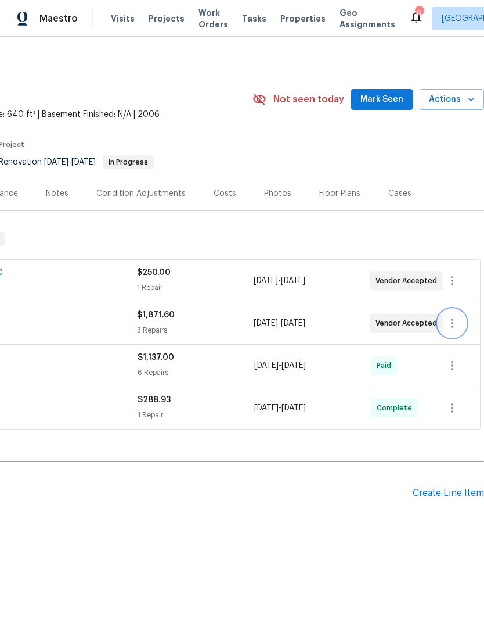
click at [456, 321] on icon "button" at bounding box center [453, 323] width 14 height 14
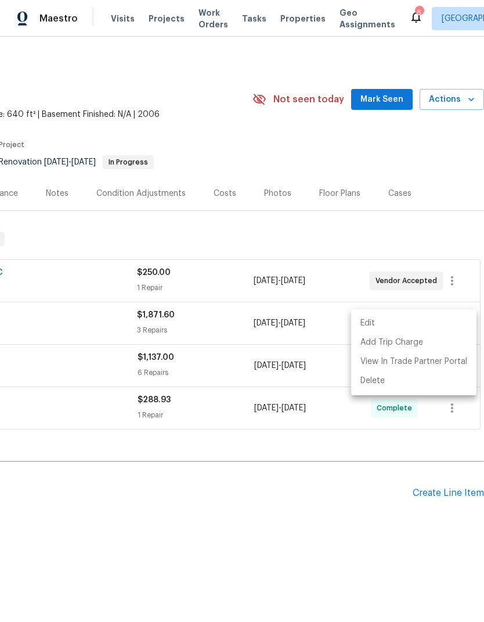
click at [404, 325] on li "Edit" at bounding box center [413, 323] width 125 height 19
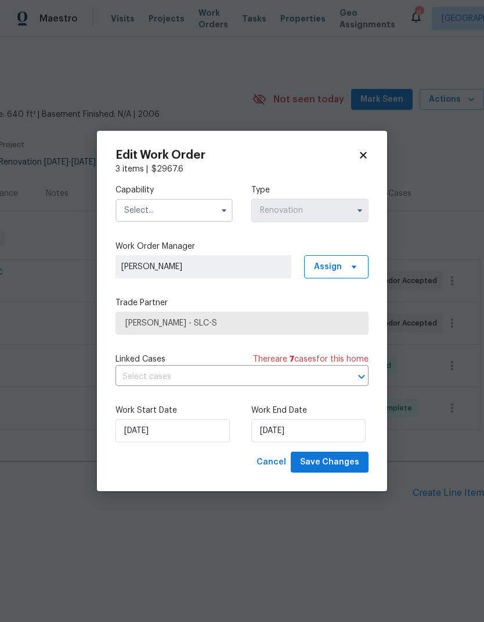
click at [184, 218] on input "text" at bounding box center [174, 210] width 117 height 23
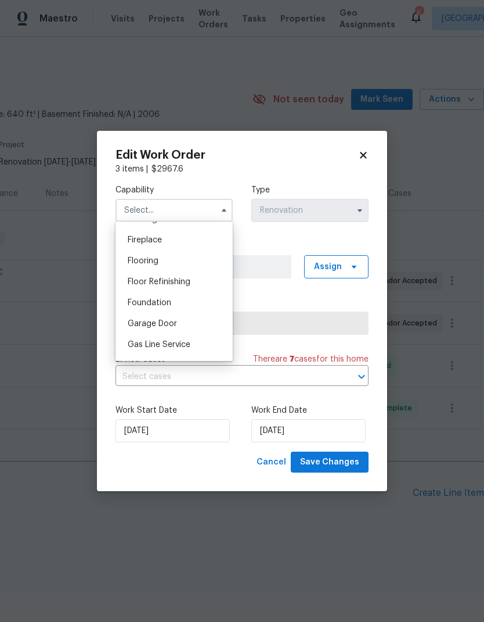
scroll to position [425, 0]
click at [179, 260] on div "Flooring" at bounding box center [175, 260] width 112 height 21
type input "Flooring"
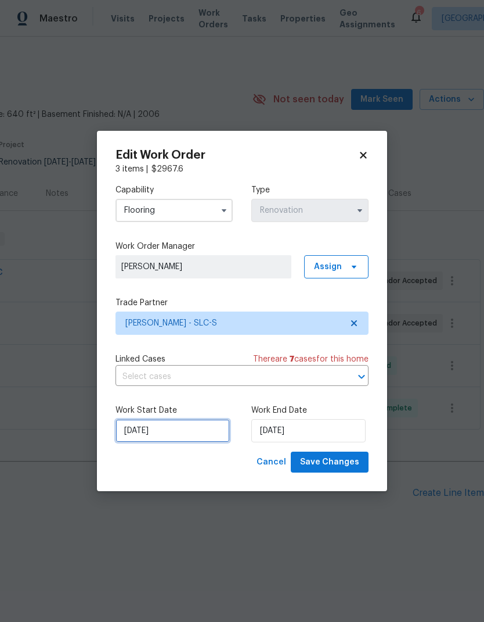
click at [206, 439] on input "[DATE]" at bounding box center [173, 430] width 114 height 23
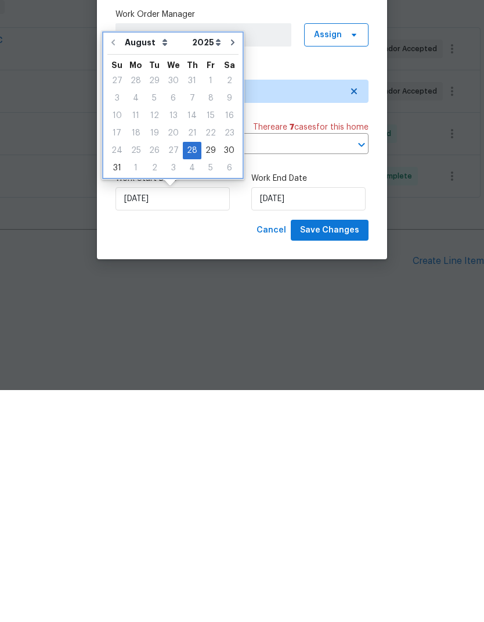
click at [232, 263] on button "Go to next month" at bounding box center [232, 274] width 17 height 23
type input "[DATE]"
select select "8"
type input "[DATE]"
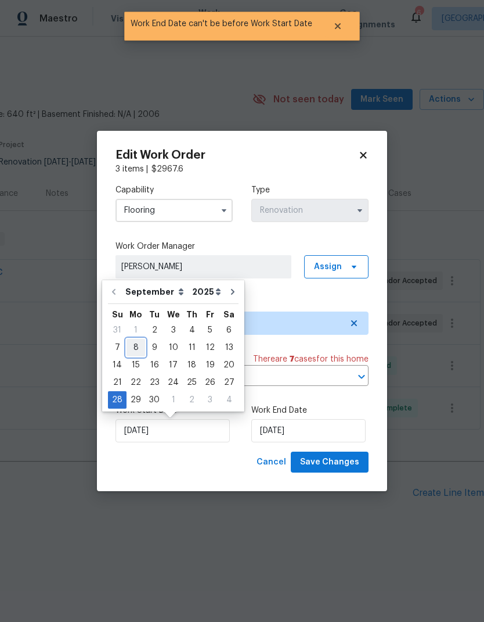
click at [137, 350] on div "8" at bounding box center [136, 347] width 19 height 16
type input "[DATE]"
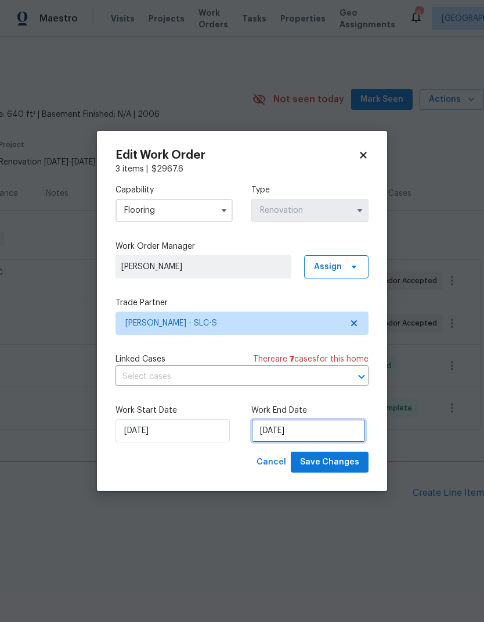
click at [332, 433] on input "[DATE]" at bounding box center [309, 430] width 114 height 23
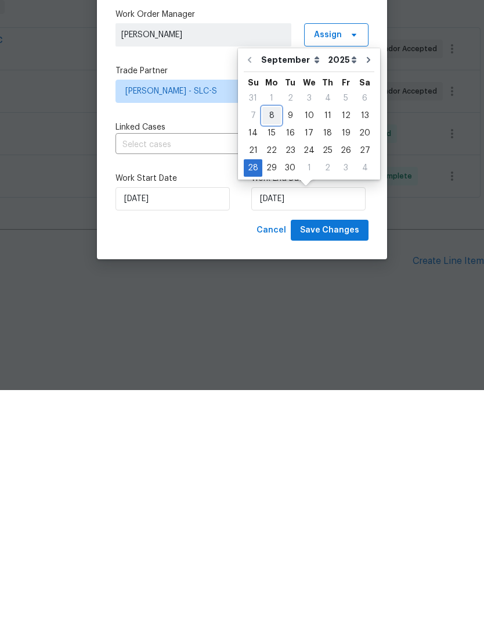
click at [270, 339] on div "8" at bounding box center [272, 347] width 19 height 16
type input "[DATE]"
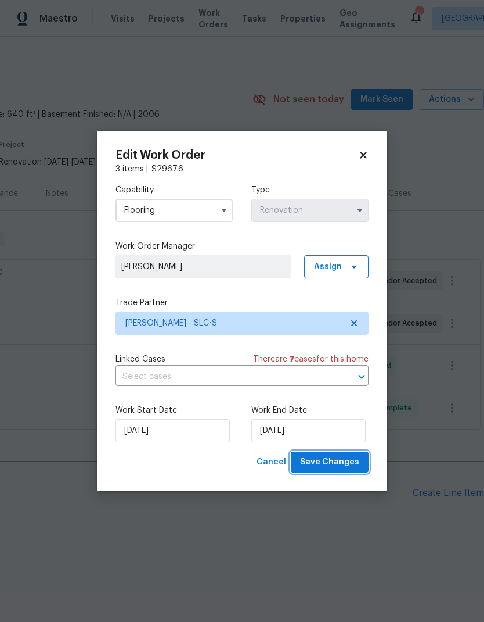
click at [356, 468] on span "Save Changes" at bounding box center [329, 462] width 59 height 15
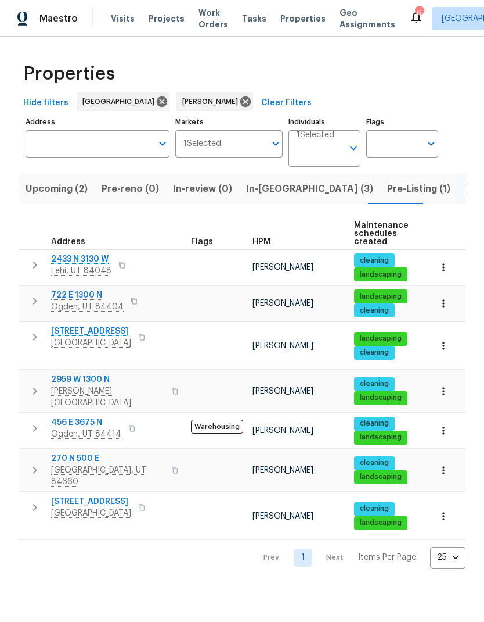
click at [380, 201] on button "Pre-Listing (1)" at bounding box center [418, 189] width 77 height 30
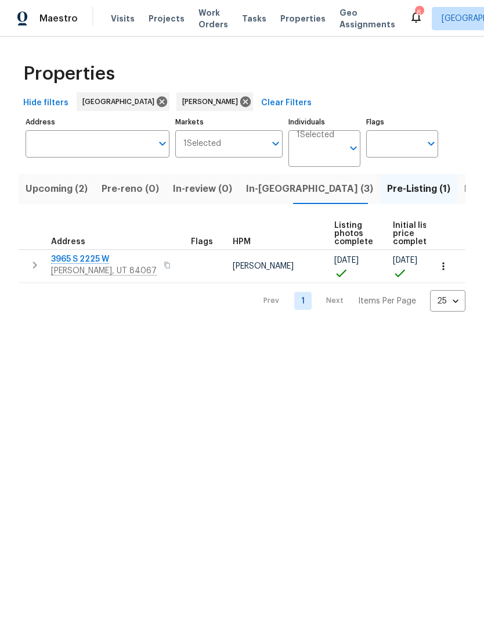
click at [88, 271] on span "[PERSON_NAME], UT 84067" at bounding box center [104, 271] width 106 height 12
click at [465, 191] on span "Listed (7)" at bounding box center [487, 189] width 44 height 16
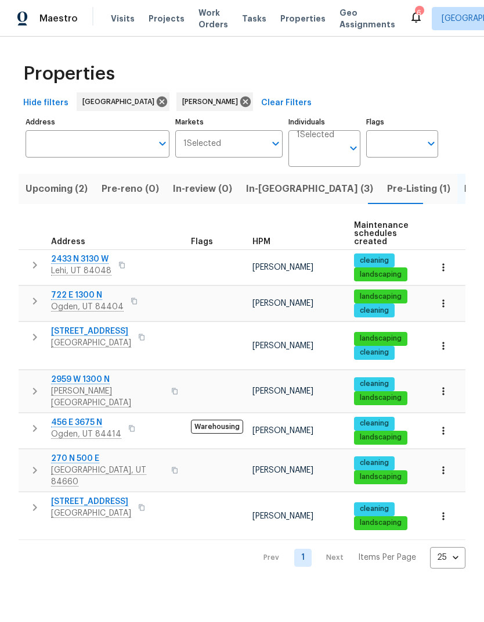
click at [84, 306] on span "Ogden, UT 84404" at bounding box center [87, 307] width 73 height 12
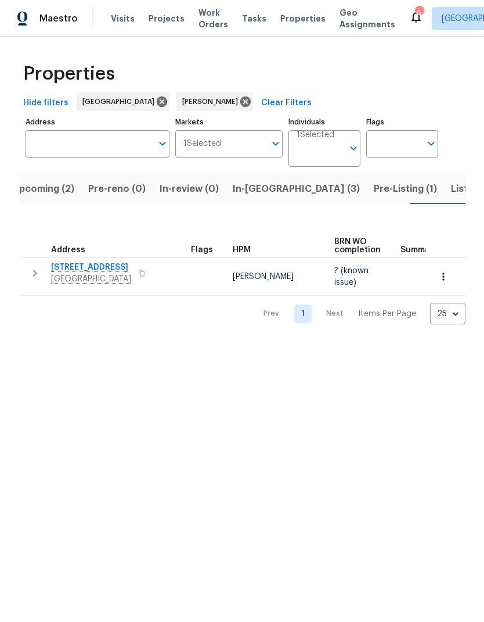
click at [249, 193] on span "In-[GEOGRAPHIC_DATA] (3)" at bounding box center [296, 189] width 127 height 16
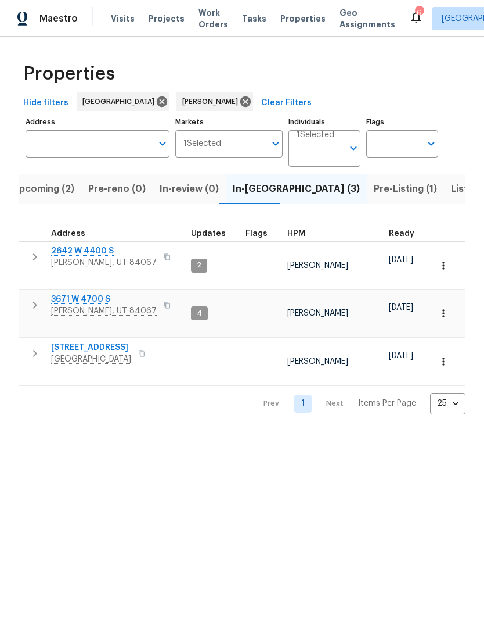
click at [85, 262] on span "[PERSON_NAME], UT 84067" at bounding box center [104, 263] width 106 height 12
click at [43, 192] on span "Upcoming (2)" at bounding box center [43, 189] width 62 height 16
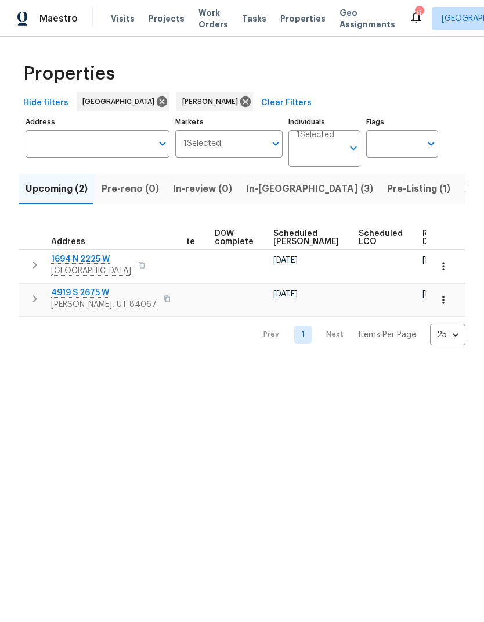
scroll to position [0, 292]
click at [448, 268] on icon "button" at bounding box center [444, 266] width 12 height 12
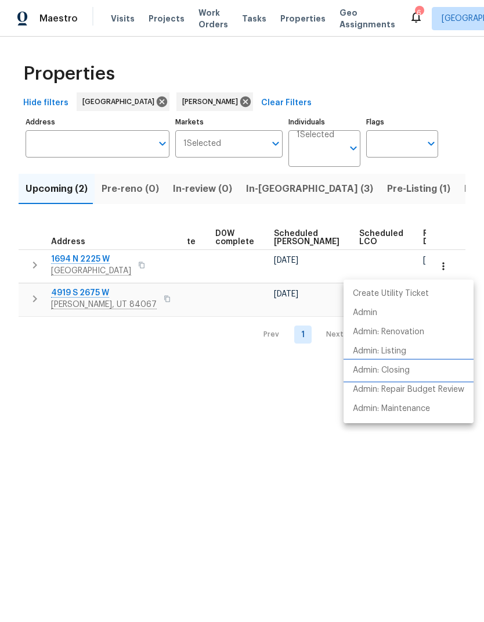
click at [407, 371] on p "Admin: Closing" at bounding box center [381, 370] width 57 height 12
click at [414, 371] on li "Admin: Closing" at bounding box center [409, 370] width 130 height 19
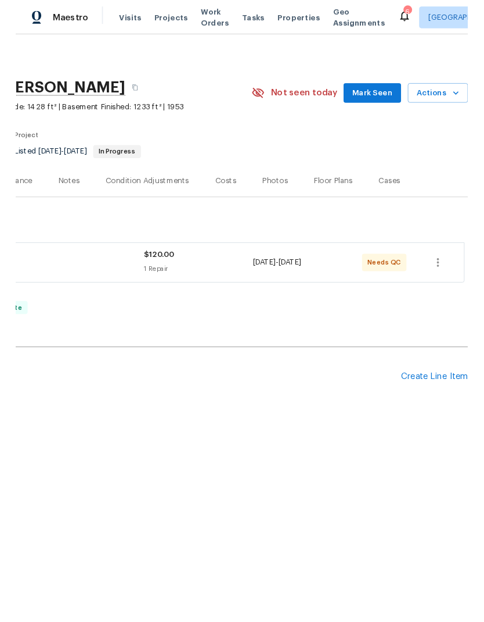
scroll to position [0, 172]
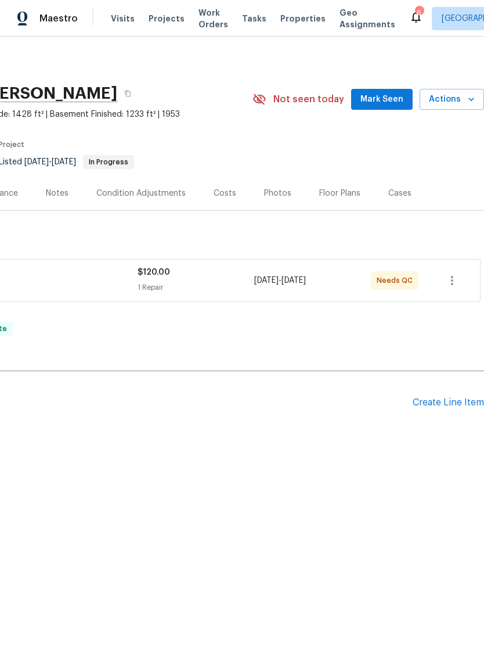
click at [454, 405] on div "Create Line Item" at bounding box center [448, 402] width 71 height 11
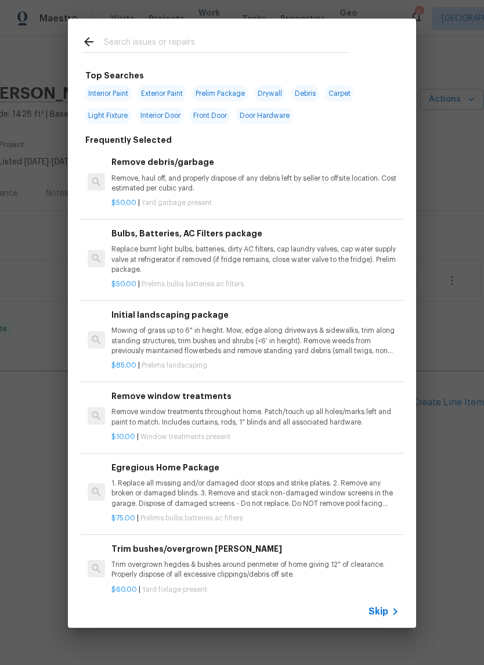
click at [206, 46] on input "text" at bounding box center [227, 43] width 246 height 17
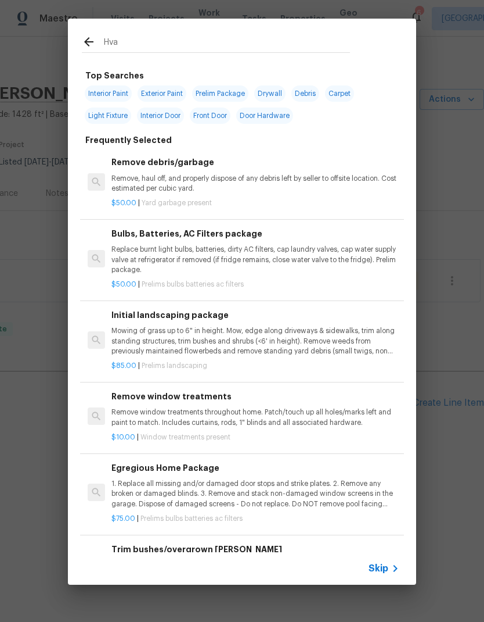
type input "Hvac"
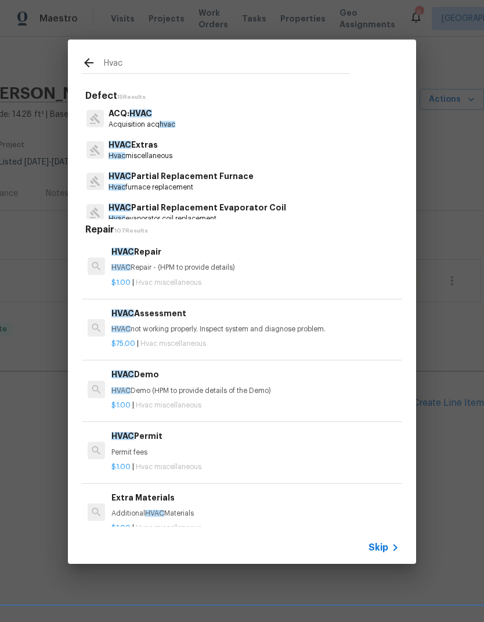
click at [236, 334] on div "$75.00 | Hvac miscellaneous" at bounding box center [256, 341] width 288 height 15
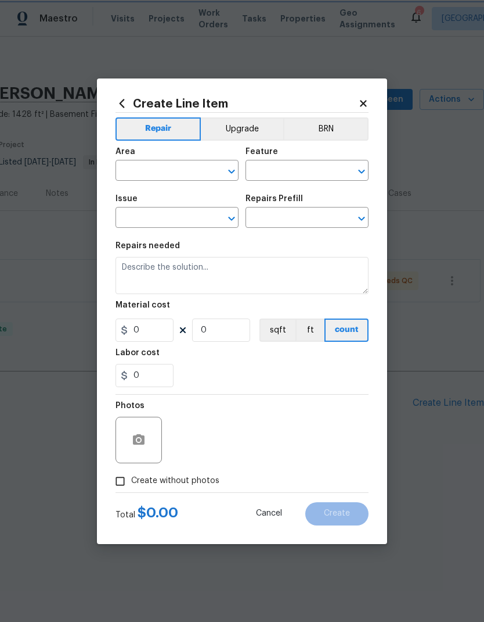
type input "HVAC"
type input "HVAC Extras"
type input "HVAC Assessment $75.00"
type textarea "HVAC not working properly. Inspect system and diagnose problem."
type input "75"
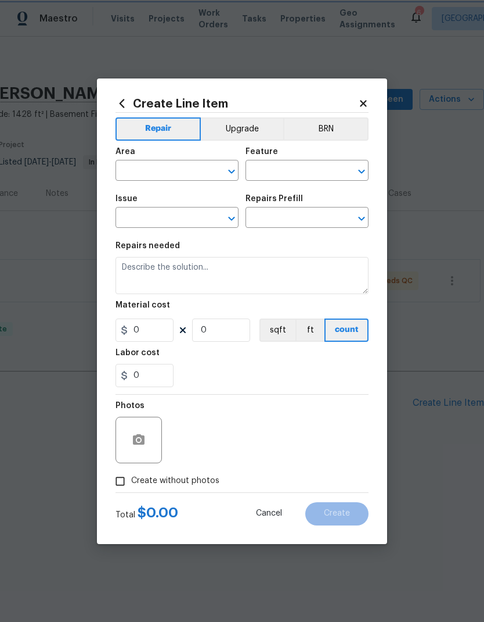
type input "1"
click at [176, 178] on input "text" at bounding box center [161, 172] width 91 height 18
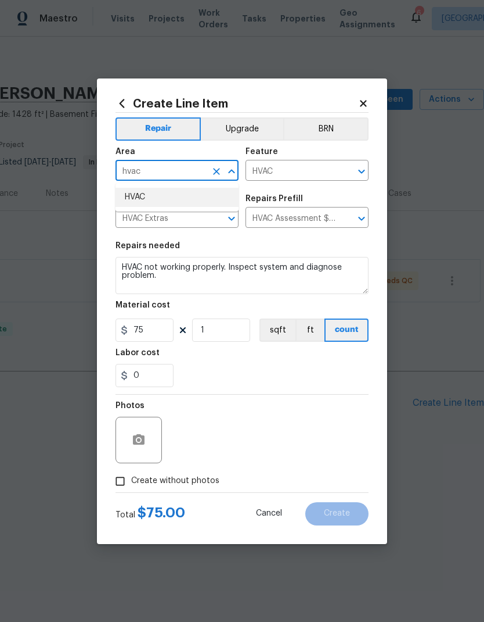
click at [145, 202] on li "HVAC" at bounding box center [177, 197] width 123 height 19
type input "HVAC"
click at [358, 378] on div "0" at bounding box center [242, 375] width 253 height 23
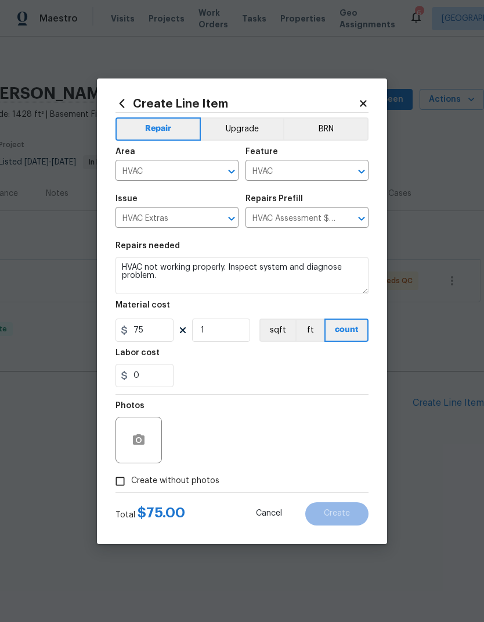
click at [123, 486] on input "Create without photos" at bounding box center [120, 481] width 22 height 22
checkbox input "true"
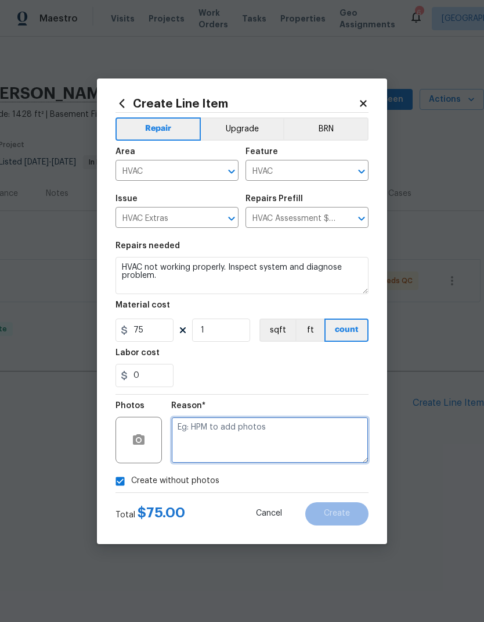
click at [275, 443] on textarea at bounding box center [270, 440] width 198 height 46
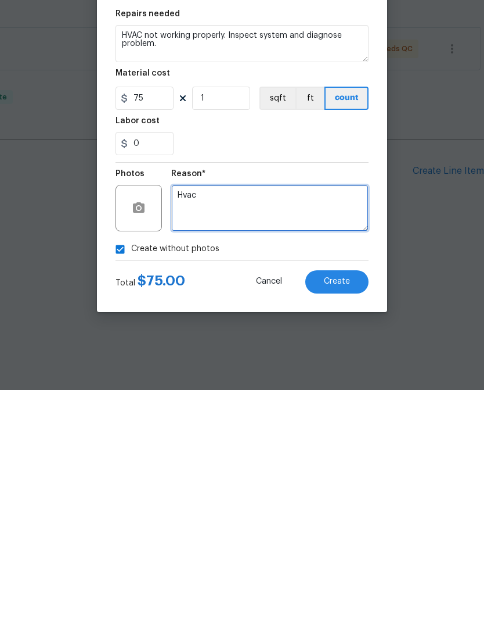
type textarea "Hvac"
click at [346, 502] on button "Create" at bounding box center [337, 513] width 63 height 23
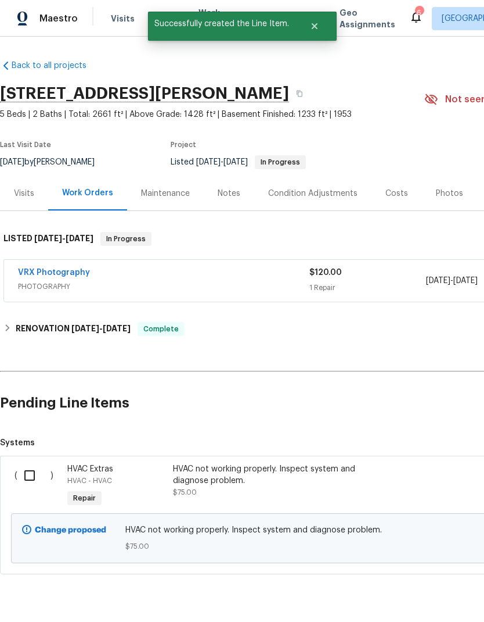
scroll to position [0, 0]
click at [34, 481] on input "checkbox" at bounding box center [33, 475] width 33 height 24
checkbox input "true"
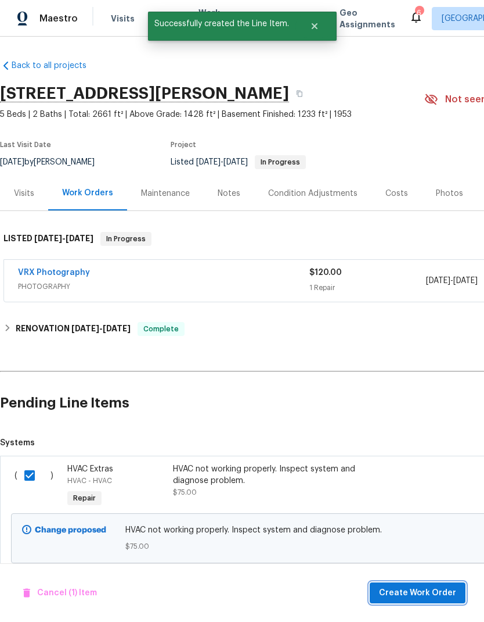
click at [437, 591] on span "Create Work Order" at bounding box center [417, 593] width 77 height 15
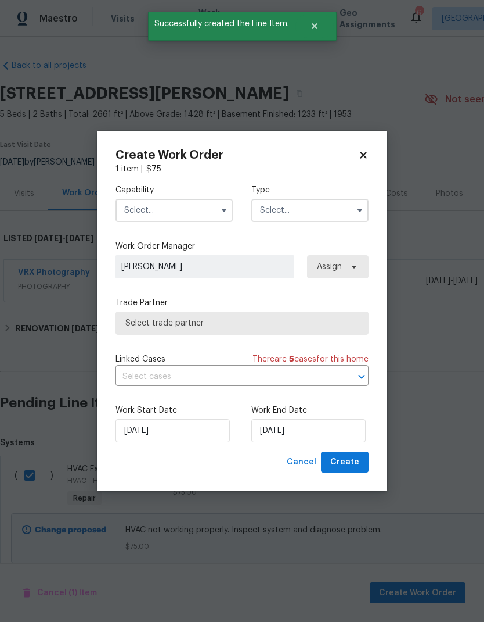
click at [181, 214] on input "text" at bounding box center [174, 210] width 117 height 23
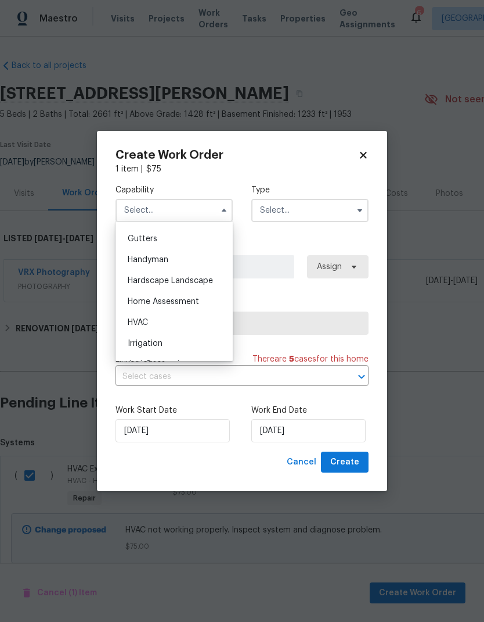
scroll to position [613, 0]
click at [167, 323] on div "HVAC" at bounding box center [175, 323] width 112 height 21
type input "HVAC"
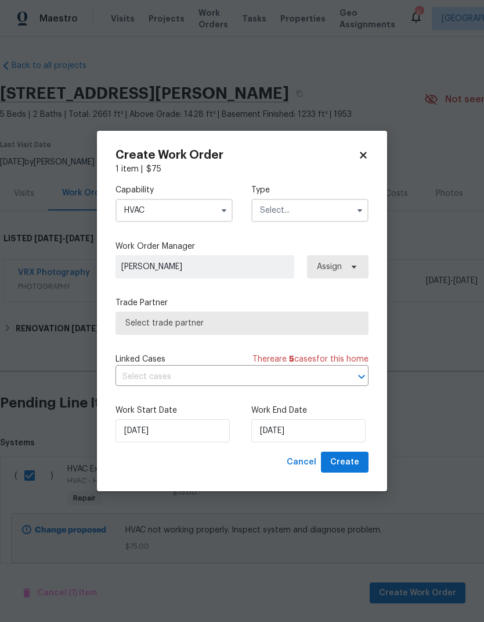
click at [324, 206] on input "text" at bounding box center [310, 210] width 117 height 23
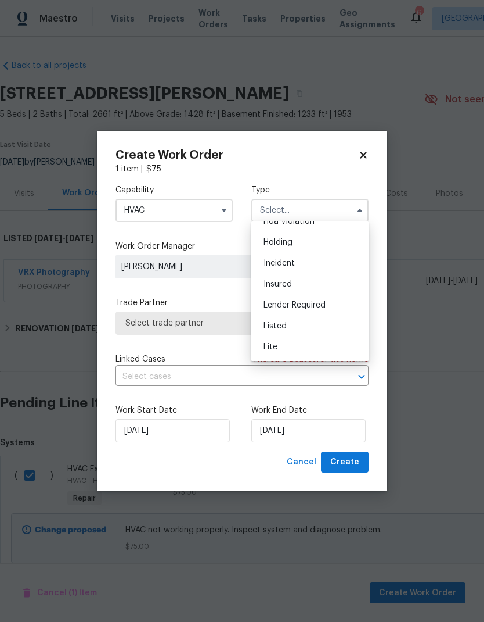
scroll to position [38, 0]
click at [300, 326] on div "Listed" at bounding box center [310, 321] width 112 height 21
type input "Listed"
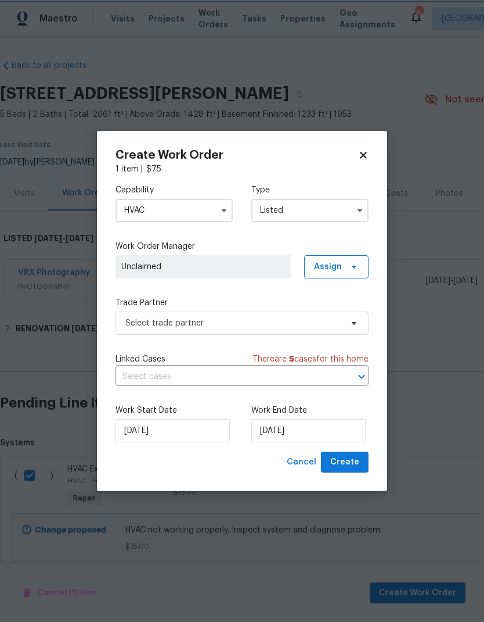
scroll to position [0, 0]
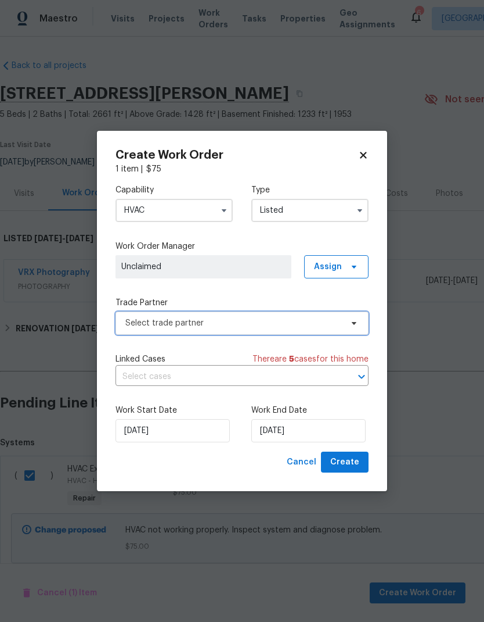
click at [225, 325] on span "Select trade partner" at bounding box center [233, 323] width 217 height 12
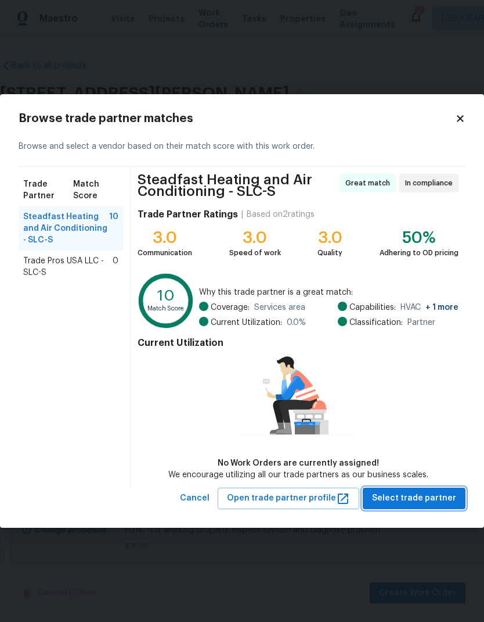
click at [444, 500] on span "Select trade partner" at bounding box center [414, 498] width 84 height 15
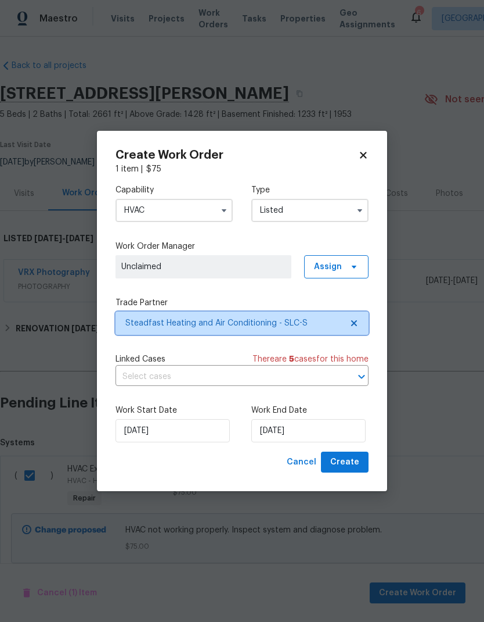
click at [350, 325] on icon at bounding box center [354, 322] width 9 height 9
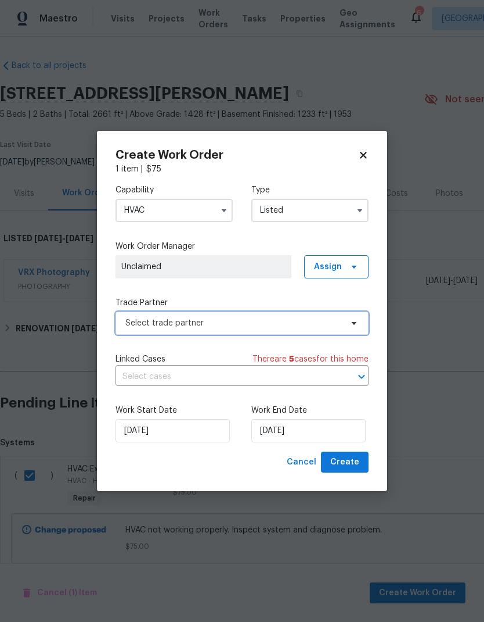
click at [278, 333] on span "Select trade partner" at bounding box center [242, 322] width 253 height 23
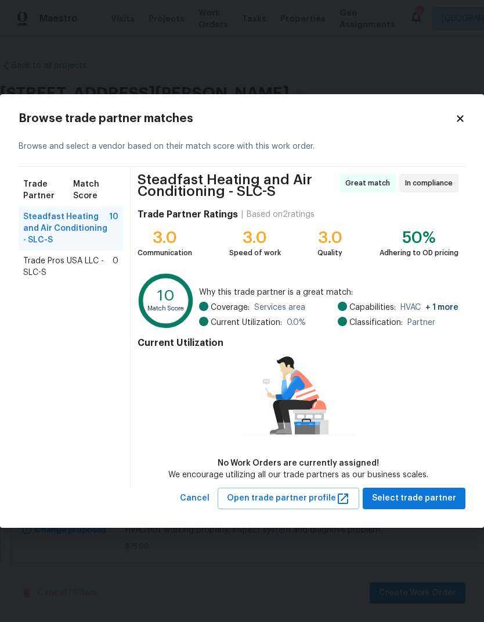
click at [51, 265] on span "Trade Pros USA LLC - SLC-S" at bounding box center [67, 266] width 89 height 23
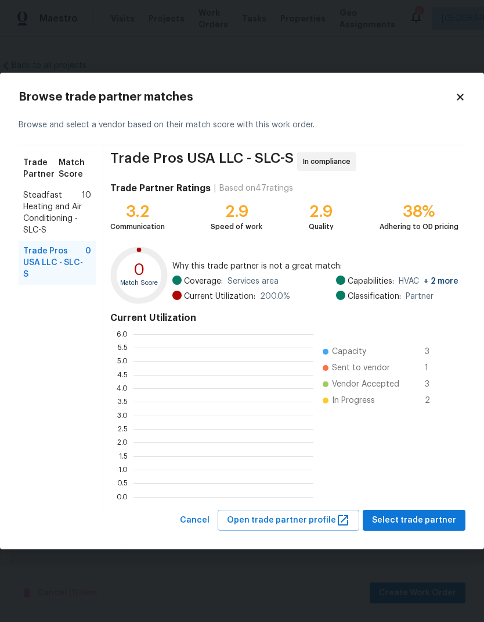
scroll to position [163, 180]
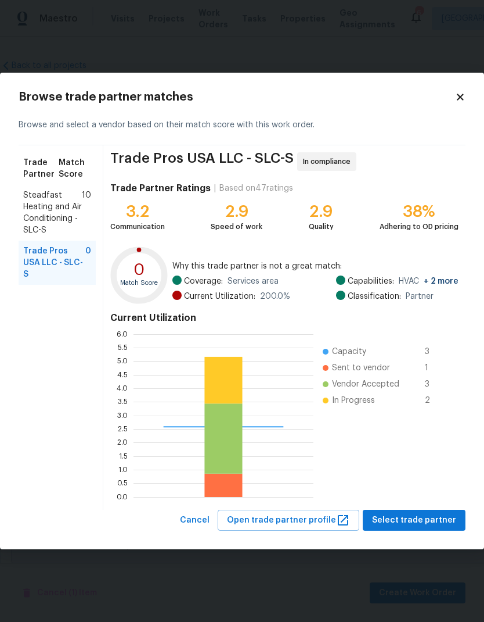
click at [433, 520] on span "Select trade partner" at bounding box center [414, 520] width 84 height 15
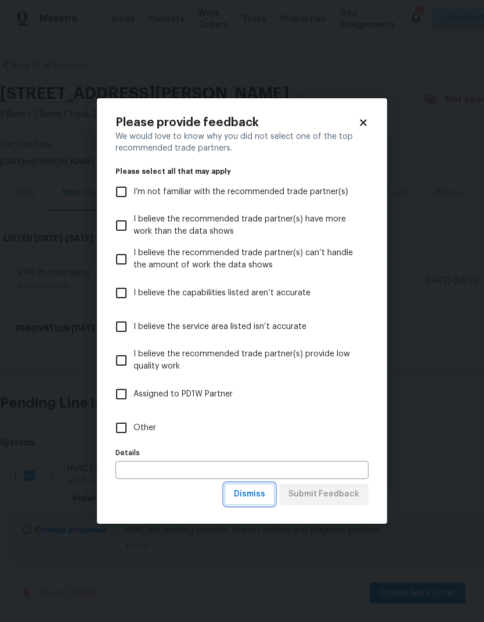
click at [254, 503] on button "Dismiss" at bounding box center [250, 493] width 50 height 21
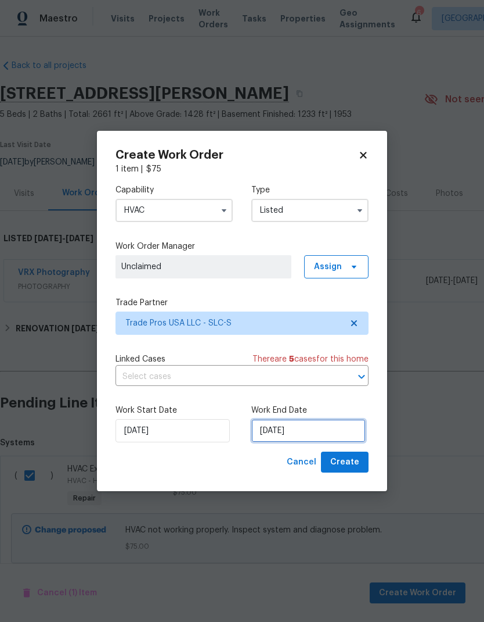
click at [337, 430] on input "[DATE]" at bounding box center [309, 430] width 114 height 23
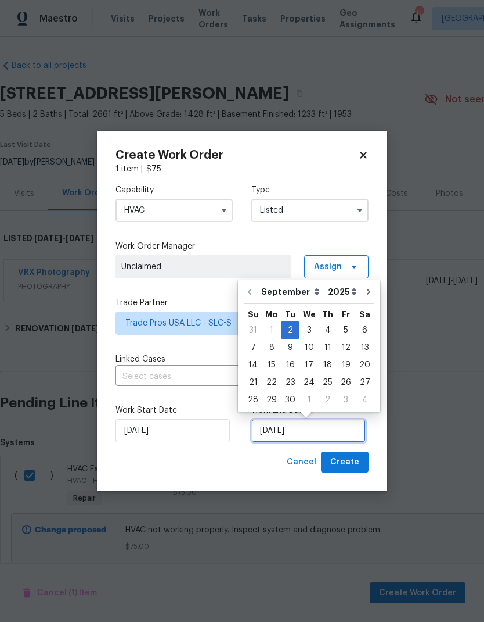
scroll to position [5, 0]
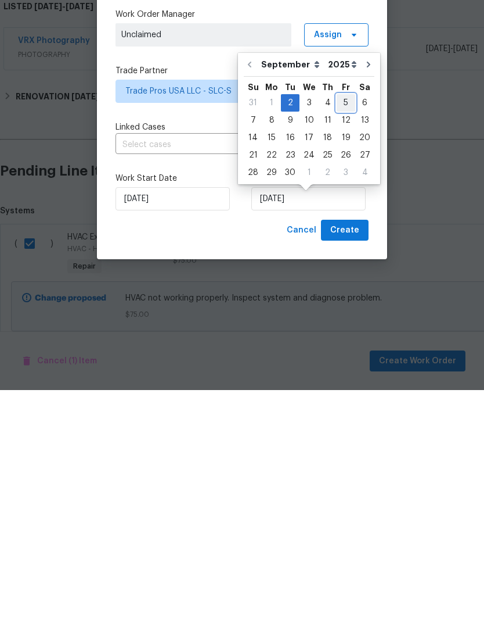
click at [343, 326] on div "5" at bounding box center [346, 334] width 19 height 16
type input "9/5/2025"
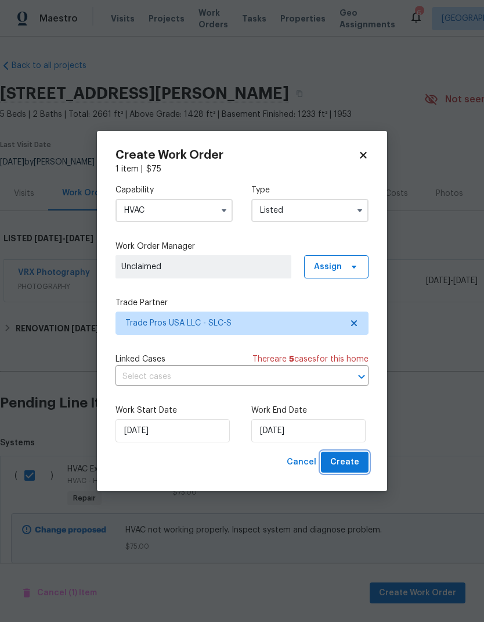
click at [358, 462] on span "Create" at bounding box center [345, 462] width 29 height 15
checkbox input "false"
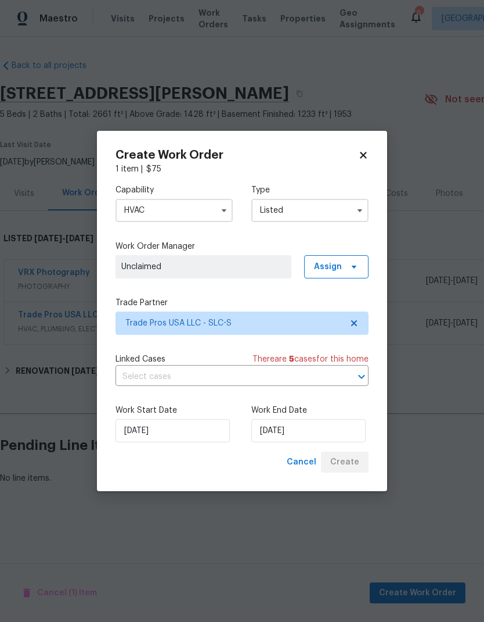
scroll to position [0, 0]
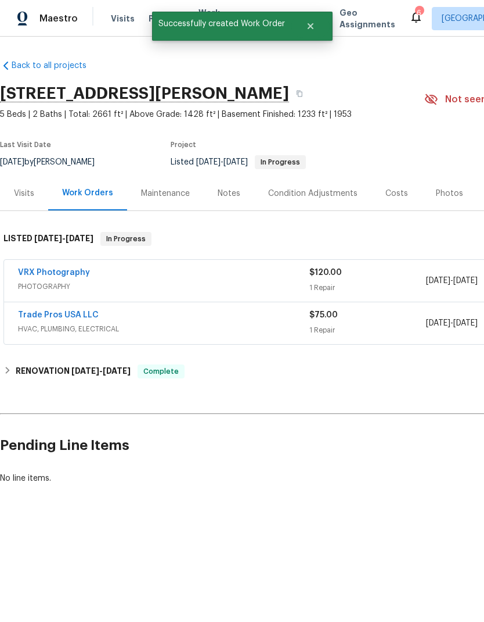
click at [141, 283] on span "PHOTOGRAPHY" at bounding box center [164, 287] width 292 height 12
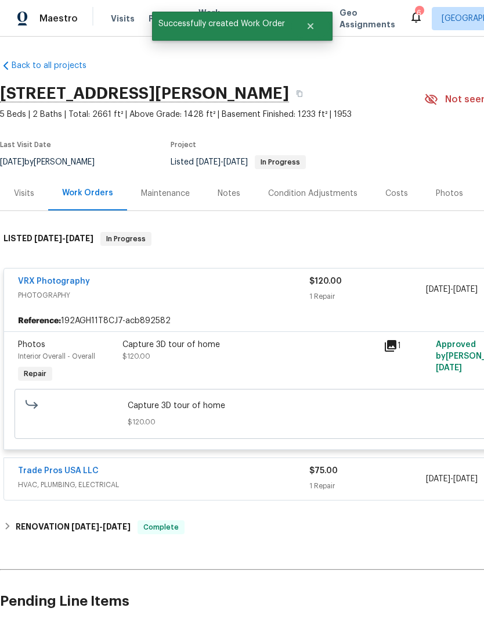
click at [53, 292] on span "PHOTOGRAPHY" at bounding box center [164, 295] width 292 height 12
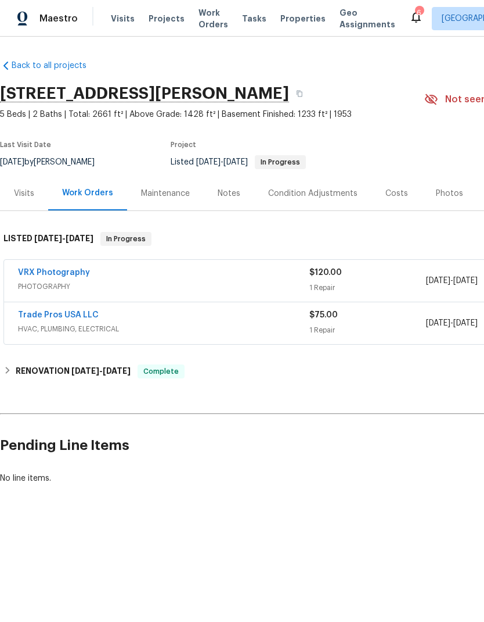
click at [173, 285] on span "PHOTOGRAPHY" at bounding box center [164, 287] width 292 height 12
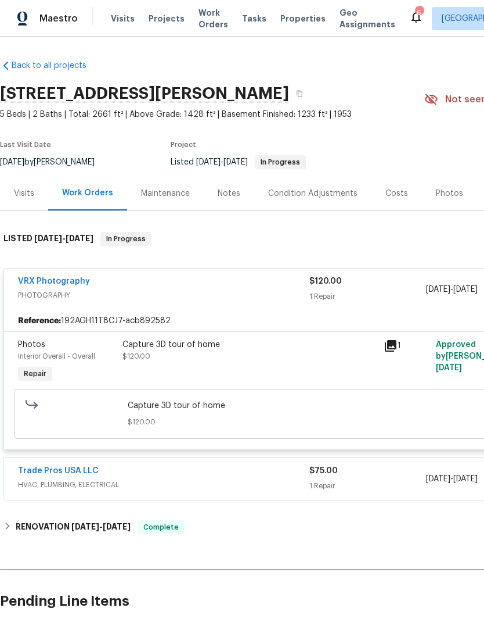
click at [235, 302] on div "VRX Photography PHOTOGRAPHY" at bounding box center [164, 289] width 292 height 28
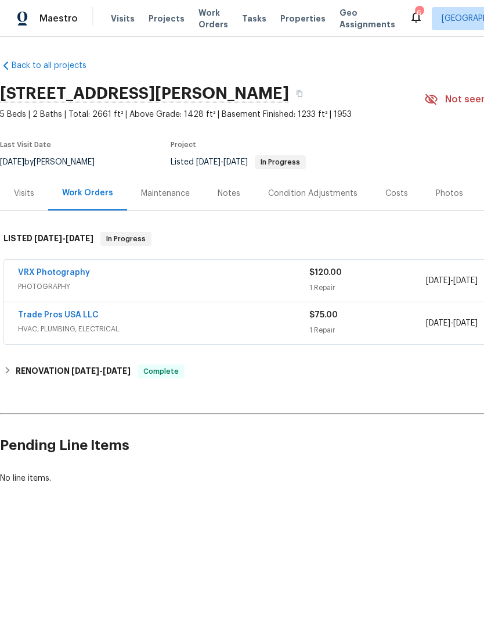
click at [290, 278] on div "VRX Photography" at bounding box center [164, 274] width 292 height 14
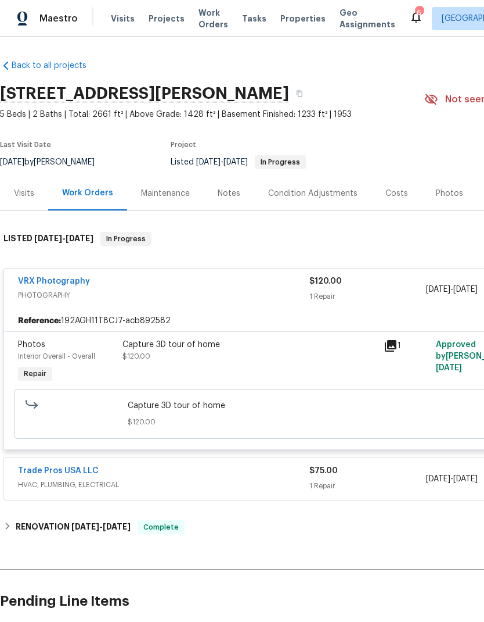
click at [261, 359] on div "Capture 3D tour of home $120.00" at bounding box center [250, 350] width 254 height 23
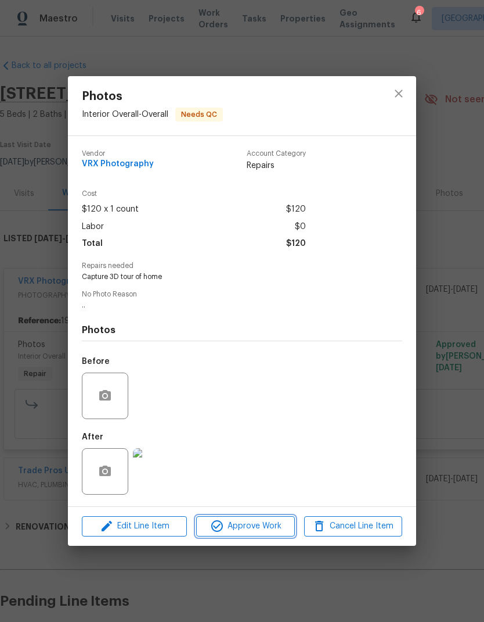
click at [262, 526] on span "Approve Work" at bounding box center [245, 526] width 91 height 15
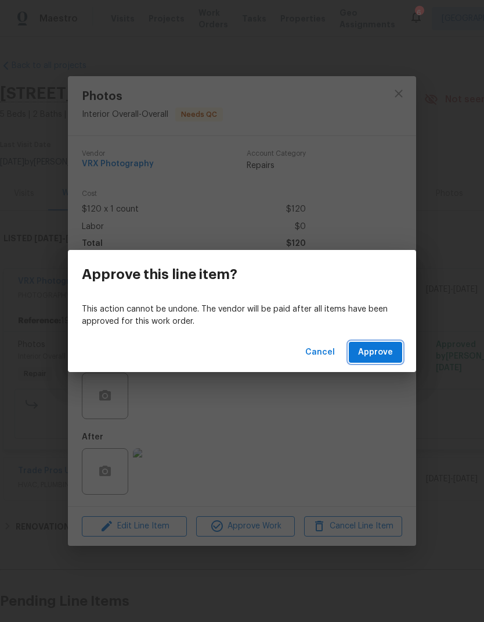
click at [385, 355] on span "Approve" at bounding box center [375, 352] width 35 height 15
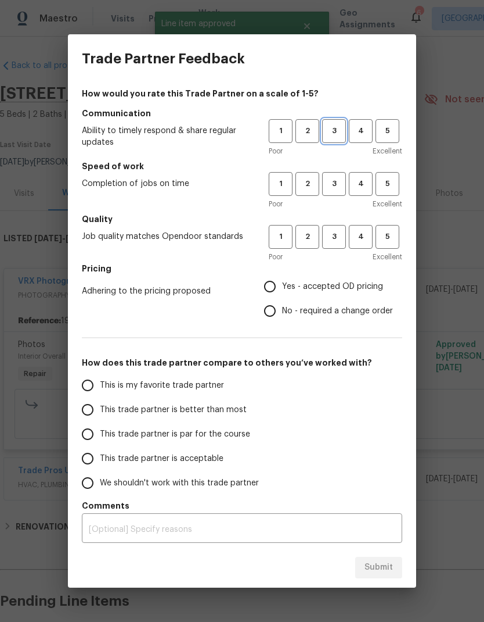
click at [344, 132] on span "3" at bounding box center [334, 130] width 21 height 13
click at [339, 182] on span "3" at bounding box center [334, 183] width 21 height 13
click at [350, 228] on button "4" at bounding box center [361, 237] width 24 height 24
click at [331, 236] on span "3" at bounding box center [334, 236] width 21 height 13
click at [273, 288] on input "Yes - accepted OD pricing" at bounding box center [270, 286] width 24 height 24
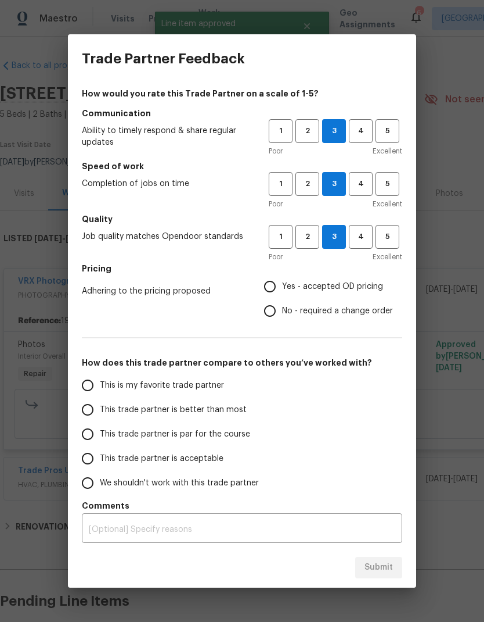
radio input "true"
click at [87, 414] on input "This trade partner is better than most" at bounding box center [88, 409] width 24 height 24
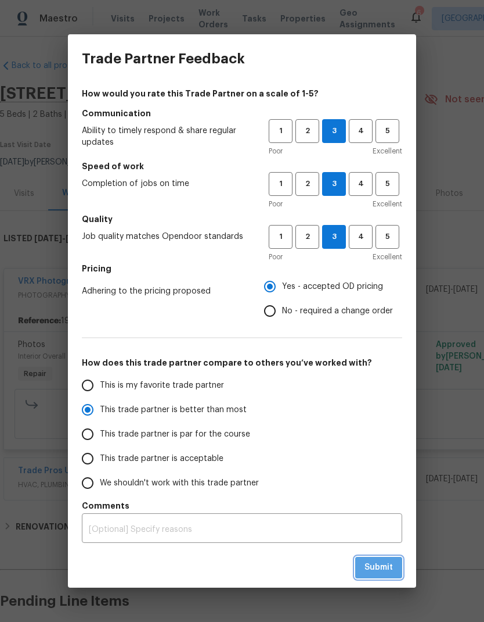
click at [384, 576] on button "Submit" at bounding box center [379, 567] width 47 height 21
radio input "true"
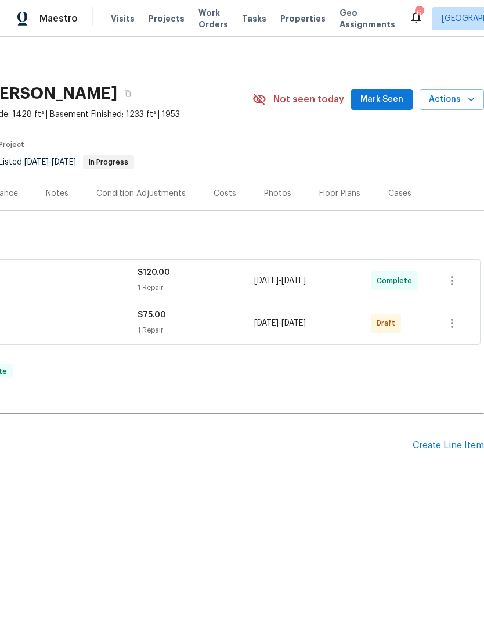
scroll to position [0, 172]
click at [457, 331] on button "button" at bounding box center [453, 323] width 28 height 28
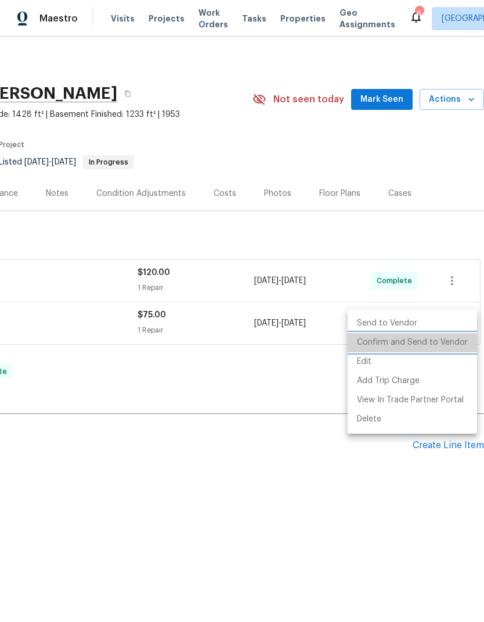
click at [430, 348] on li "Confirm and Send to Vendor" at bounding box center [413, 342] width 130 height 19
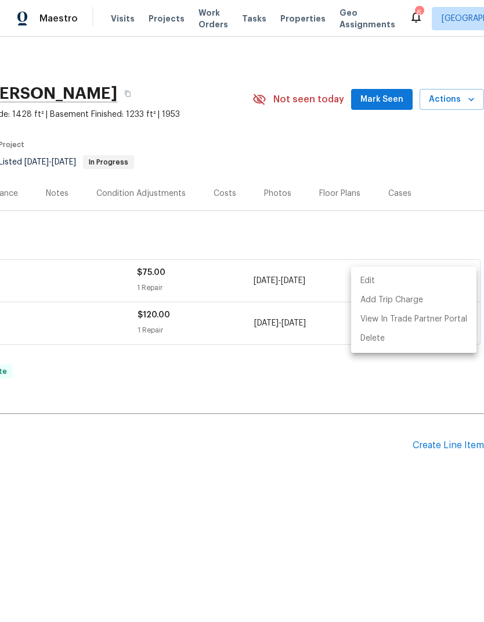
click at [441, 155] on div at bounding box center [242, 311] width 484 height 622
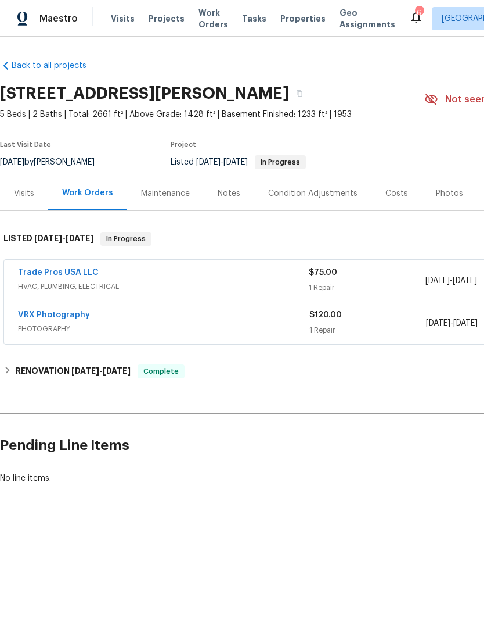
scroll to position [0, -1]
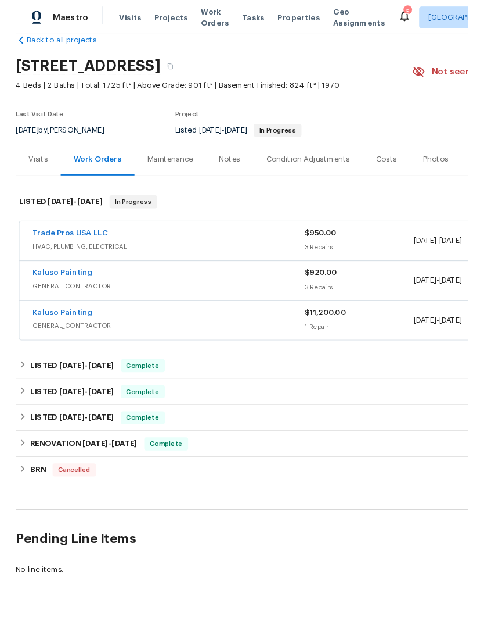
scroll to position [23, 0]
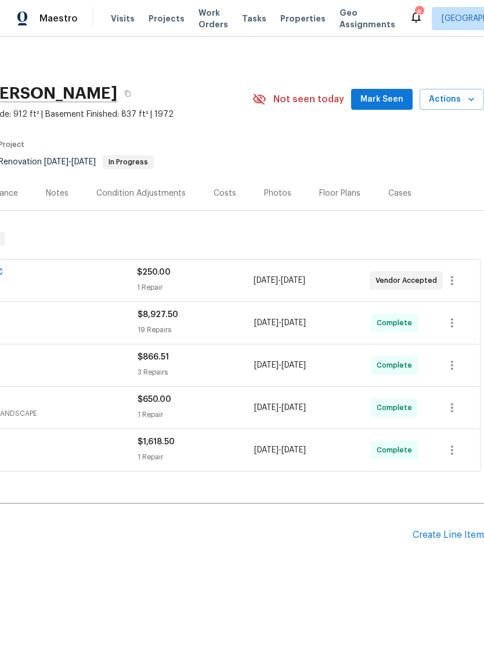
scroll to position [0, 172]
click at [220, 195] on div "Costs" at bounding box center [225, 194] width 23 height 12
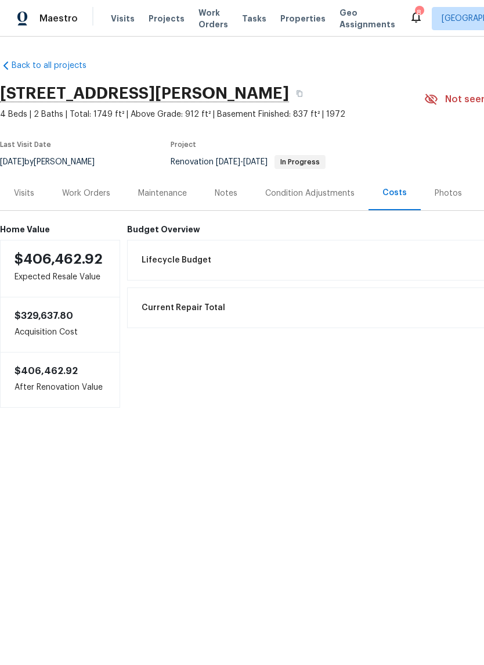
click at [78, 198] on div "Work Orders" at bounding box center [86, 194] width 48 height 12
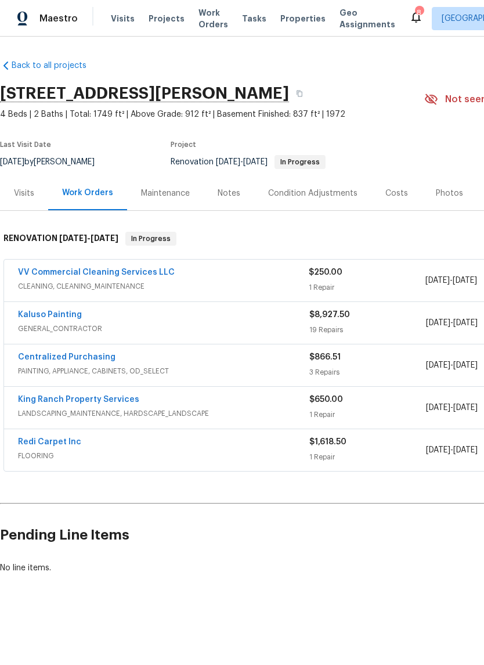
click at [232, 199] on div "Notes" at bounding box center [229, 193] width 51 height 34
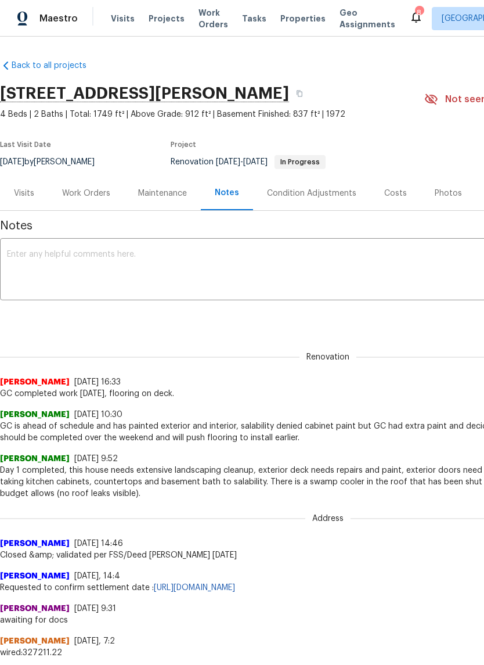
click at [170, 256] on textarea at bounding box center [328, 270] width 642 height 41
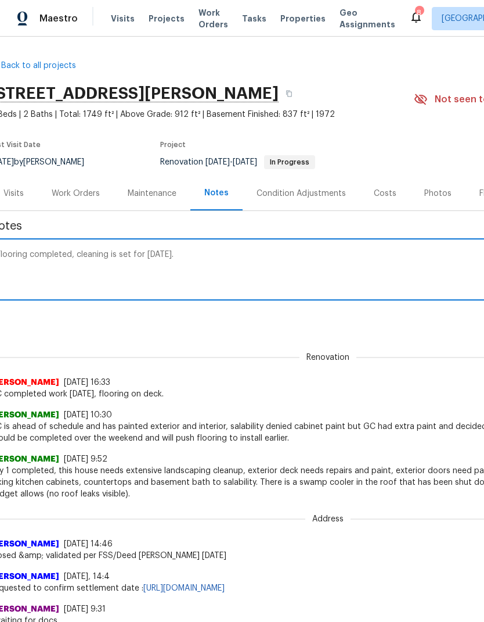
scroll to position [0, 9]
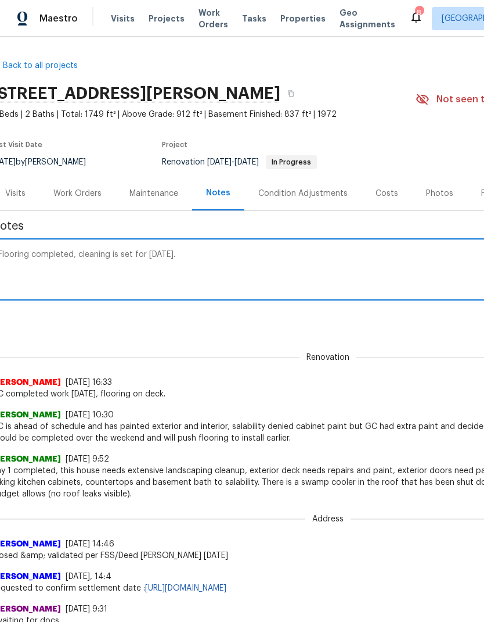
click at [128, 255] on textarea "Flooring completed, cleaning is set for tomorrow." at bounding box center [319, 270] width 642 height 41
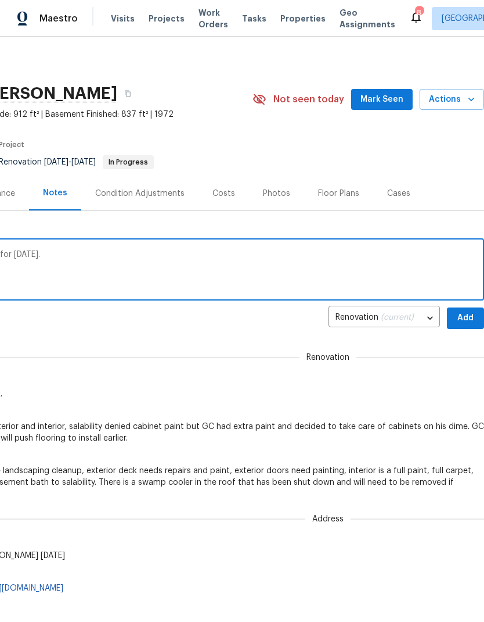
scroll to position [0, 172]
type textarea "Flooring completed, cleaning is confirmed for tomorrow."
click at [459, 322] on span "Add" at bounding box center [466, 318] width 19 height 15
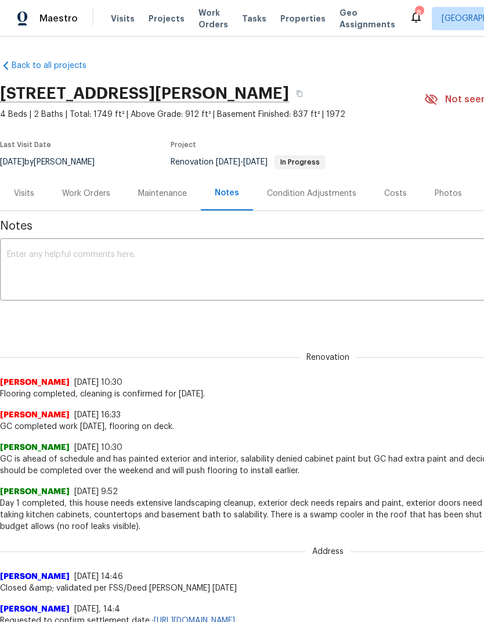
scroll to position [0, 0]
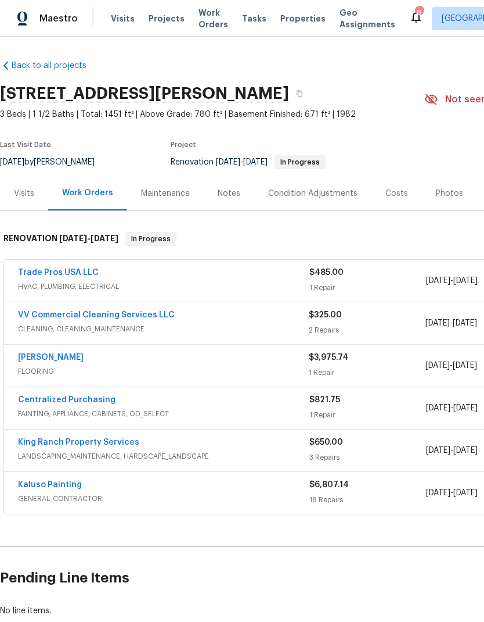
click at [390, 195] on div "Costs" at bounding box center [397, 194] width 23 height 12
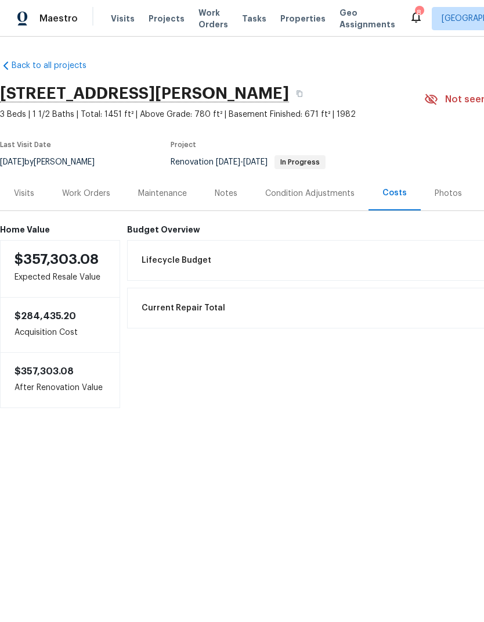
click at [91, 196] on div "Work Orders" at bounding box center [86, 194] width 48 height 12
